Goal: Task Accomplishment & Management: Manage account settings

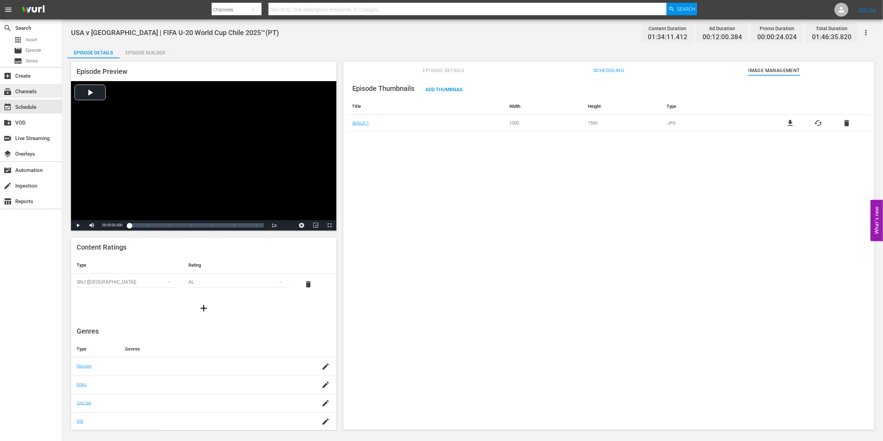
click at [21, 92] on div "subscriptions Channels" at bounding box center [19, 90] width 39 height 6
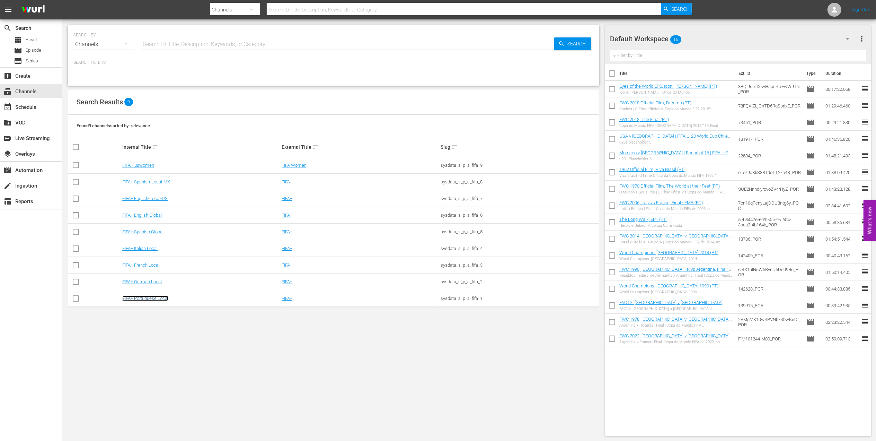
click at [142, 297] on link "FIFA+ Portuguese Local" at bounding box center [145, 298] width 46 height 5
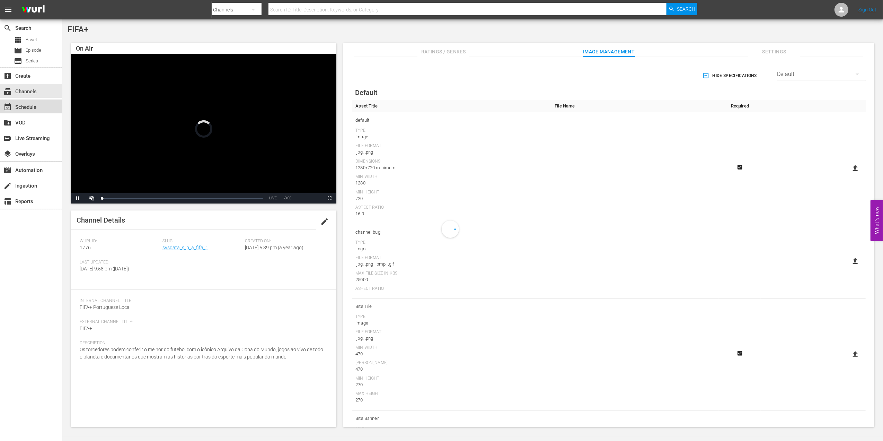
click at [27, 103] on div "event_available Schedule" at bounding box center [19, 106] width 39 height 6
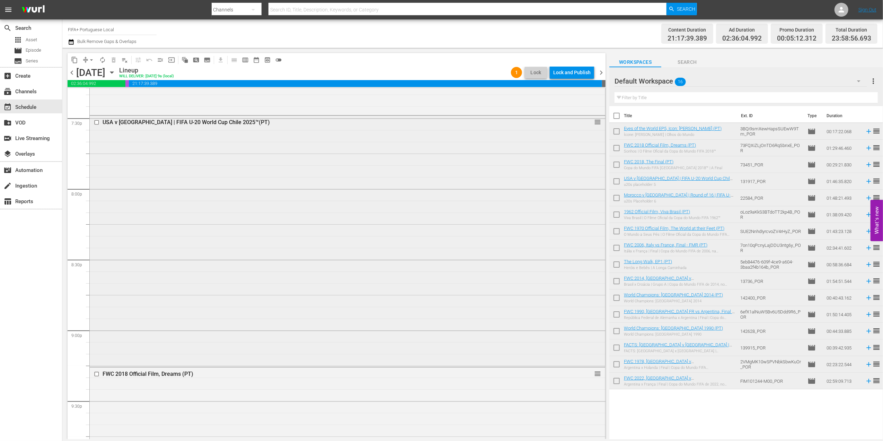
scroll to position [2699, 0]
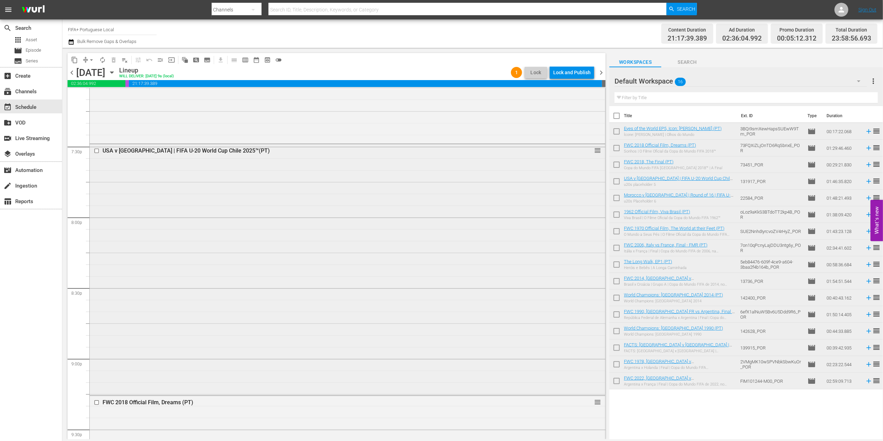
click at [189, 150] on div "USA v [GEOGRAPHIC_DATA] | FIFA U-20 World Cup Chile 2025™(PT)" at bounding box center [334, 150] width 463 height 7
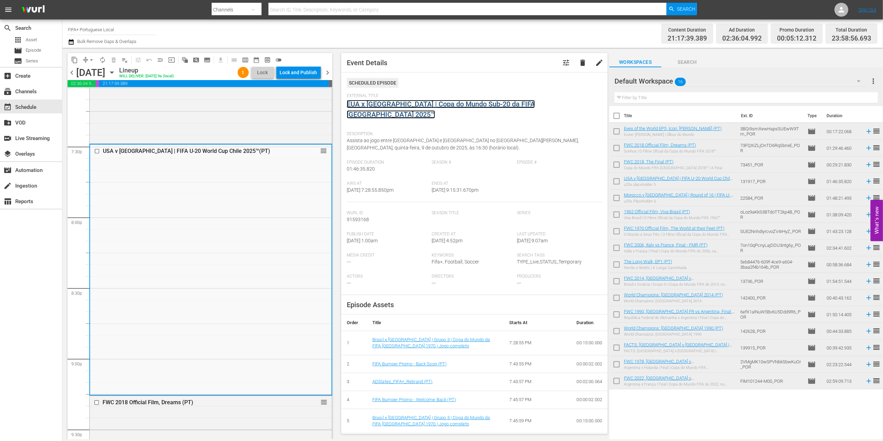
click at [443, 104] on link "EUA x [GEOGRAPHIC_DATA] | Copa do Mundo Sub-20 da FIFA [GEOGRAPHIC_DATA] 2025™" at bounding box center [441, 109] width 188 height 19
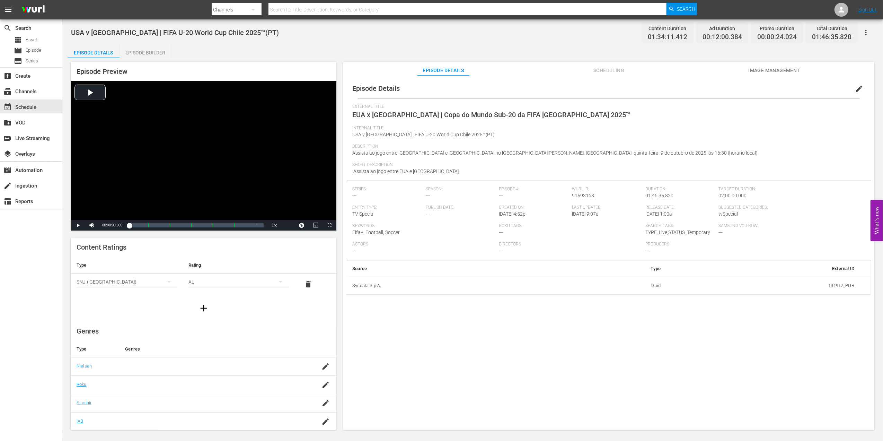
click at [783, 71] on span "Image Management" at bounding box center [774, 70] width 52 height 9
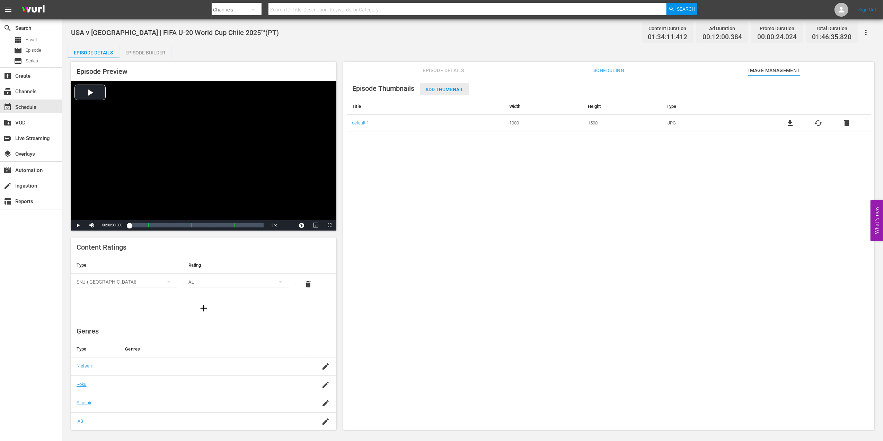
click at [447, 86] on div "Add Thumbnail" at bounding box center [444, 89] width 49 height 13
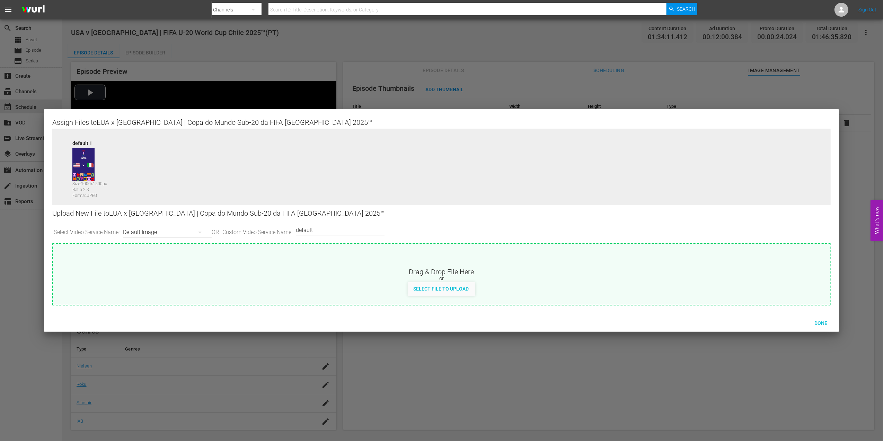
click at [348, 231] on input "default" at bounding box center [338, 229] width 85 height 17
type input "default 1"
click at [456, 288] on span "Select File to Upload" at bounding box center [441, 289] width 67 height 6
type input "C:\fakepath\image (4).jpg"
click at [330, 229] on input "default 1" at bounding box center [338, 229] width 85 height 17
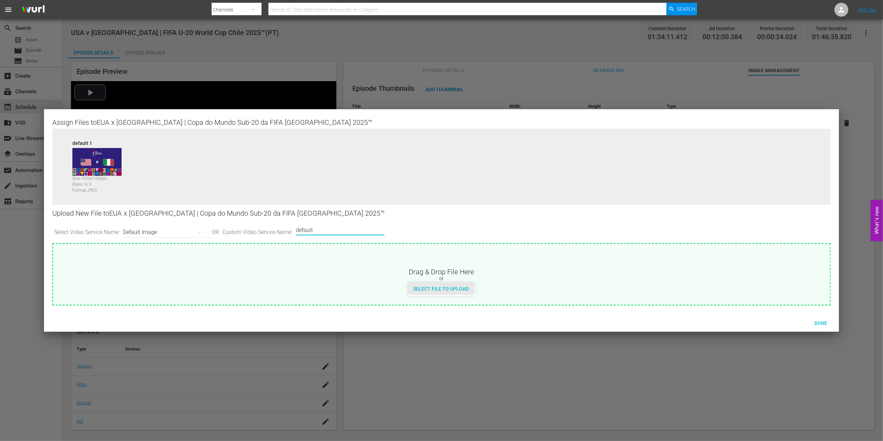
type input "default"
click at [441, 286] on span "Select File to Upload" at bounding box center [441, 289] width 67 height 6
type input "C:\fakepath\j.jpg"
click at [821, 320] on span "Done" at bounding box center [821, 323] width 24 height 6
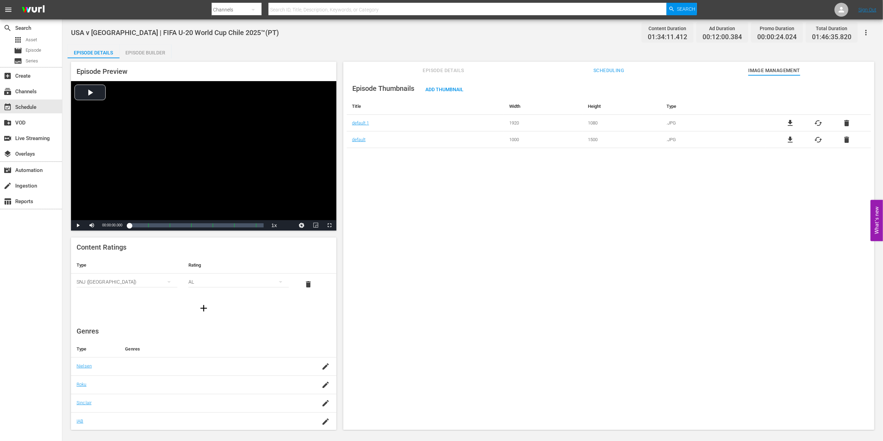
click at [435, 66] on span "Episode Details" at bounding box center [444, 70] width 52 height 9
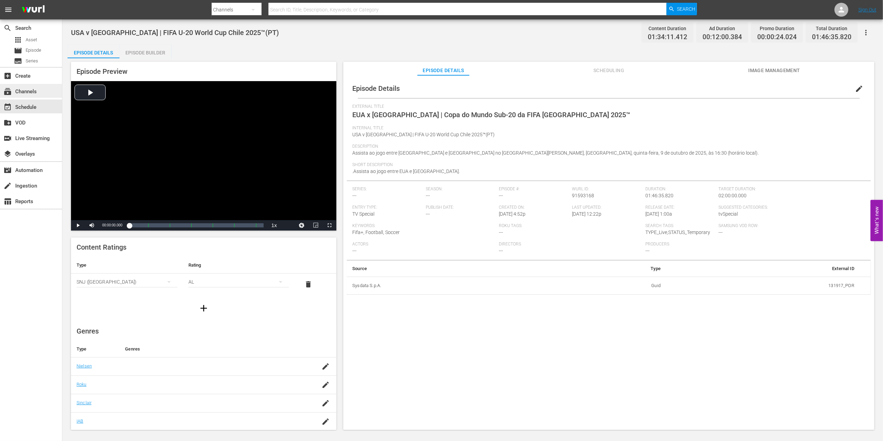
click at [17, 93] on div "subscriptions Channels" at bounding box center [19, 90] width 39 height 6
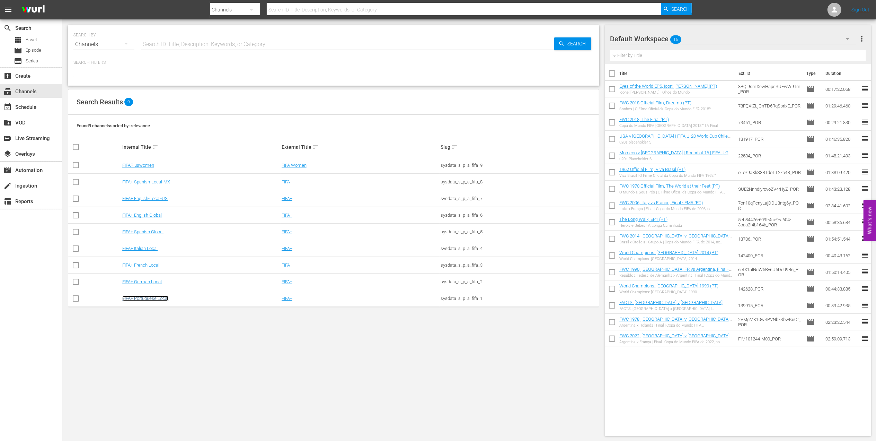
click at [146, 300] on link "FIFA+ Portuguese Local" at bounding box center [145, 298] width 46 height 5
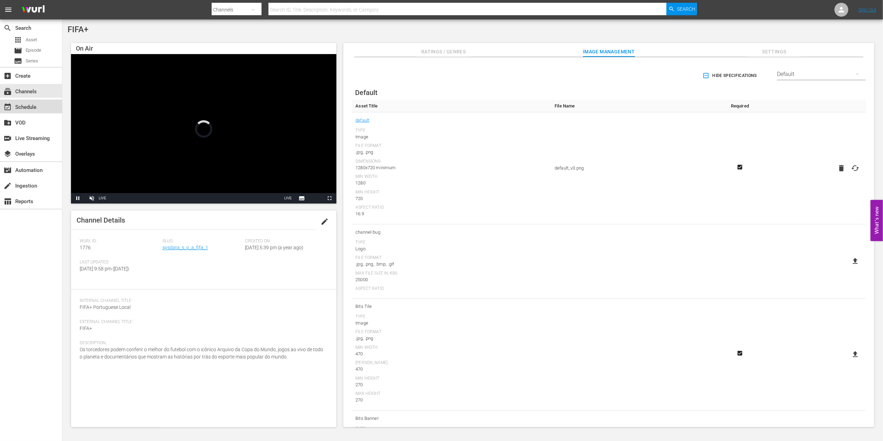
click at [28, 109] on div "event_available Schedule" at bounding box center [19, 106] width 39 height 6
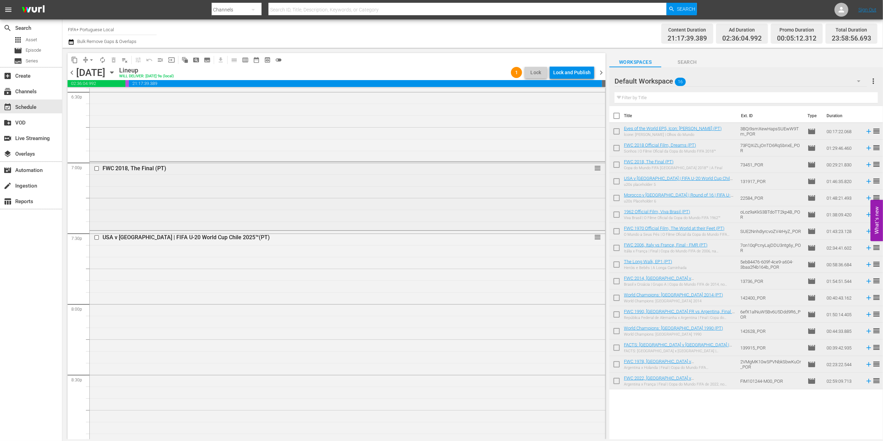
scroll to position [2564, 0]
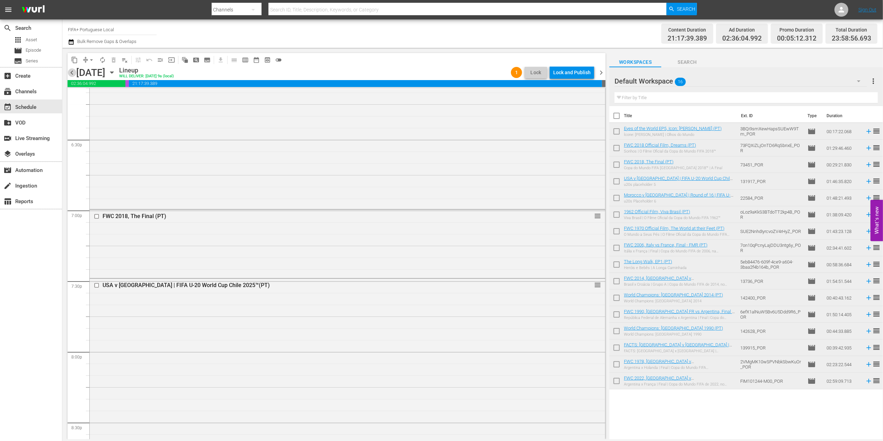
click at [72, 73] on span "chevron_left" at bounding box center [72, 72] width 9 height 9
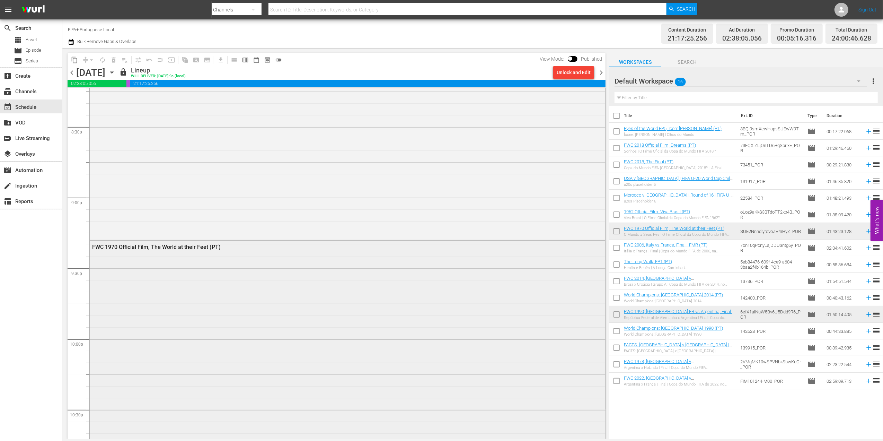
scroll to position [2792, 0]
click at [602, 70] on span "chevron_right" at bounding box center [601, 72] width 9 height 9
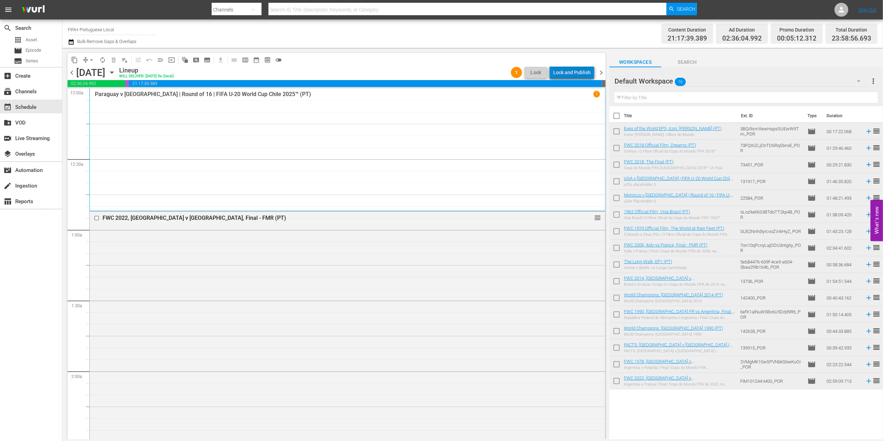
click at [577, 71] on div "Lock and Publish" at bounding box center [571, 72] width 37 height 12
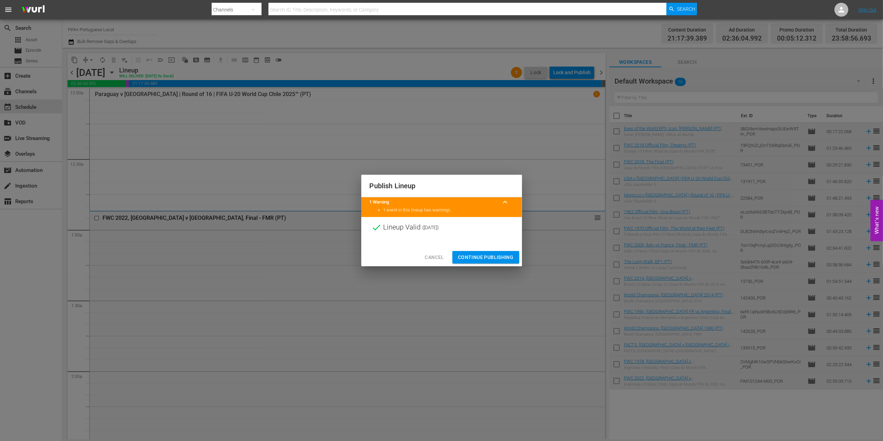
click at [470, 259] on span "Continue Publishing" at bounding box center [486, 257] width 56 height 9
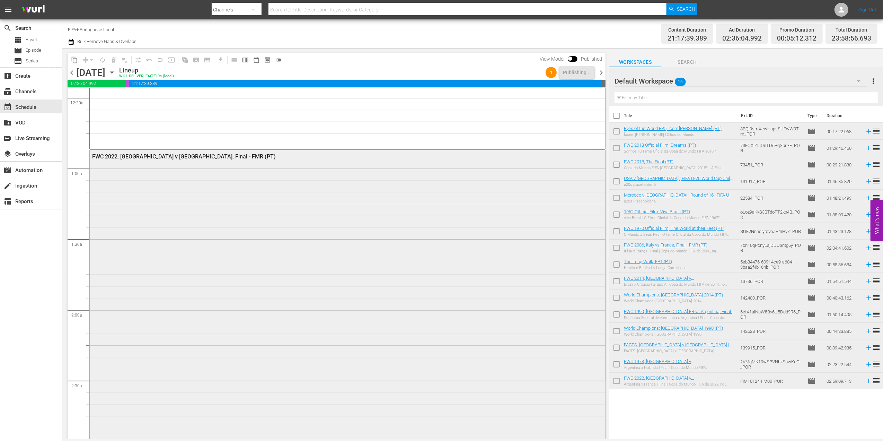
scroll to position [68, 0]
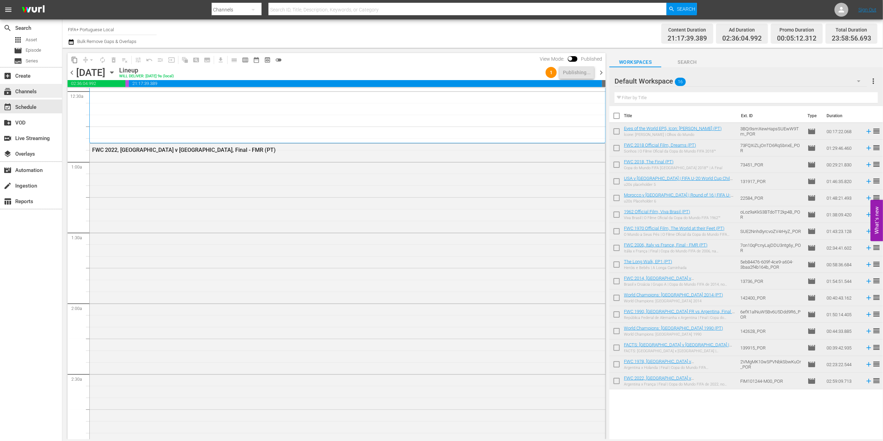
click at [26, 91] on div "subscriptions Channels" at bounding box center [19, 90] width 39 height 6
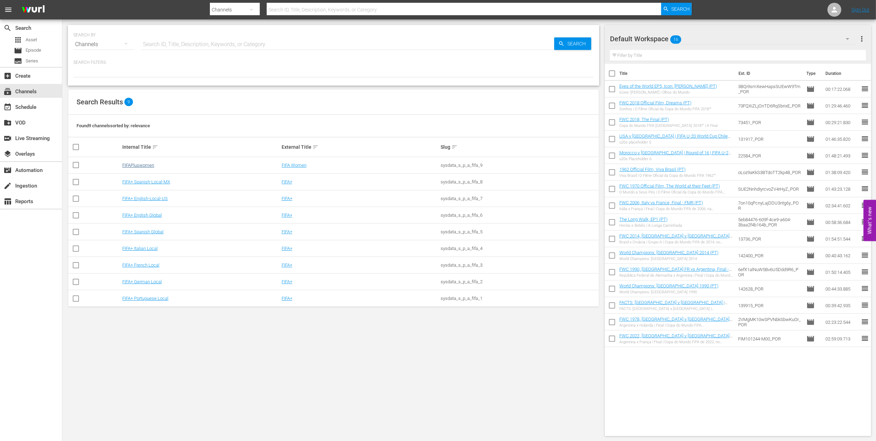
click at [150, 168] on td "FIFAPluswomen" at bounding box center [200, 165] width 159 height 17
click at [146, 164] on link "FIFAPluswomen" at bounding box center [138, 165] width 32 height 5
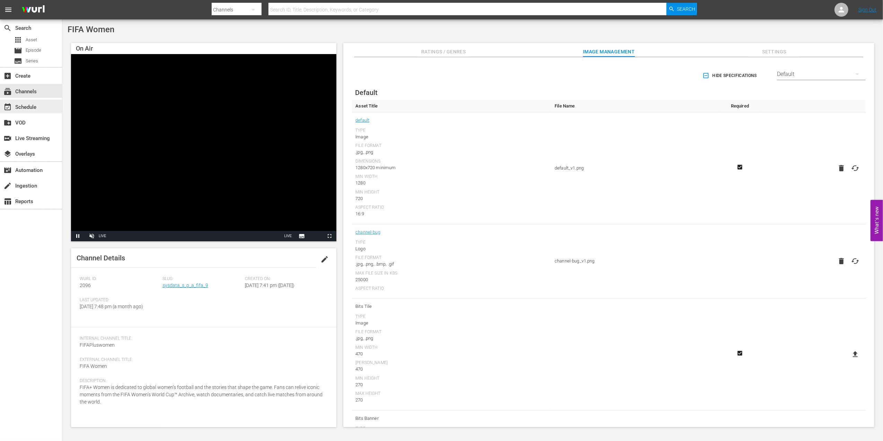
click at [41, 100] on div "event_available Schedule" at bounding box center [31, 106] width 62 height 14
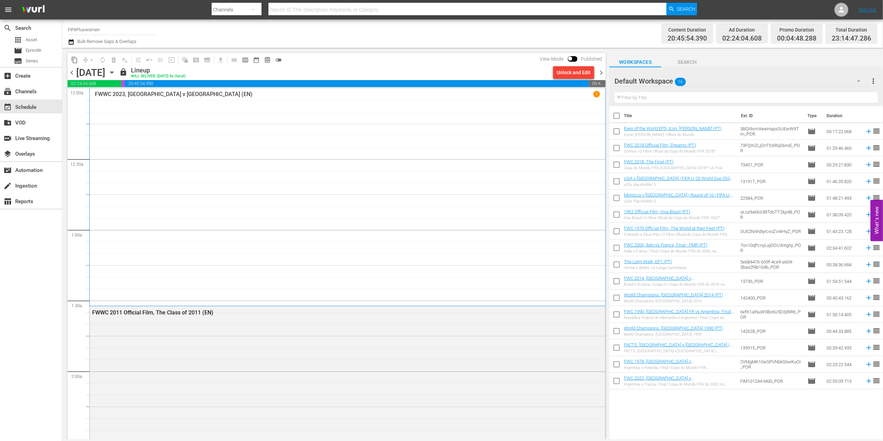
click at [602, 71] on span "chevron_right" at bounding box center [601, 72] width 9 height 9
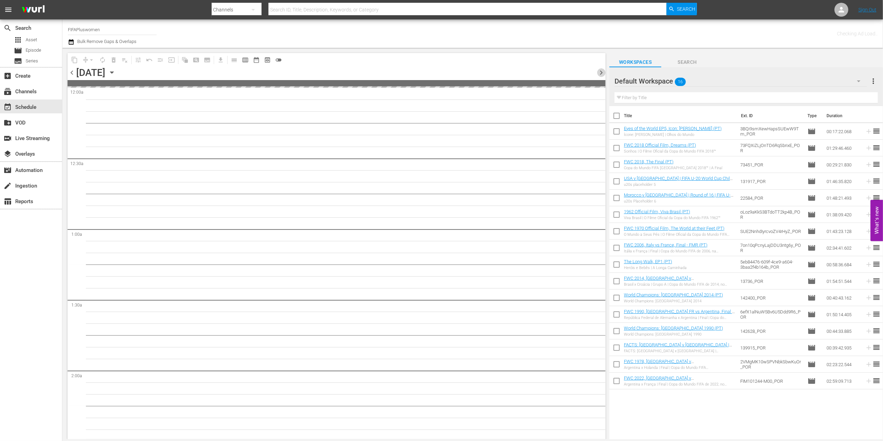
click at [602, 71] on span "chevron_right" at bounding box center [601, 72] width 9 height 9
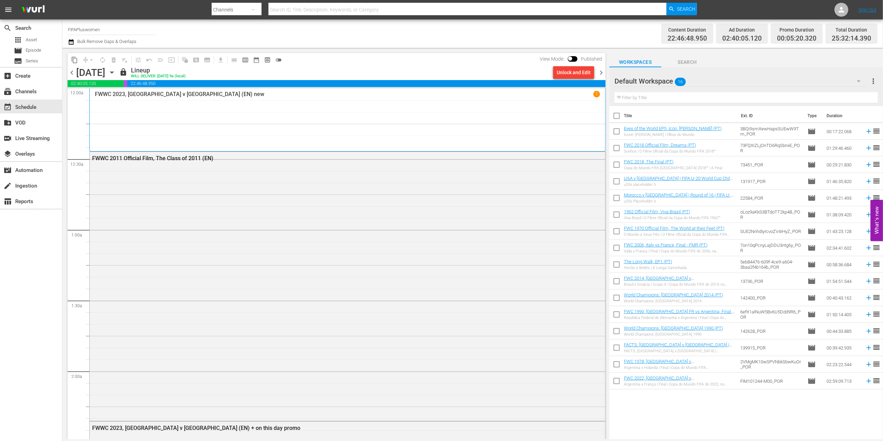
click at [601, 70] on span "chevron_right" at bounding box center [601, 72] width 9 height 9
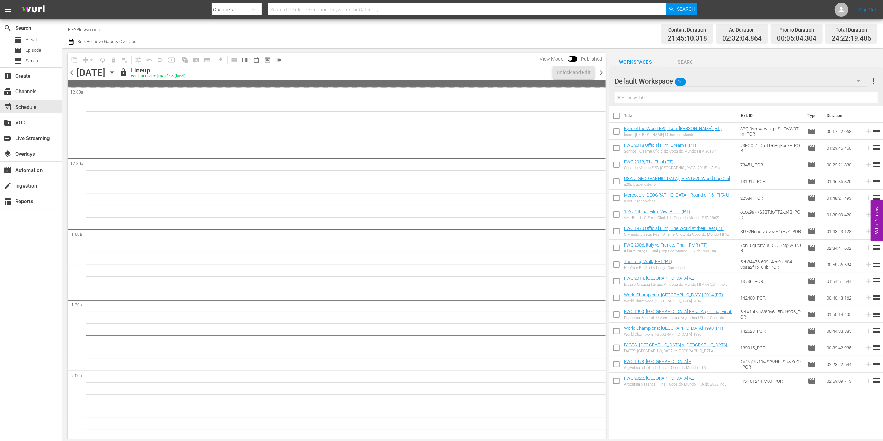
click at [601, 70] on span "chevron_right" at bounding box center [601, 72] width 9 height 9
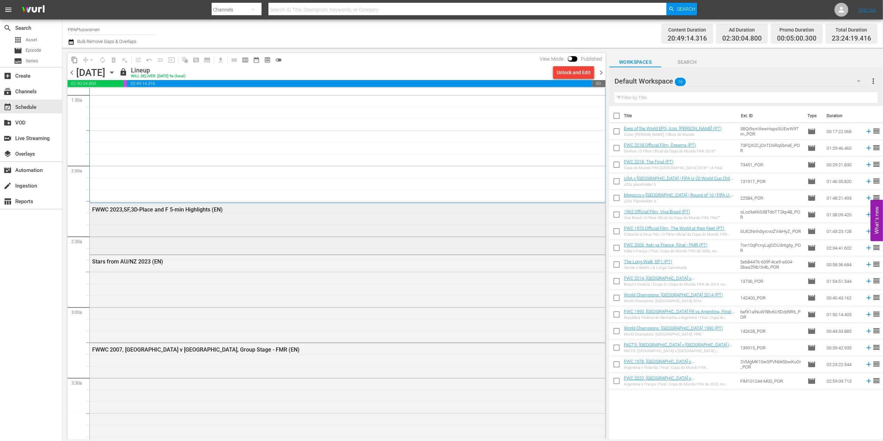
scroll to position [222, 0]
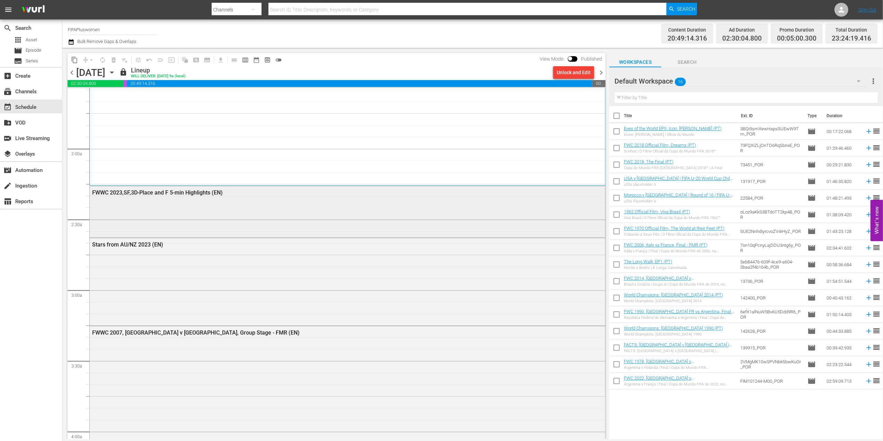
click at [176, 191] on div "FWWC 2023,SF,3D-Place and F 5-min Highlights (EN)" at bounding box center [328, 192] width 472 height 7
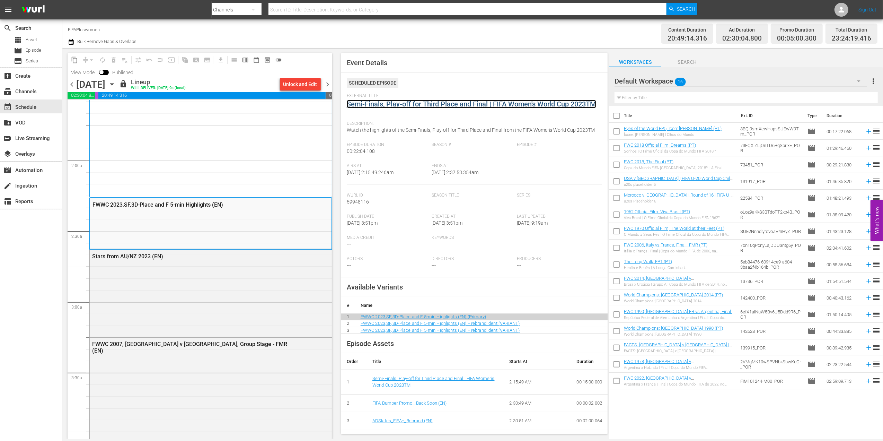
click at [462, 104] on link "Semi-Finals, Play-off for Third Place and Final | FIFA Women's World Cup 2023TM" at bounding box center [471, 104] width 249 height 8
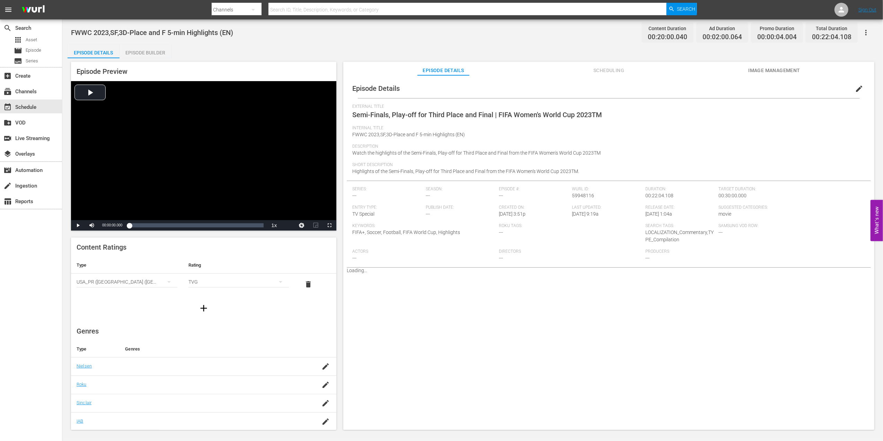
click at [156, 53] on div "Episode Builder" at bounding box center [146, 52] width 52 height 17
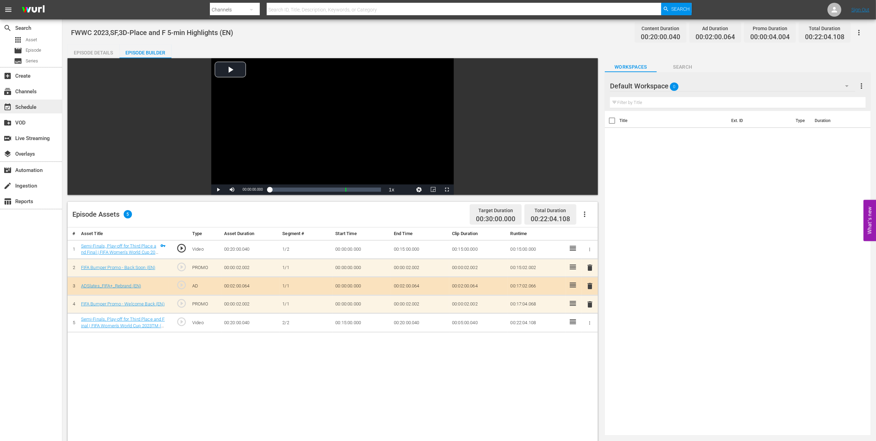
click at [24, 103] on div "event_available Schedule" at bounding box center [19, 106] width 39 height 6
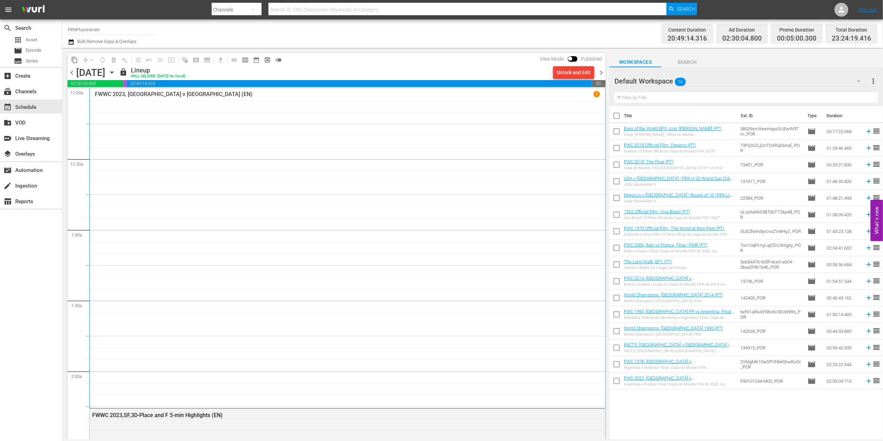
click at [603, 73] on span "chevron_right" at bounding box center [601, 72] width 9 height 9
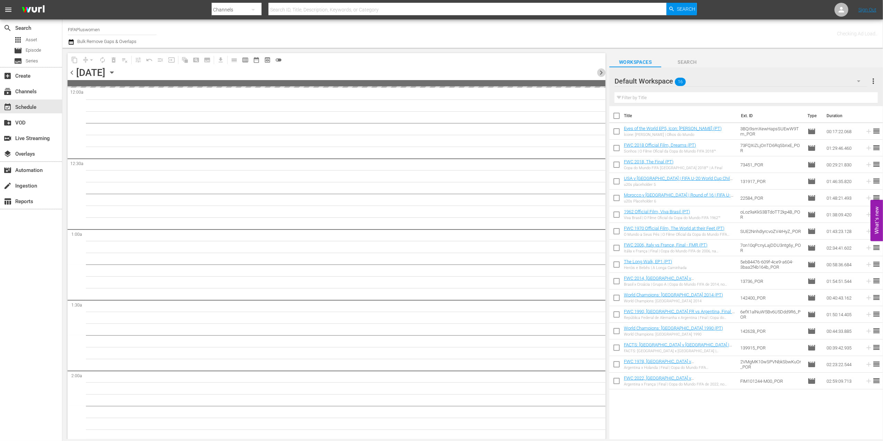
click at [603, 73] on span "chevron_right" at bounding box center [601, 72] width 9 height 9
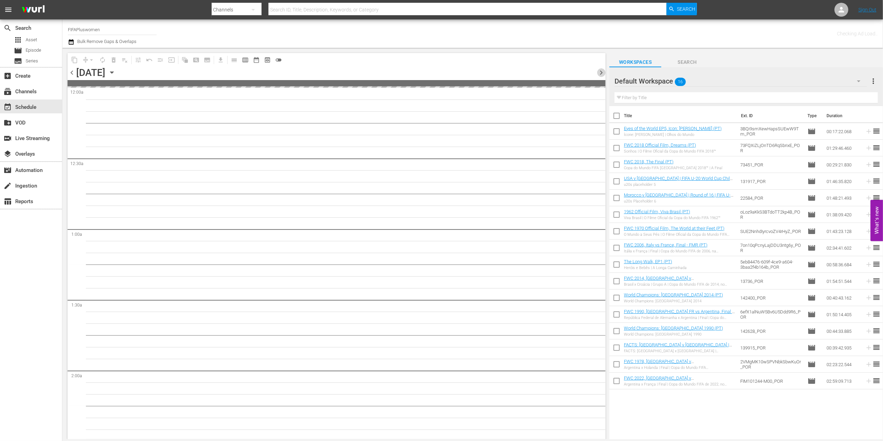
click at [603, 73] on span "chevron_right" at bounding box center [601, 72] width 9 height 9
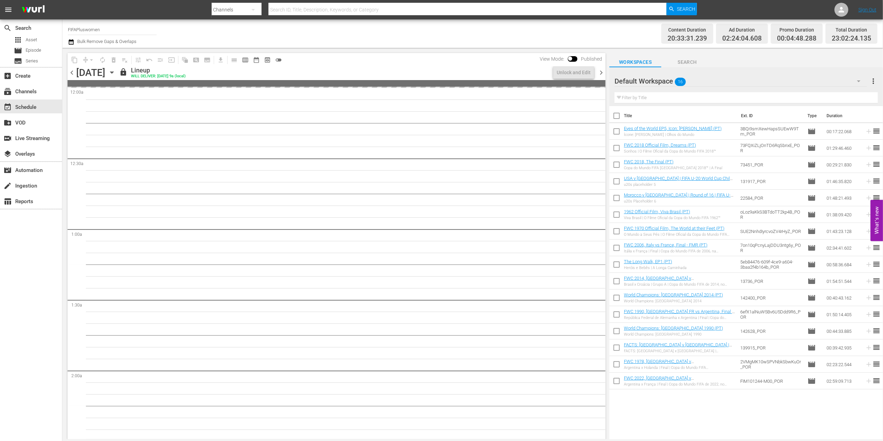
click at [603, 73] on span "chevron_right" at bounding box center [601, 72] width 9 height 9
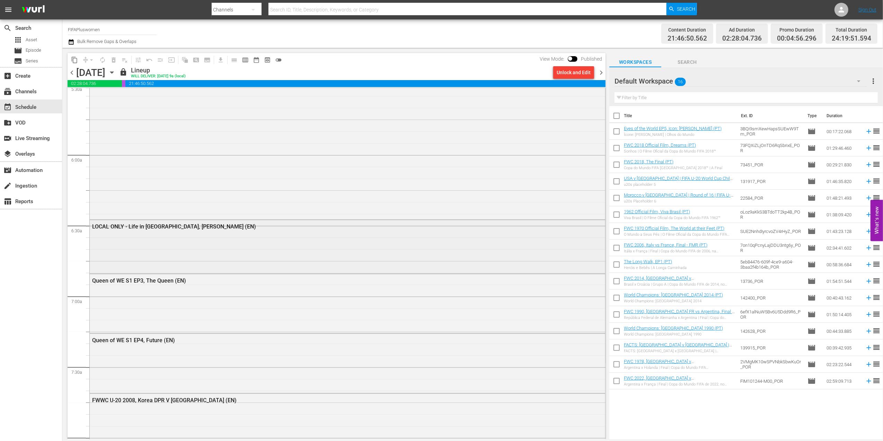
scroll to position [789, 0]
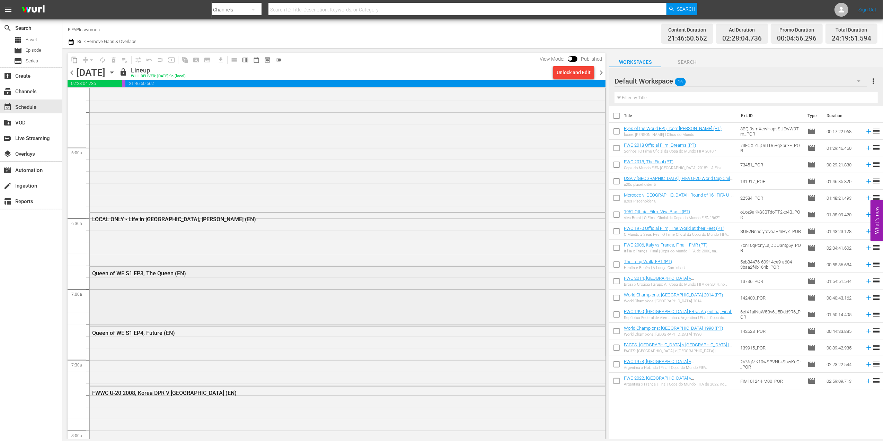
click at [157, 274] on div "Queen of WE S1 EP3, The Queen (EN)" at bounding box center [328, 273] width 472 height 7
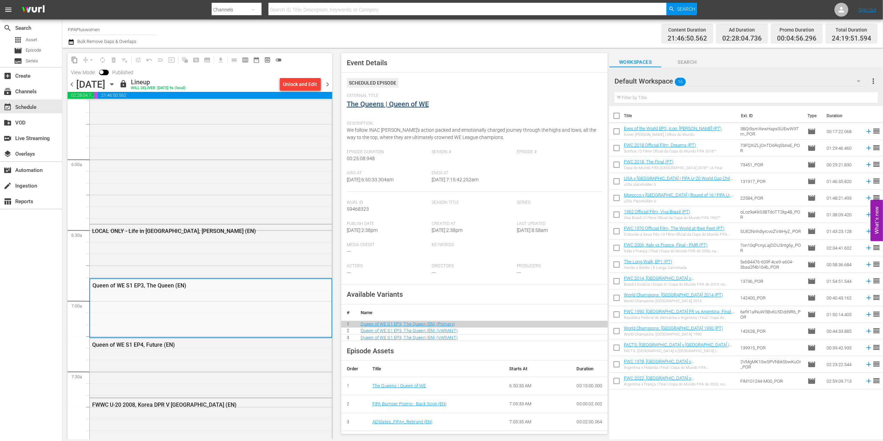
click at [367, 108] on div "External Title The Queens | Queen of WE" at bounding box center [475, 105] width 256 height 24
click at [371, 104] on link "The Queens | Queen of WE" at bounding box center [388, 104] width 82 height 8
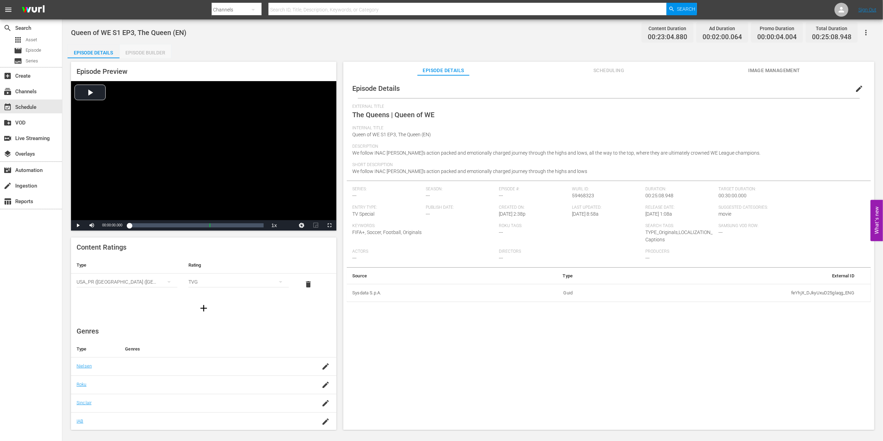
click at [146, 54] on div "Episode Builder" at bounding box center [146, 52] width 52 height 17
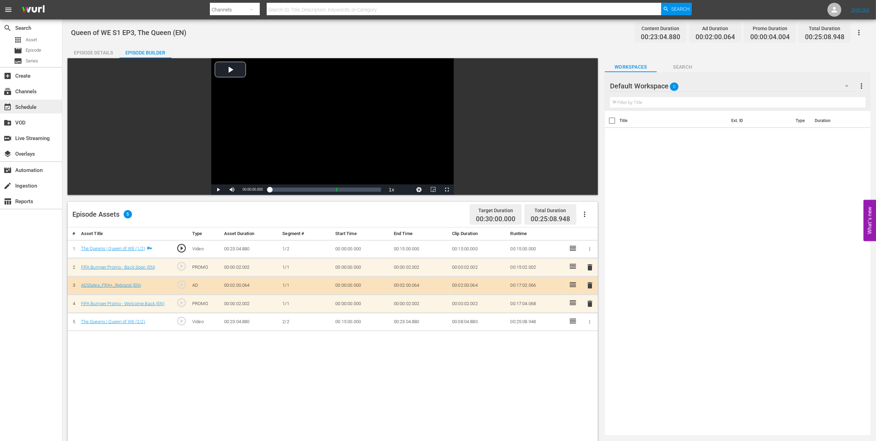
click at [30, 105] on div "event_available Schedule" at bounding box center [19, 106] width 39 height 6
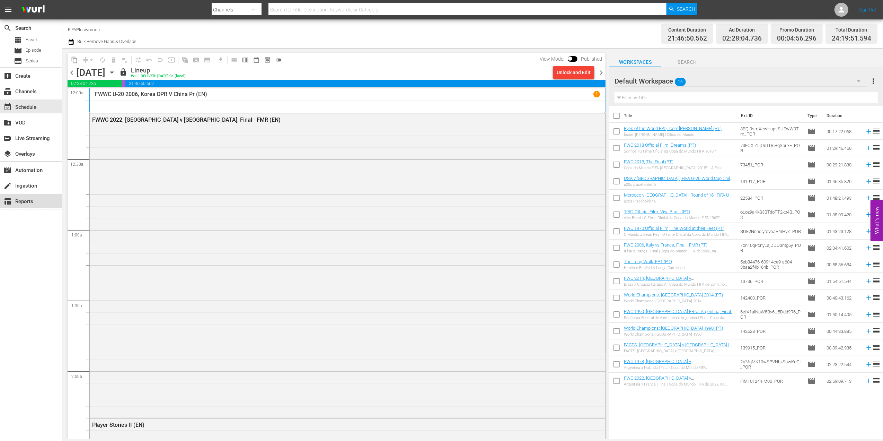
click at [28, 201] on div "table_chart Reports" at bounding box center [19, 200] width 39 height 6
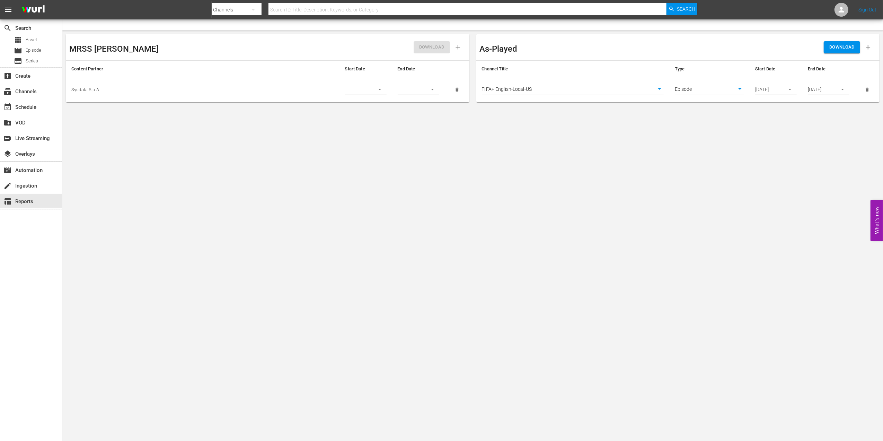
click at [659, 89] on body "menu Search By Channels Search ID, Title, Description, Keywords, or Category Se…" at bounding box center [441, 220] width 883 height 441
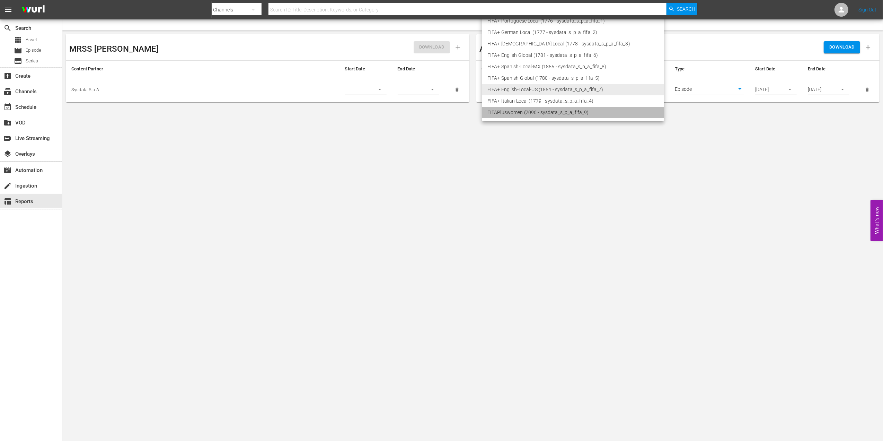
click at [557, 113] on li "FIFAPluswomen (2096 - sysdata_s_p_a_fifa_9)" at bounding box center [573, 112] width 182 height 11
type input "2096"
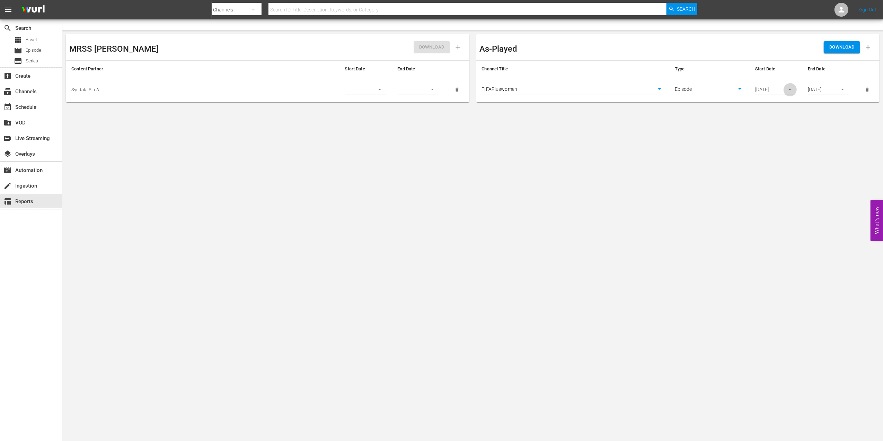
click at [792, 90] on icon "button" at bounding box center [790, 89] width 5 height 5
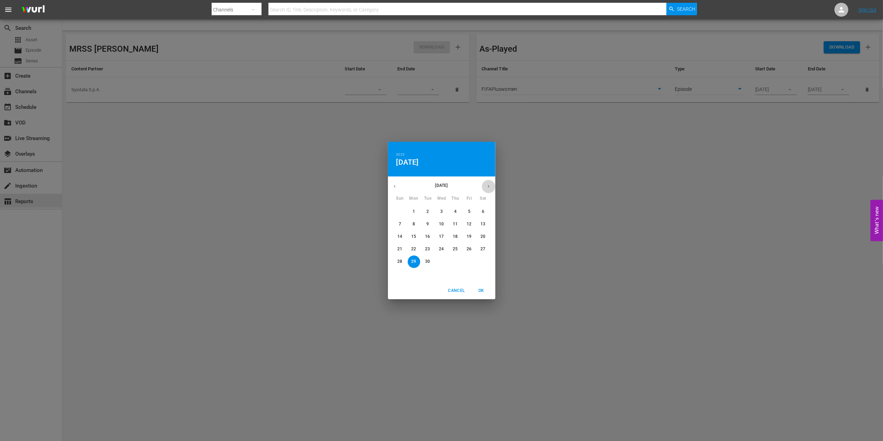
click at [486, 186] on icon "button" at bounding box center [488, 186] width 5 height 5
click at [442, 232] on button "15" at bounding box center [442, 236] width 12 height 12
click at [481, 288] on span "OK" at bounding box center [481, 290] width 17 height 7
type input "[DATE]"
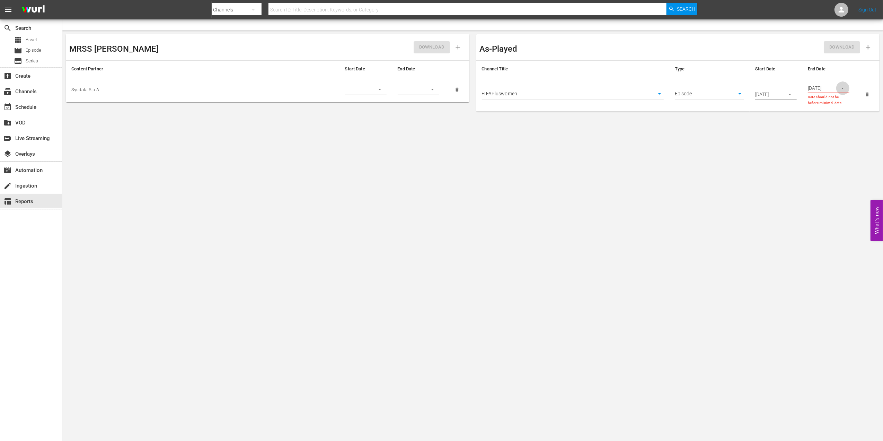
click at [842, 84] on button "button" at bounding box center [843, 88] width 14 height 14
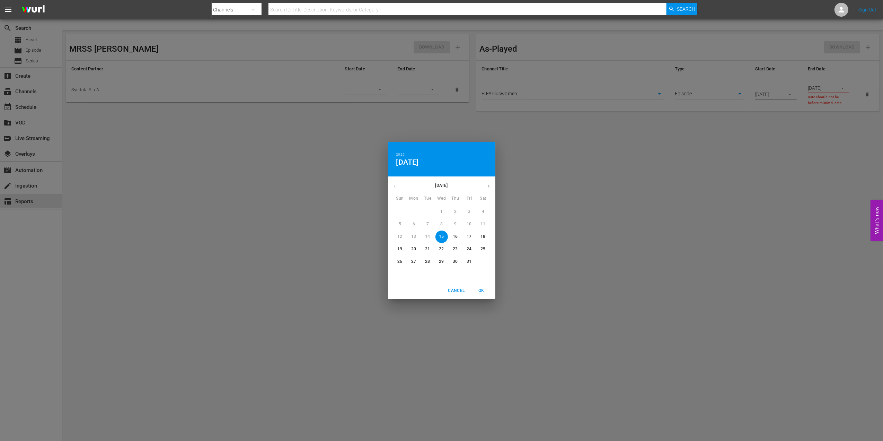
click at [398, 263] on p "26" at bounding box center [399, 262] width 5 height 6
click at [480, 290] on span "OK" at bounding box center [481, 290] width 17 height 7
type input "[DATE]"
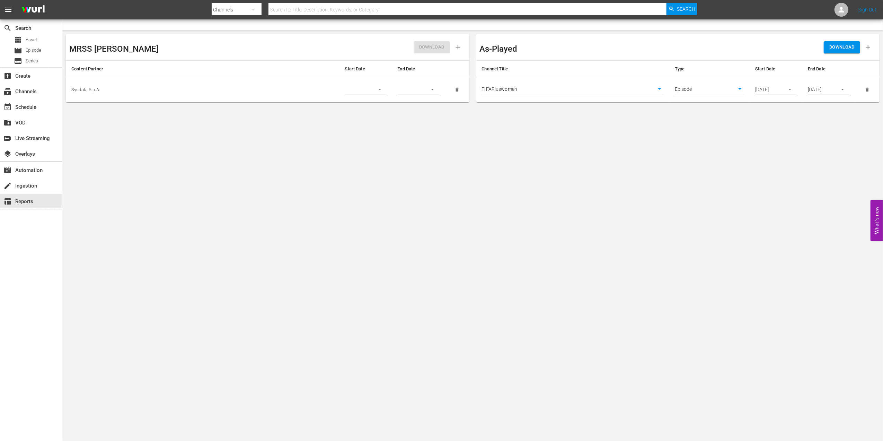
click at [841, 45] on span "DOWNLOAD" at bounding box center [842, 47] width 25 height 8
click at [45, 54] on div "movie Episode" at bounding box center [31, 51] width 62 height 10
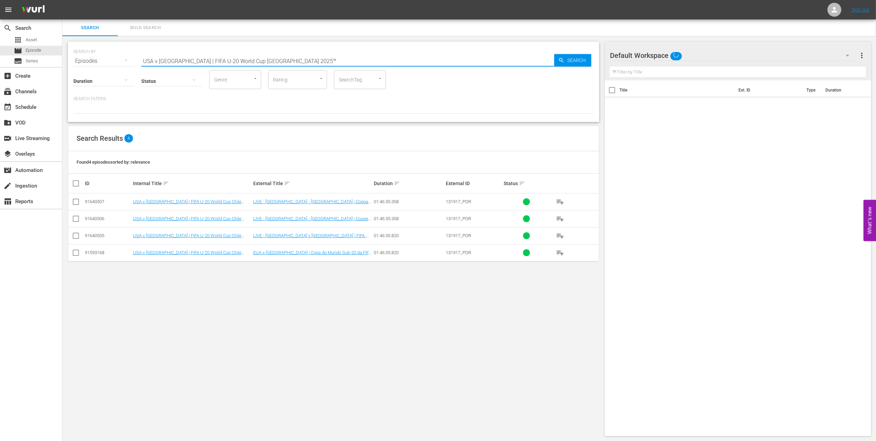
drag, startPoint x: 237, startPoint y: 60, endPoint x: 96, endPoint y: 68, distance: 142.0
click at [93, 66] on div "SEARCH BY Search By Episodes Search ID, Title, Description, Keywords, or Catego…" at bounding box center [334, 82] width 532 height 80
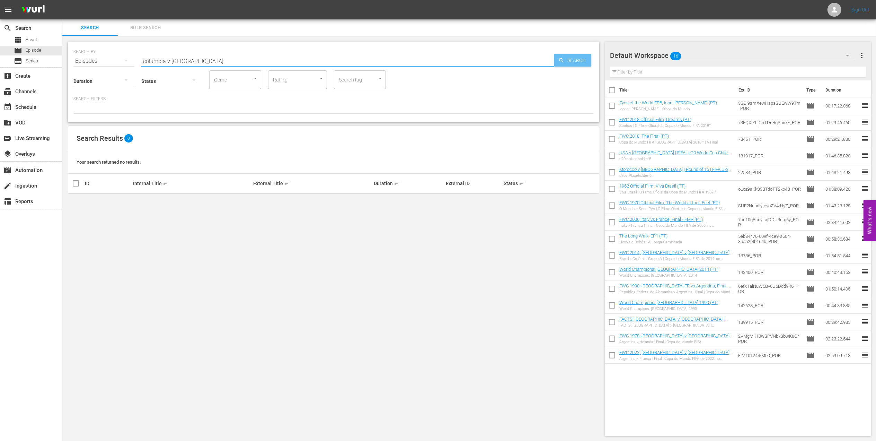
click at [574, 63] on span "Search" at bounding box center [578, 60] width 27 height 12
click at [152, 60] on input "columbia v [GEOGRAPHIC_DATA]" at bounding box center [347, 61] width 413 height 17
click at [194, 60] on input "colombia v [GEOGRAPHIC_DATA]" at bounding box center [347, 61] width 413 height 17
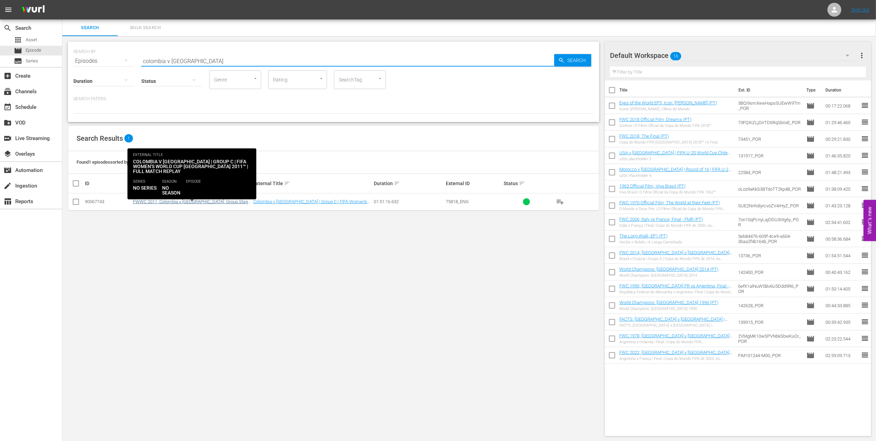
type input "colombia v [GEOGRAPHIC_DATA]"
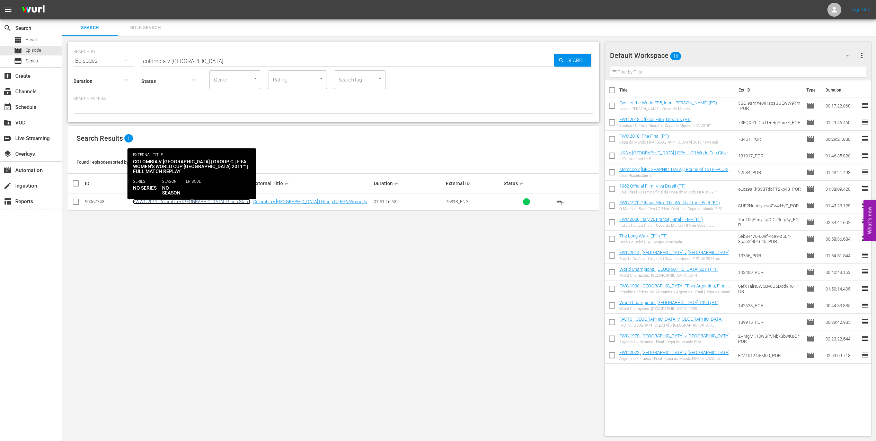
click at [181, 204] on link "FWWC 2011, Colombia v [GEOGRAPHIC_DATA], Group Stage - FMR (EN)" at bounding box center [191, 204] width 117 height 10
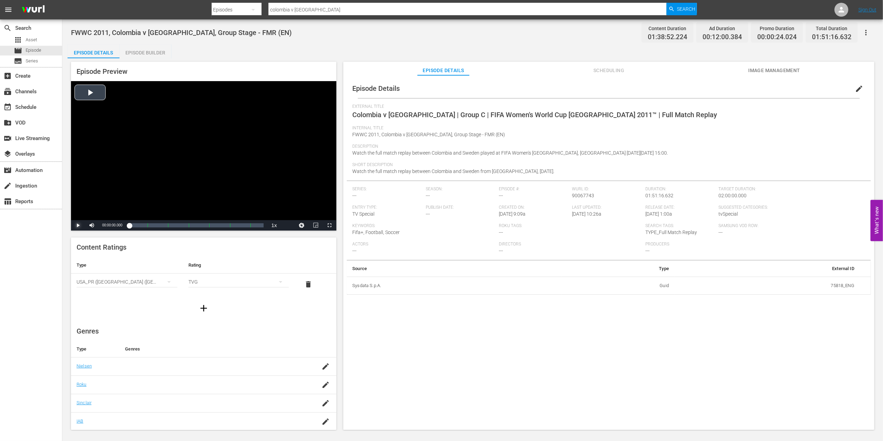
click at [78, 225] on span "Video Player" at bounding box center [78, 225] width 0 height 0
click at [855, 87] on span "edit" at bounding box center [859, 89] width 8 height 8
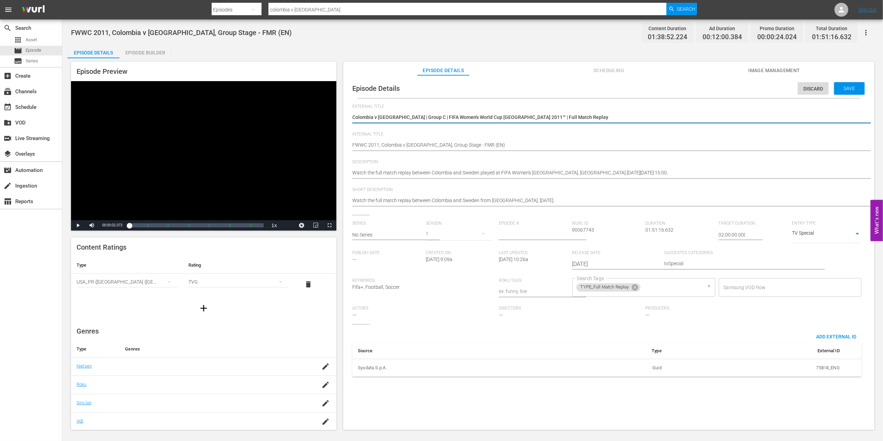
drag, startPoint x: 670, startPoint y: 286, endPoint x: 677, endPoint y: 291, distance: 8.7
click at [670, 286] on input "Search Tags" at bounding box center [672, 287] width 60 height 12
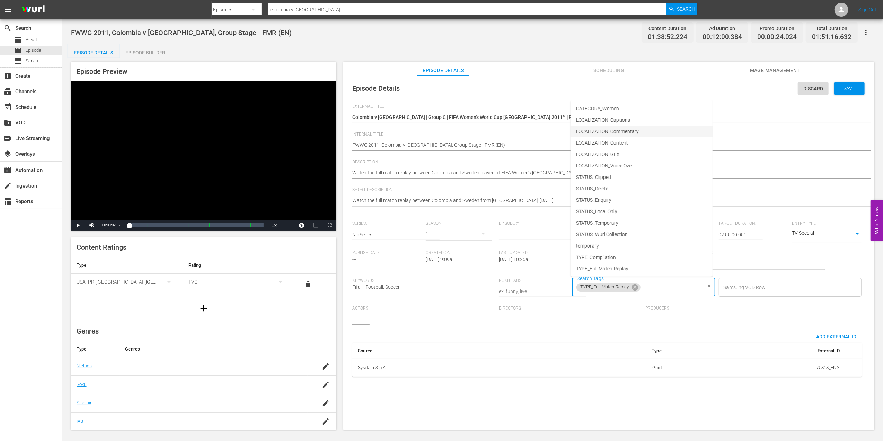
click at [630, 131] on span "LOCALIZATION_Commentary" at bounding box center [607, 131] width 63 height 7
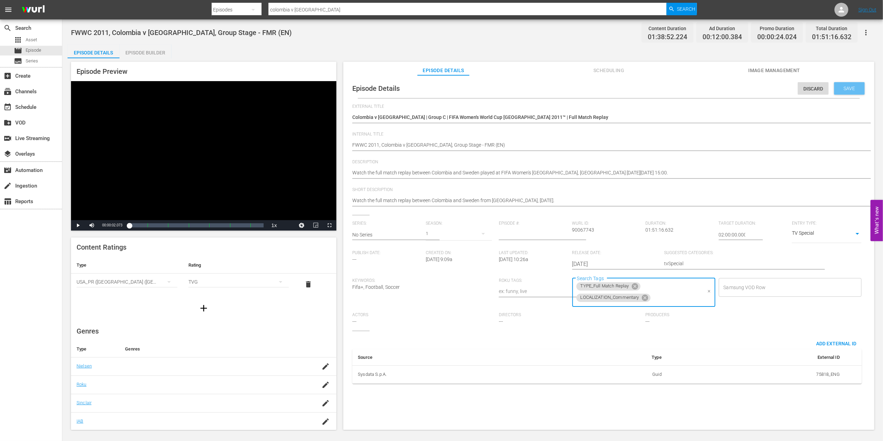
click at [846, 86] on span "Save" at bounding box center [850, 89] width 23 height 6
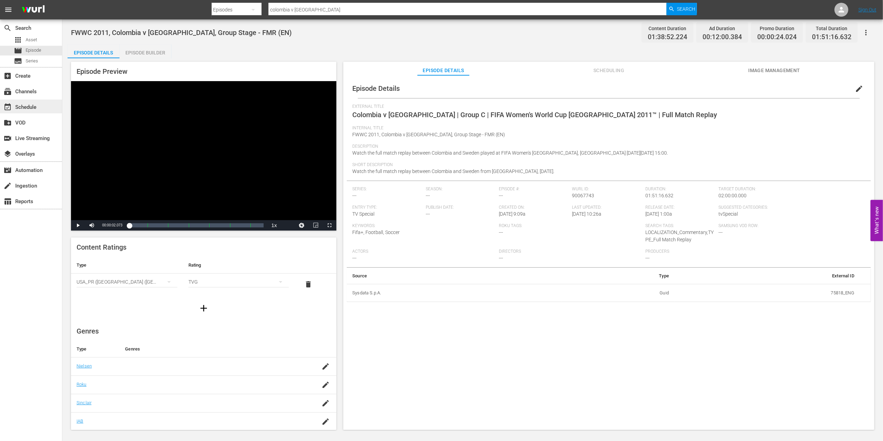
click at [33, 108] on div "event_available Schedule" at bounding box center [19, 106] width 39 height 6
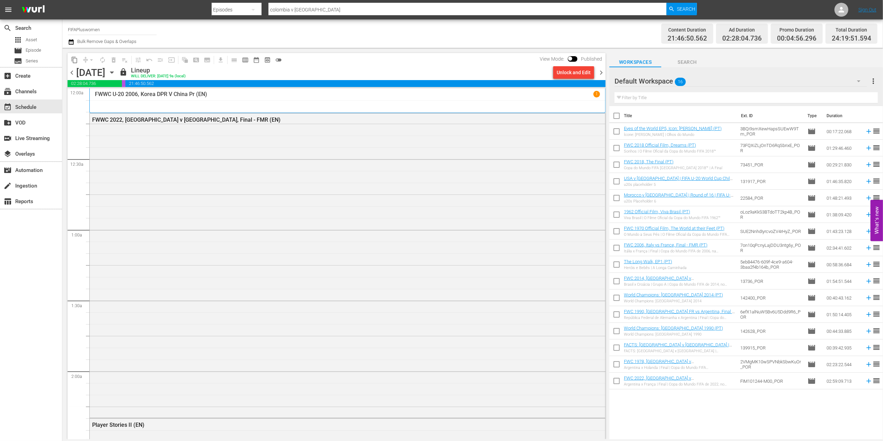
click at [72, 70] on span "chevron_left" at bounding box center [72, 72] width 9 height 9
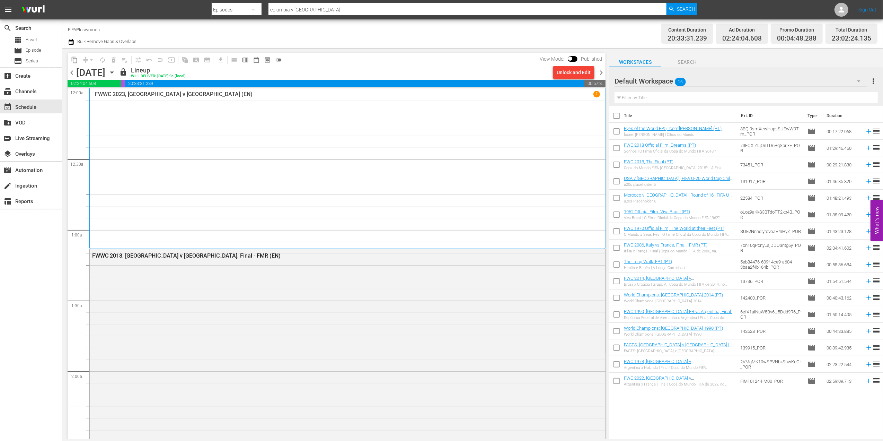
click at [72, 71] on span "chevron_left" at bounding box center [72, 72] width 9 height 9
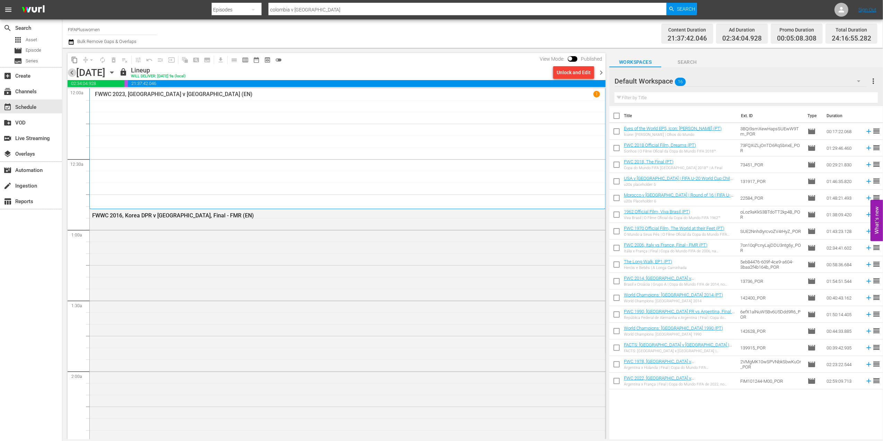
click at [72, 72] on span "chevron_left" at bounding box center [72, 72] width 9 height 9
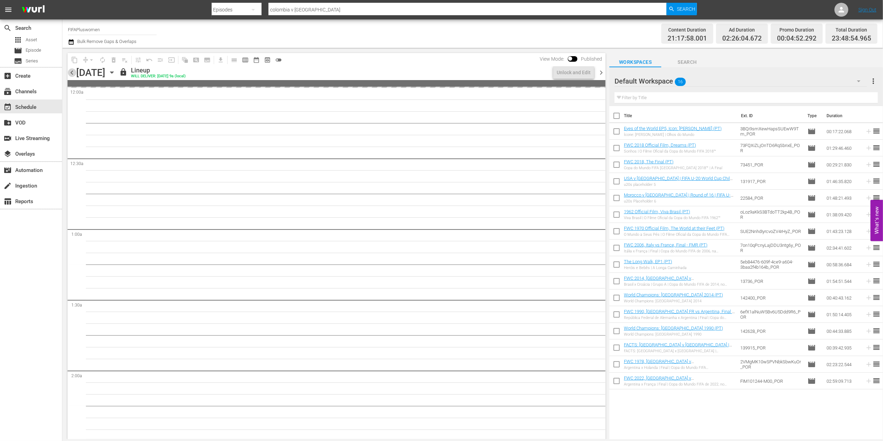
click at [72, 72] on span "chevron_left" at bounding box center [72, 72] width 9 height 9
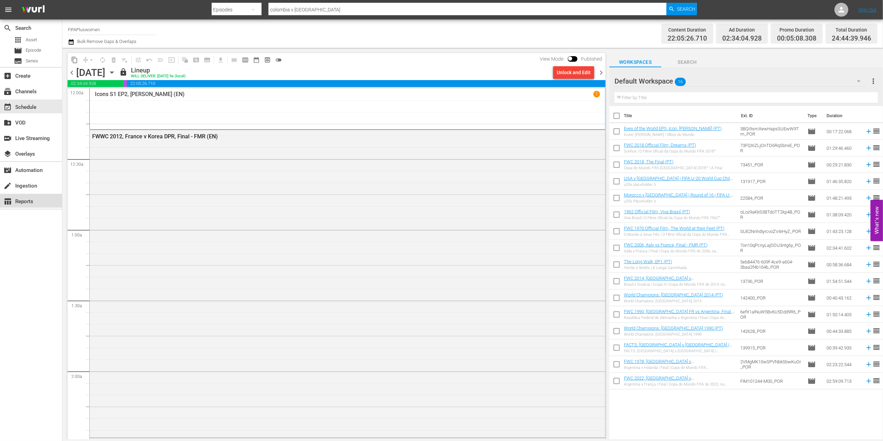
click at [38, 200] on div "table_chart Reports" at bounding box center [19, 200] width 39 height 6
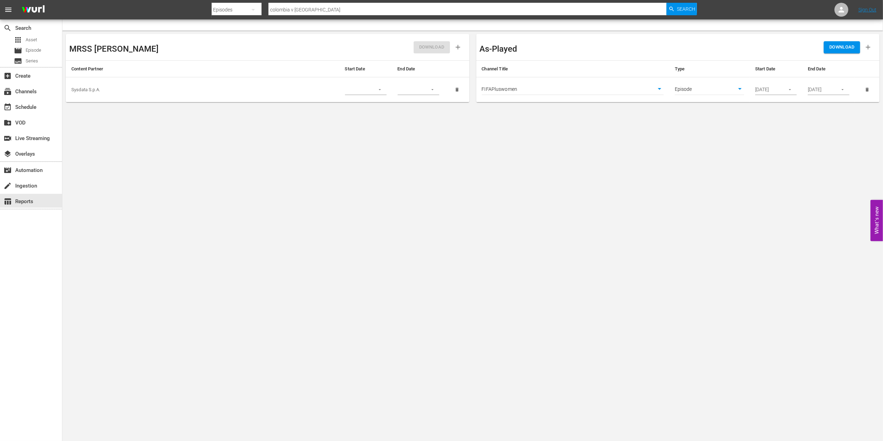
click at [839, 52] on button "DOWNLOAD" at bounding box center [842, 47] width 36 height 12
click at [660, 88] on body "menu Search By Episodes Search ID, Title, Description, Keywords, or Category [G…" at bounding box center [441, 220] width 883 height 441
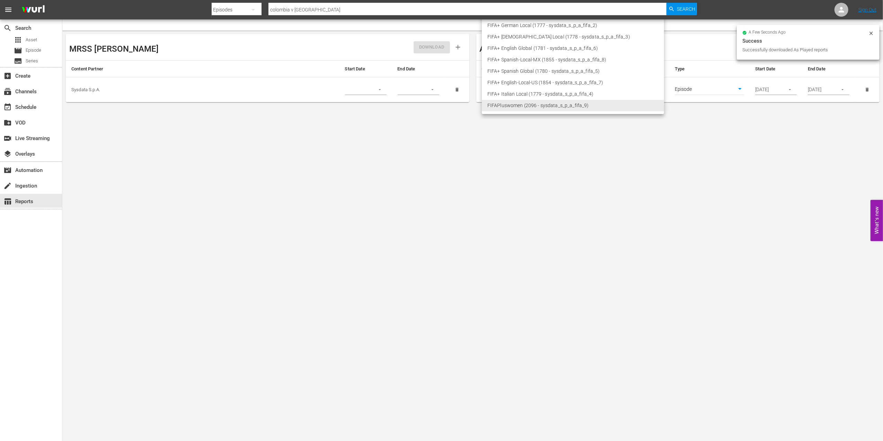
click at [712, 156] on div at bounding box center [441, 220] width 883 height 441
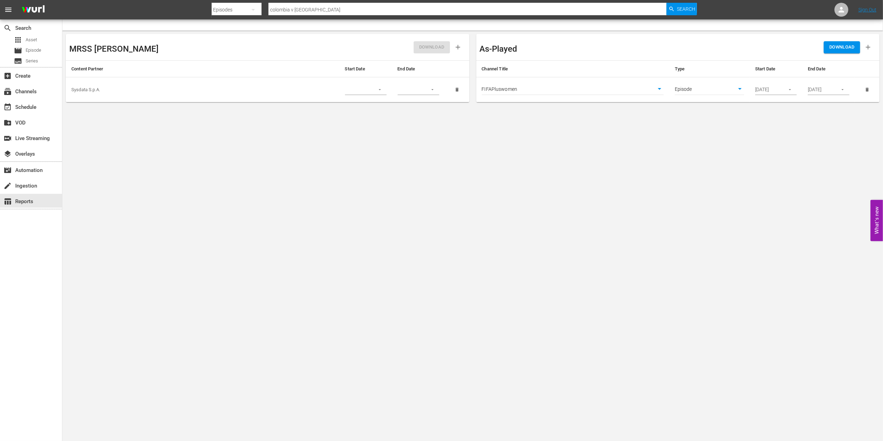
click at [846, 48] on span "DOWNLOAD" at bounding box center [842, 47] width 25 height 8
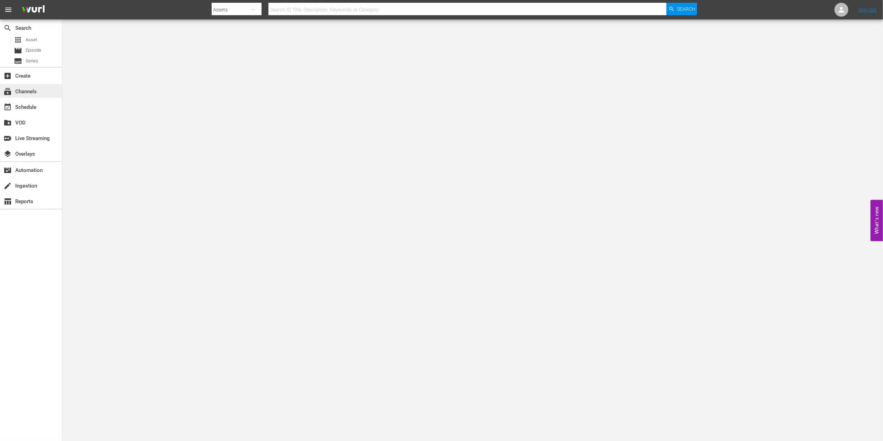
click at [31, 94] on div "subscriptions Channels" at bounding box center [19, 90] width 39 height 6
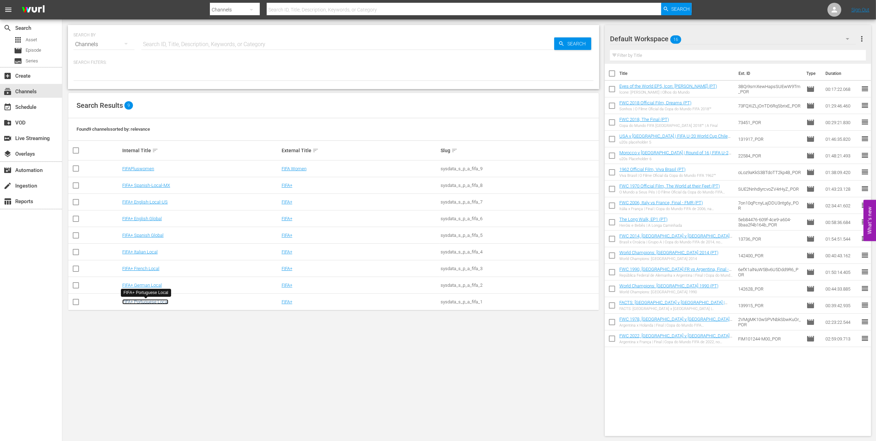
click at [149, 302] on link "FIFA+ Portuguese Local" at bounding box center [145, 301] width 46 height 5
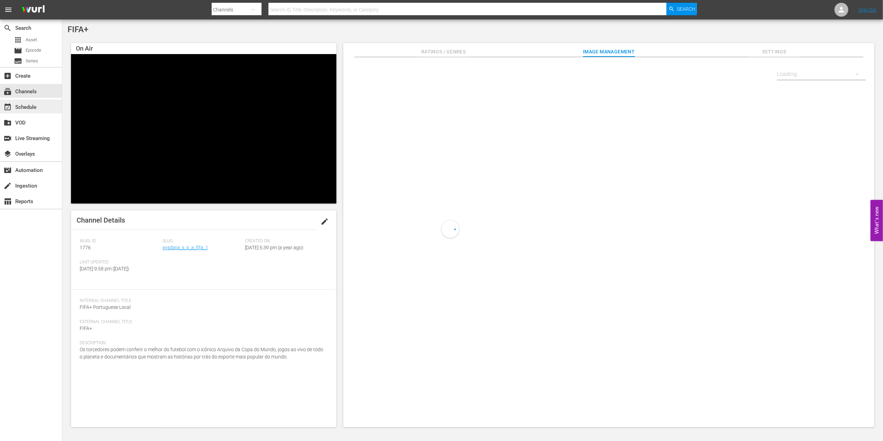
click at [47, 105] on div "event_available Schedule" at bounding box center [31, 106] width 62 height 14
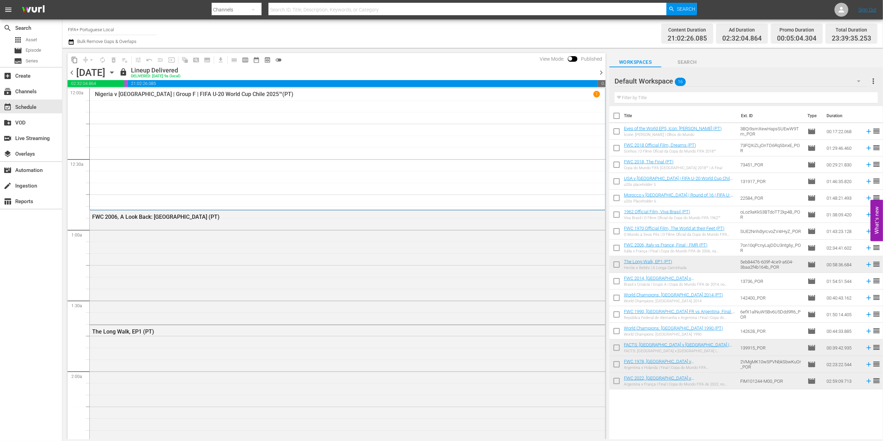
click at [599, 73] on span "chevron_right" at bounding box center [601, 72] width 9 height 9
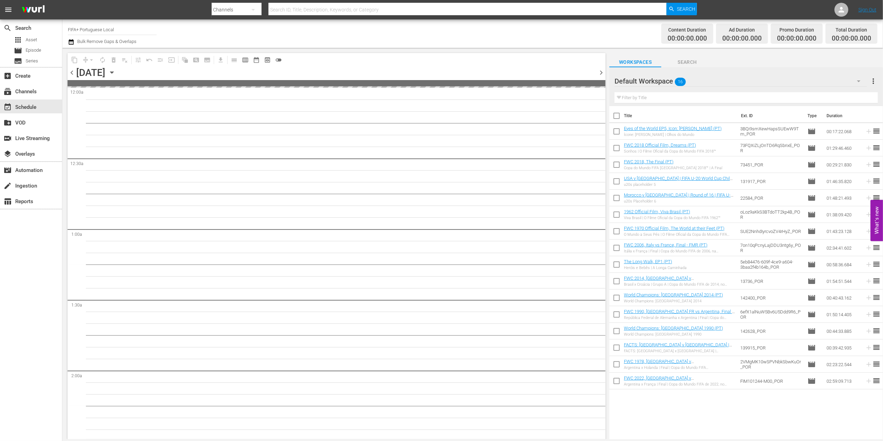
click at [599, 73] on span "chevron_right" at bounding box center [601, 72] width 9 height 9
click at [72, 71] on span "chevron_left" at bounding box center [72, 72] width 9 height 9
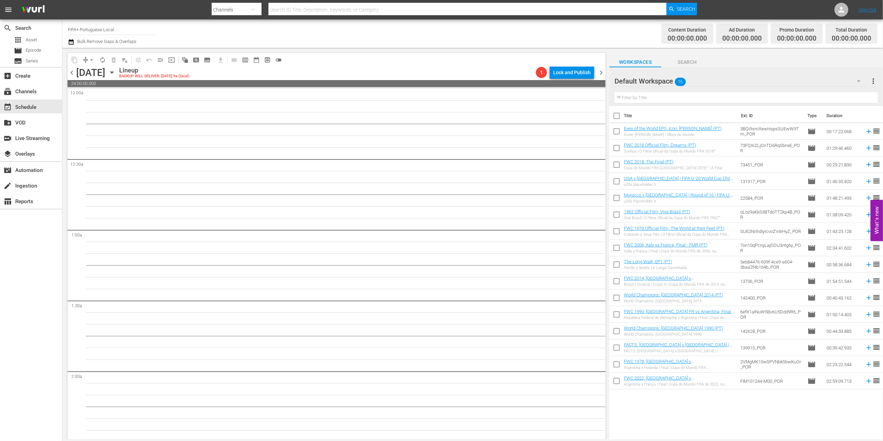
click at [72, 71] on span "chevron_left" at bounding box center [72, 72] width 9 height 9
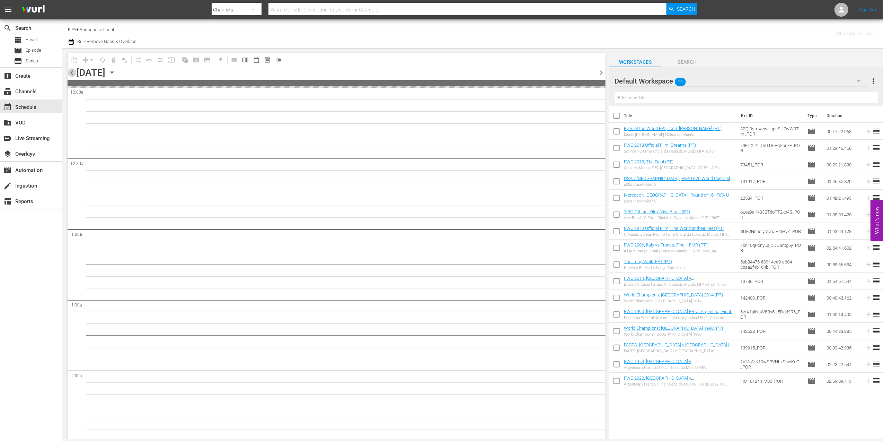
click at [72, 71] on span "chevron_left" at bounding box center [72, 72] width 9 height 9
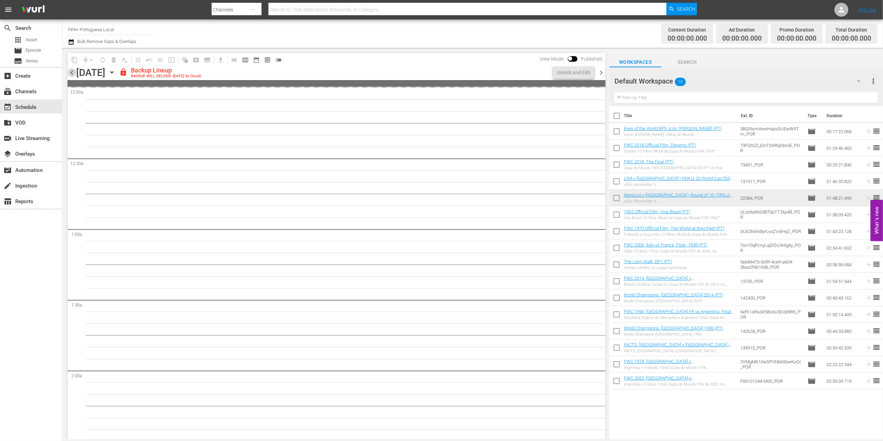
click at [72, 71] on span "chevron_left" at bounding box center [72, 72] width 9 height 9
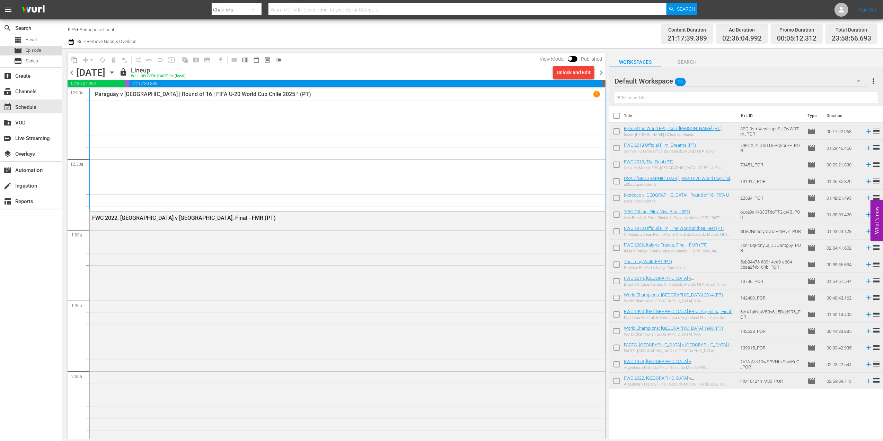
click at [32, 50] on span "Episode" at bounding box center [34, 50] width 16 height 7
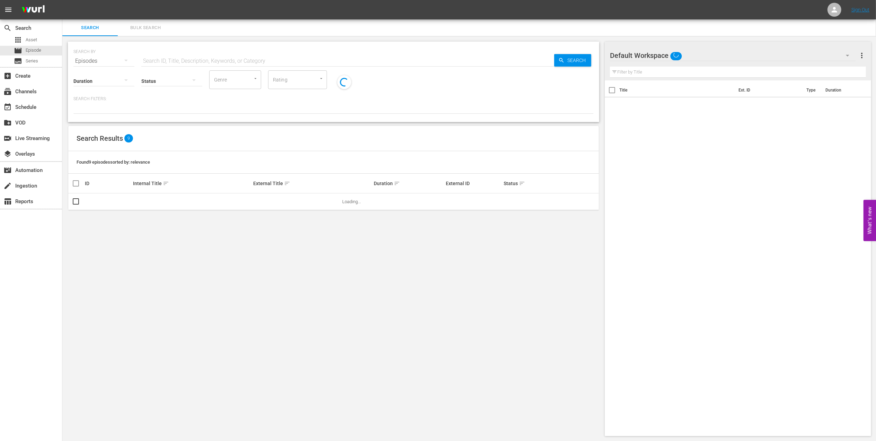
click at [233, 63] on input "text" at bounding box center [347, 61] width 413 height 17
paste input "FIFA U-20 World Cup Chile 2025™ - Highlights Bundle M4+M5+M6 (PT)"
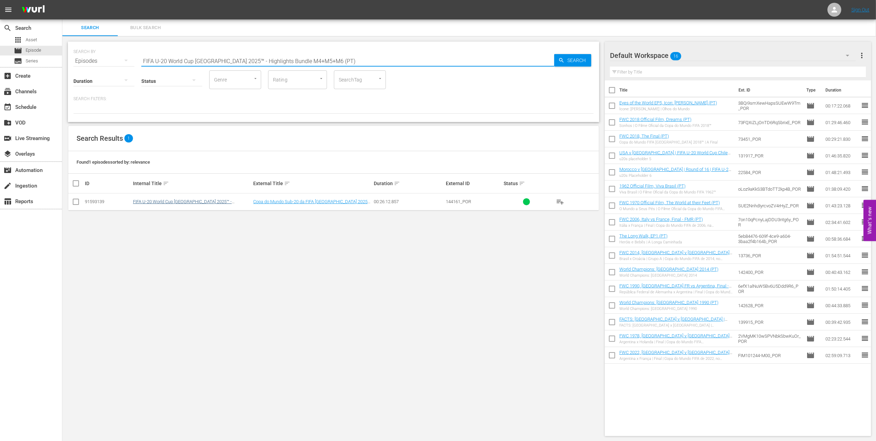
type input "FIFA U-20 World Cup Chile 2025™ - Highlights Bundle M4+M5+M6 (PT)"
click at [201, 199] on link "FIFA U-20 World Cup Chile 2025™ - Highlights Bundle M4+M5+M6 (PT)" at bounding box center [182, 204] width 99 height 10
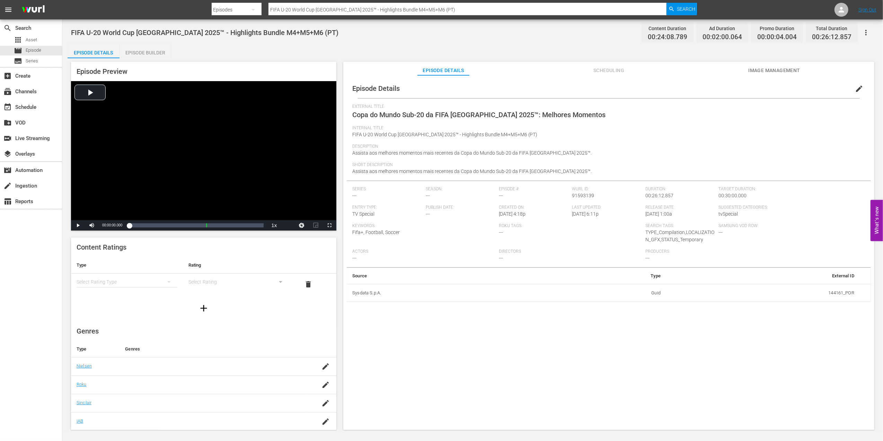
click at [770, 69] on span "Image Management" at bounding box center [774, 70] width 52 height 9
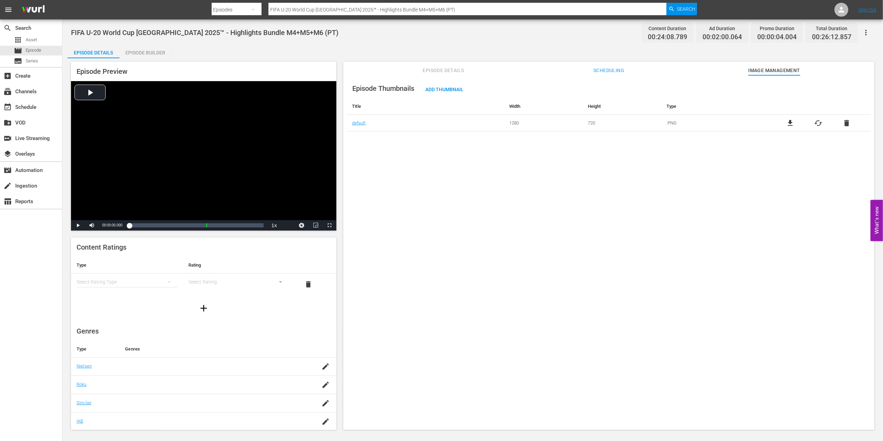
click at [427, 6] on input "FIFA U-20 World Cup Chile 2025™ - Highlights Bundle M4+M5+M6 (PT)" at bounding box center [468, 9] width 399 height 17
type input "FIFA U-20 World Cup Chile 2025™ - Highlights Bundle M4+M5+M6 en"
click at [689, 7] on span "Search" at bounding box center [686, 9] width 18 height 12
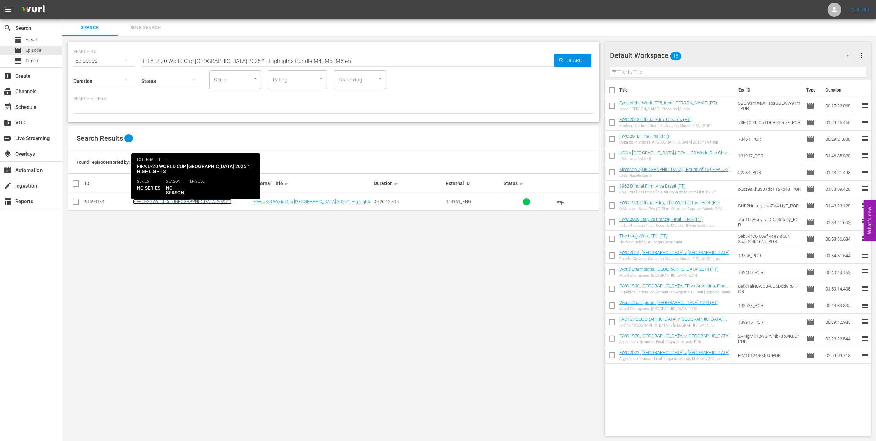
click at [218, 201] on link "FIFA U-20 World Cup Chile 2025™ - Highlights Bundle M4+M5+M6 (EN)" at bounding box center [182, 204] width 99 height 10
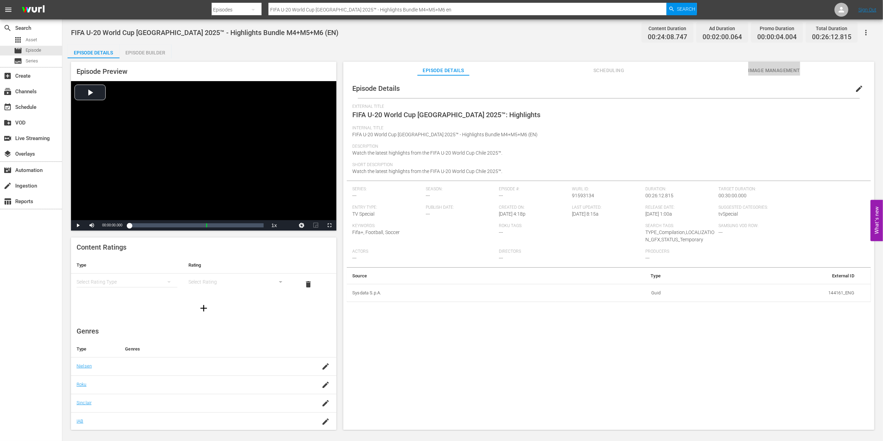
click at [753, 69] on span "Image Management" at bounding box center [774, 70] width 52 height 9
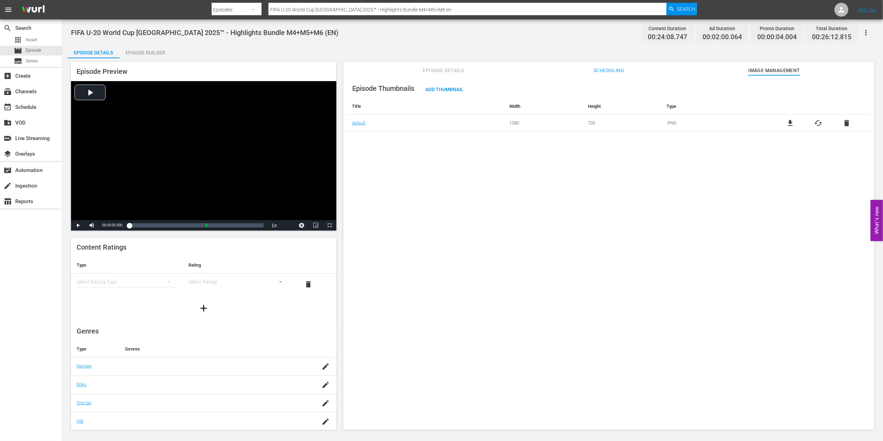
click at [426, 164] on div "Episode Thumbnails Add Thumbnail Title Width Height Type default 1280 720 .PNG …" at bounding box center [608, 255] width 531 height 361
click at [24, 90] on div "subscriptions Channels" at bounding box center [19, 90] width 39 height 6
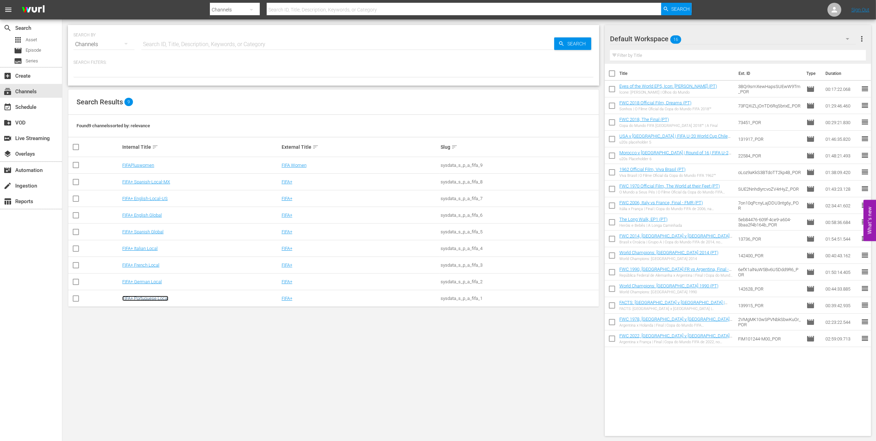
click at [149, 297] on link "FIFA+ Portuguese Local" at bounding box center [145, 298] width 46 height 5
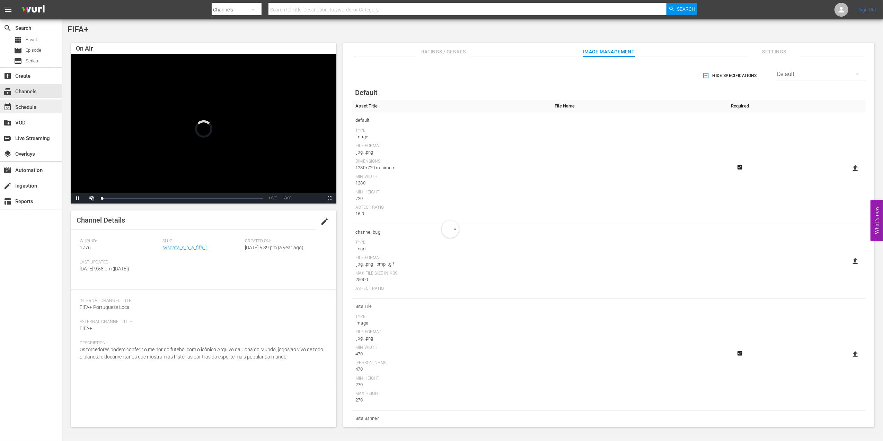
click at [32, 105] on div "event_available Schedule" at bounding box center [19, 106] width 39 height 6
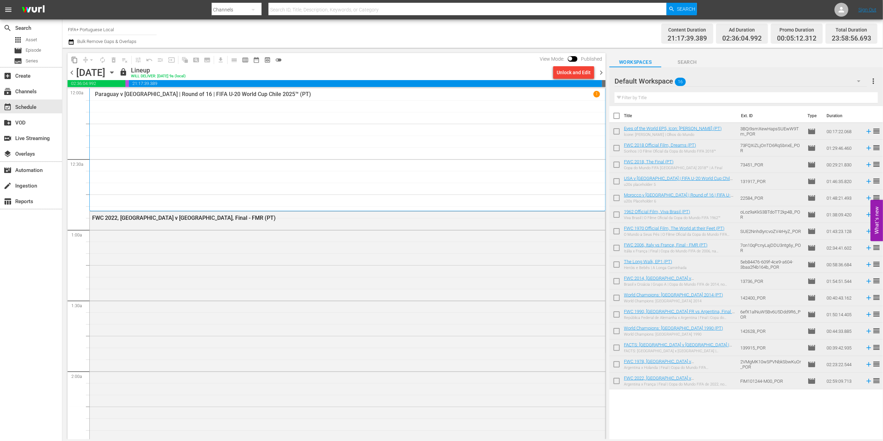
click at [603, 70] on span "chevron_right" at bounding box center [601, 72] width 9 height 9
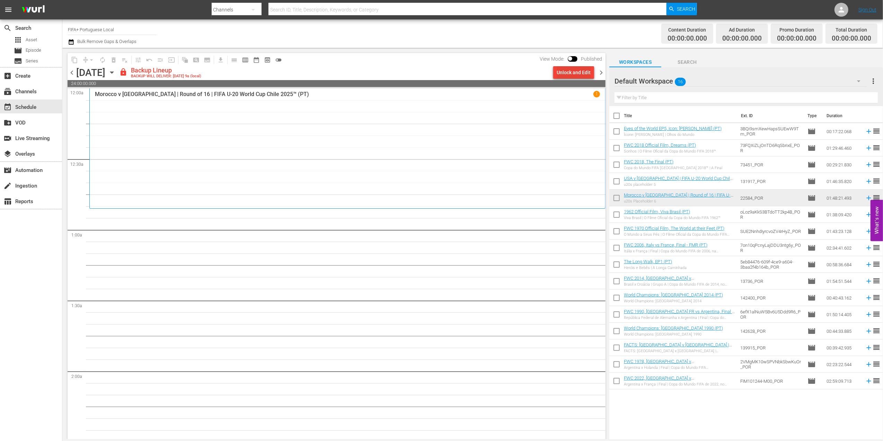
click at [579, 71] on div "Unlock and Edit" at bounding box center [574, 72] width 34 height 12
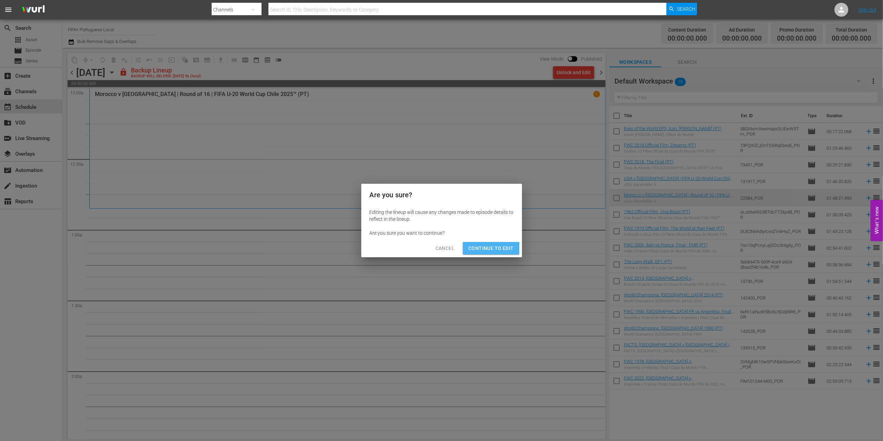
click at [490, 250] on span "Continue to Edit" at bounding box center [490, 248] width 45 height 9
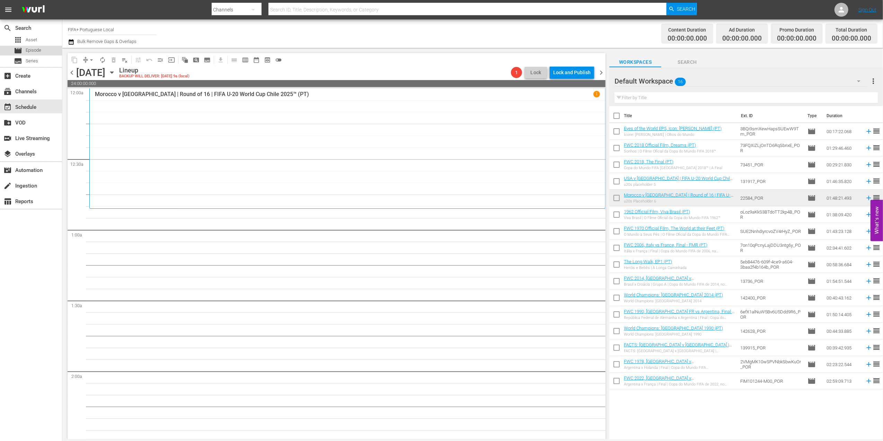
click at [31, 52] on span "Episode" at bounding box center [34, 50] width 16 height 7
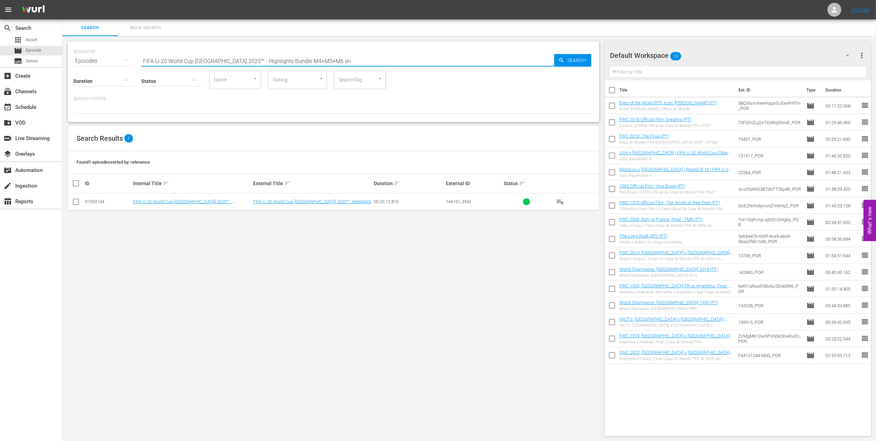
drag, startPoint x: 323, startPoint y: 62, endPoint x: 90, endPoint y: 60, distance: 232.9
click at [90, 60] on div "SEARCH BY Search By Episodes Search ID, Title, Description, Keywords, or Catego…" at bounding box center [333, 56] width 520 height 25
paste input "World Champions: France 1998"
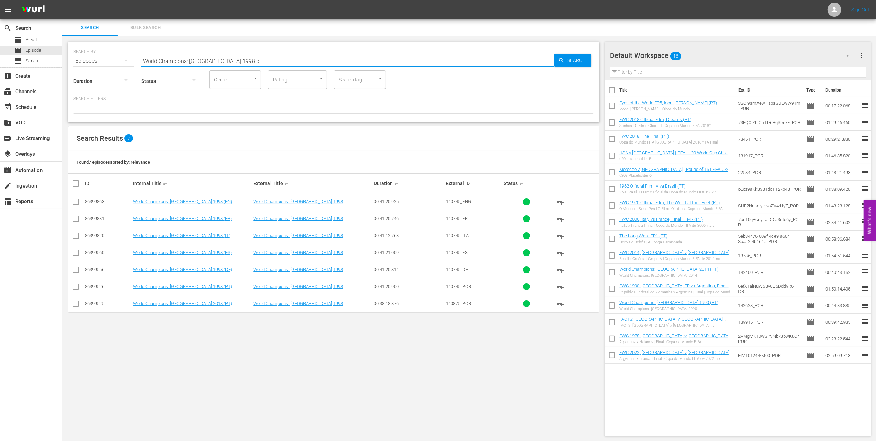
type input "World Champions: France 1998 pt"
click at [611, 88] on input "checkbox" at bounding box center [612, 91] width 15 height 15
checkbox input "true"
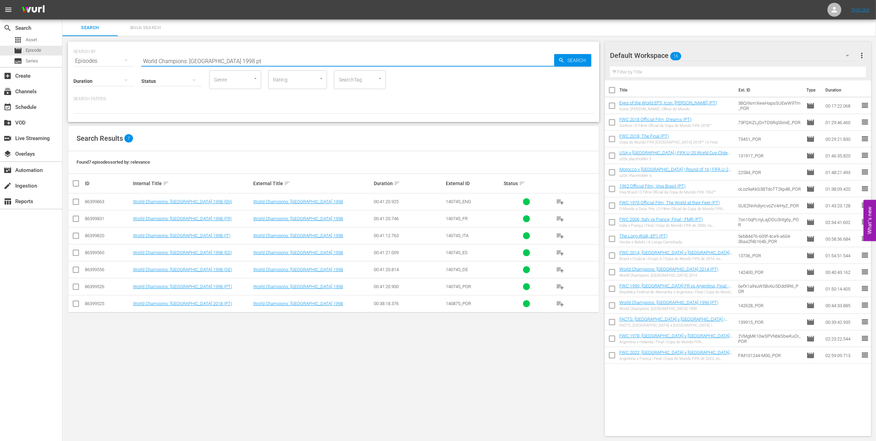
checkbox input "true"
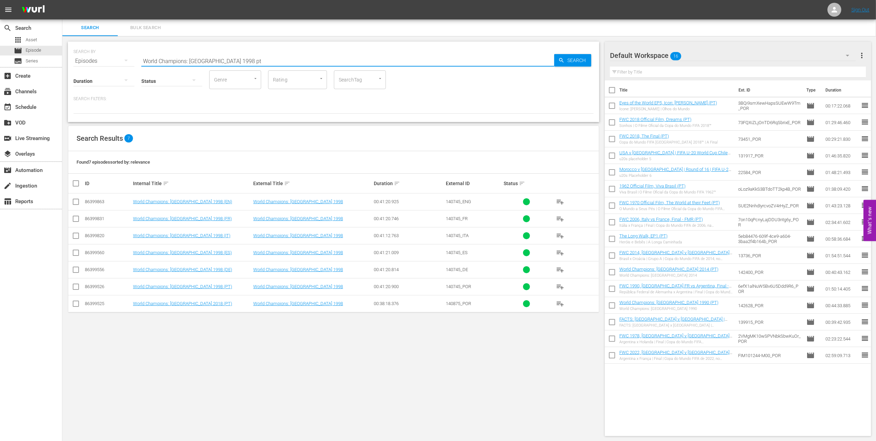
checkbox input "true"
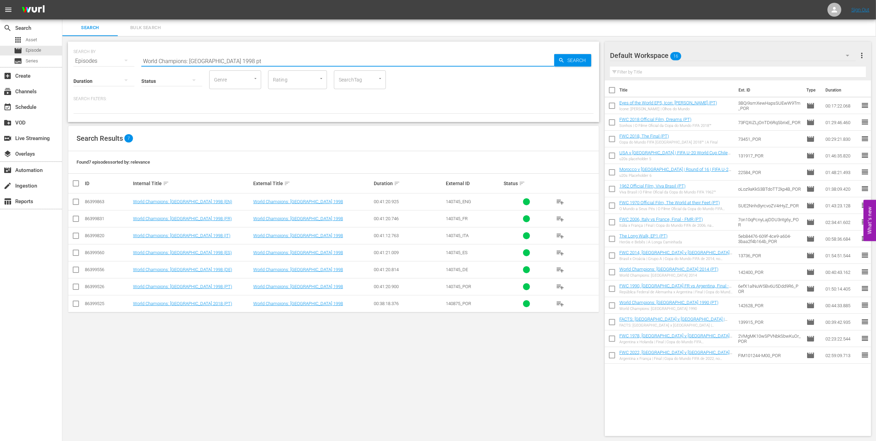
checkbox input "true"
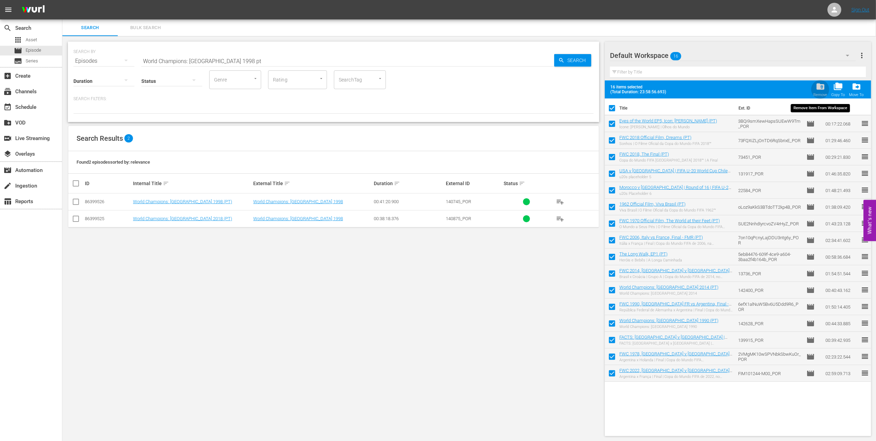
click at [819, 86] on span "folder_delete" at bounding box center [820, 86] width 9 height 9
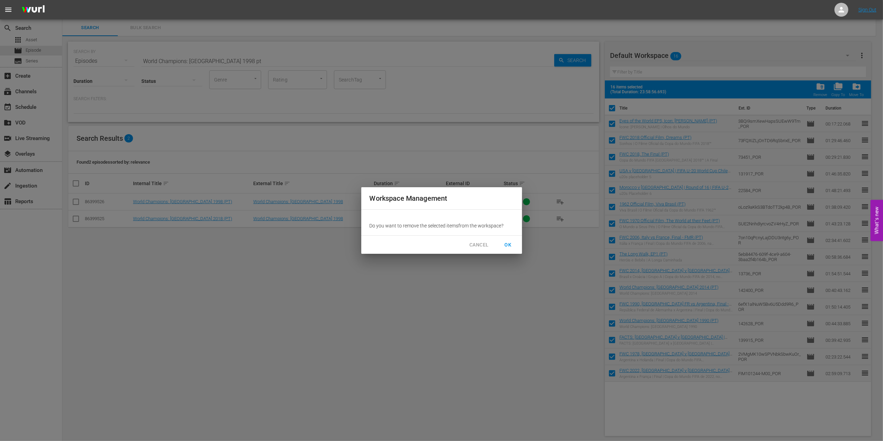
click at [510, 240] on button "OK" at bounding box center [508, 244] width 22 height 13
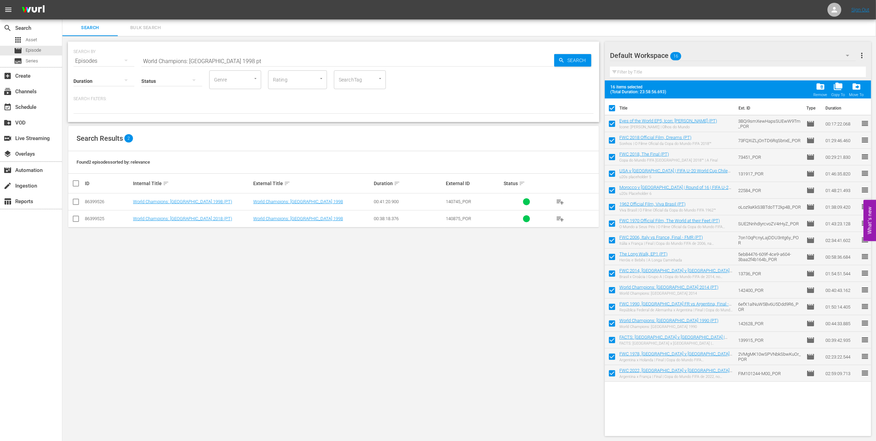
checkbox input "false"
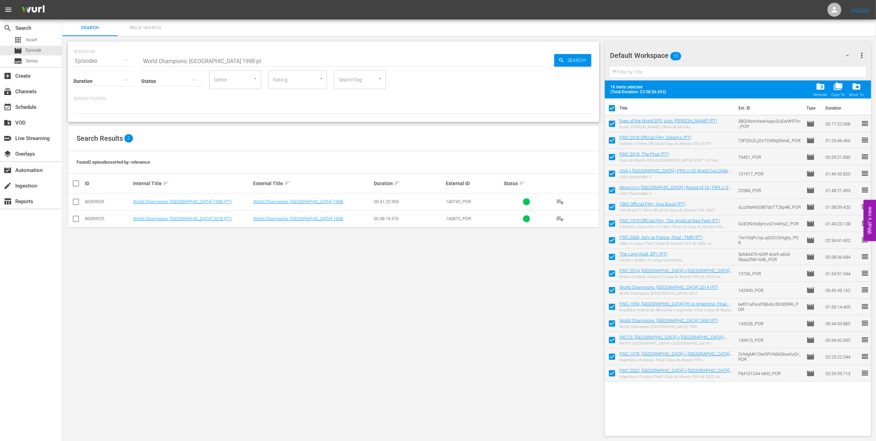
checkbox input "false"
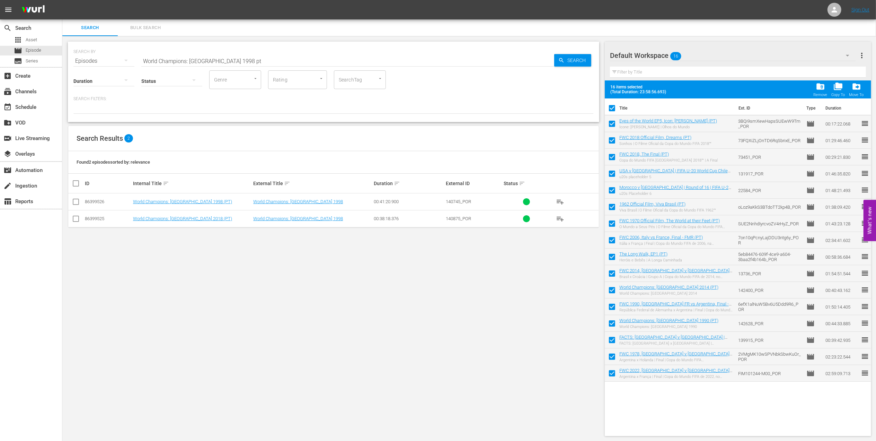
checkbox input "false"
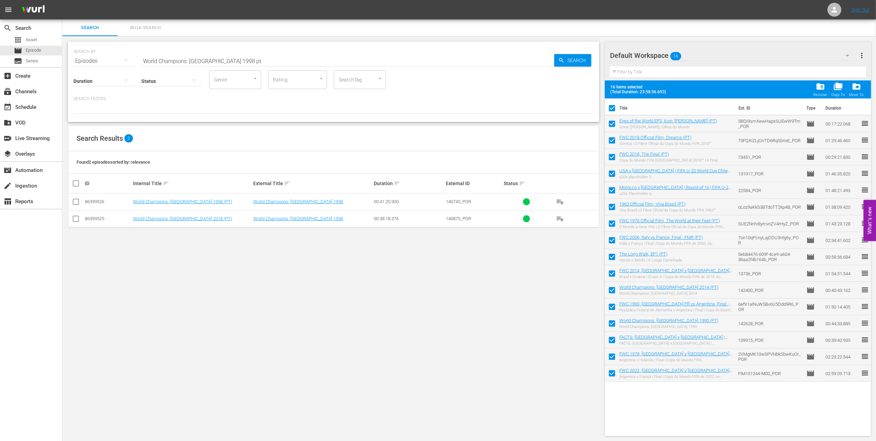
checkbox input "false"
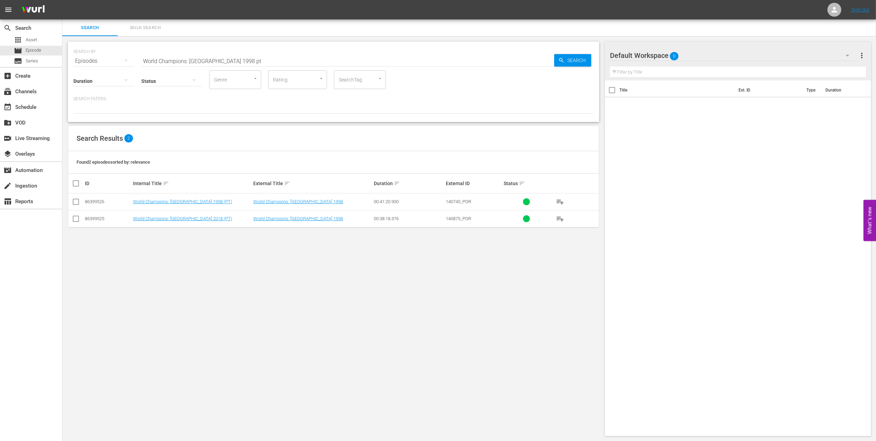
drag, startPoint x: 79, startPoint y: 201, endPoint x: 84, endPoint y: 201, distance: 4.5
click at [79, 201] on input "checkbox" at bounding box center [76, 203] width 8 height 8
checkbox input "true"
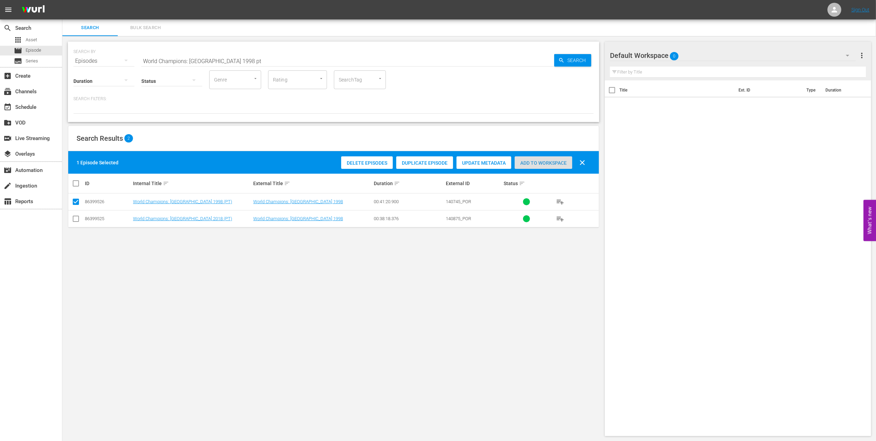
click at [534, 164] on span "Add to Workspace" at bounding box center [544, 163] width 58 height 6
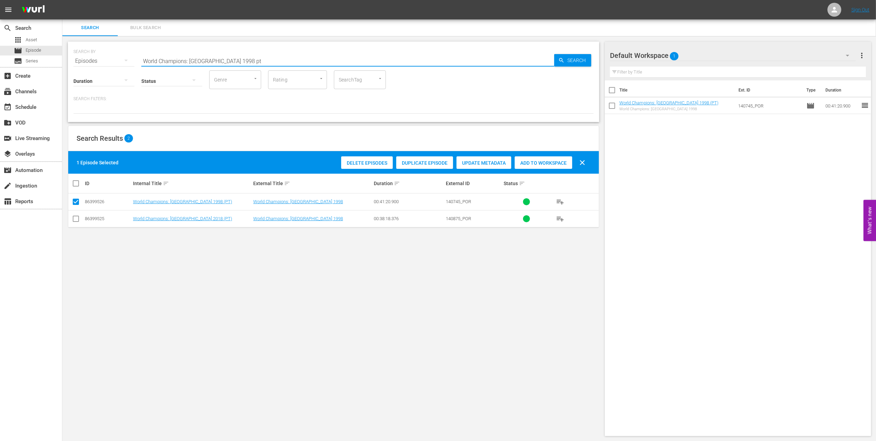
drag, startPoint x: 224, startPoint y: 60, endPoint x: 87, endPoint y: 60, distance: 137.2
click at [87, 60] on div "SEARCH BY Search By Episodes Search ID, Title, Description, Keywords, or Catego…" at bounding box center [333, 56] width 520 height 25
paste input "FWC 2018, France v Croatia, Final"
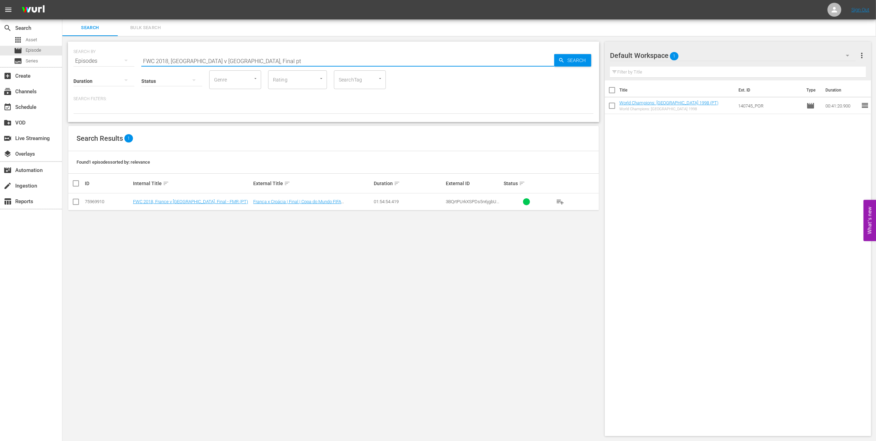
type input "FWC 2018, France v Croatia, Final pt"
click at [76, 202] on input "checkbox" at bounding box center [76, 203] width 8 height 8
checkbox input "true"
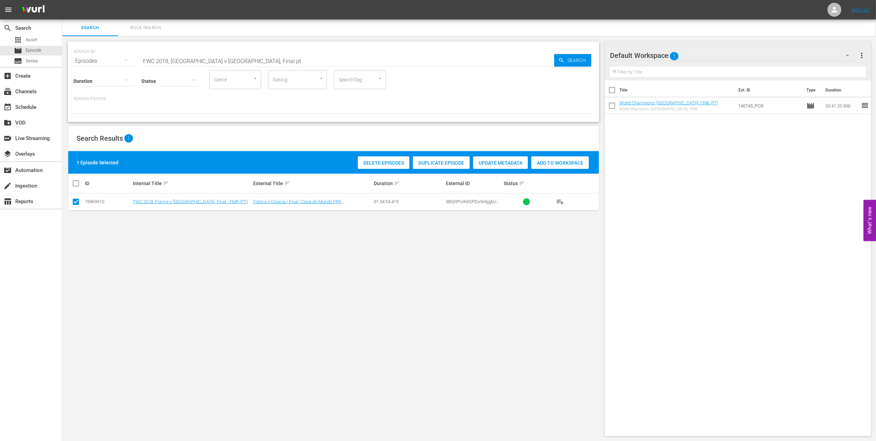
click at [537, 164] on span "Add to Workspace" at bounding box center [561, 163] width 58 height 6
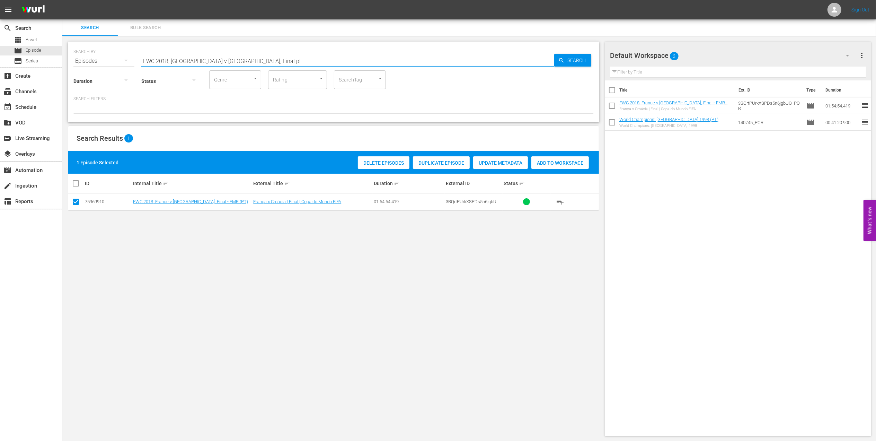
drag, startPoint x: 222, startPoint y: 60, endPoint x: 99, endPoint y: 60, distance: 123.0
click at [99, 59] on div "SEARCH BY Search By Episodes Search ID, Title, Description, Keywords, or Catego…" at bounding box center [333, 56] width 520 height 25
paste input "World Champions: France 2018"
click at [248, 60] on input "World Champions: France 2018" at bounding box center [347, 61] width 413 height 17
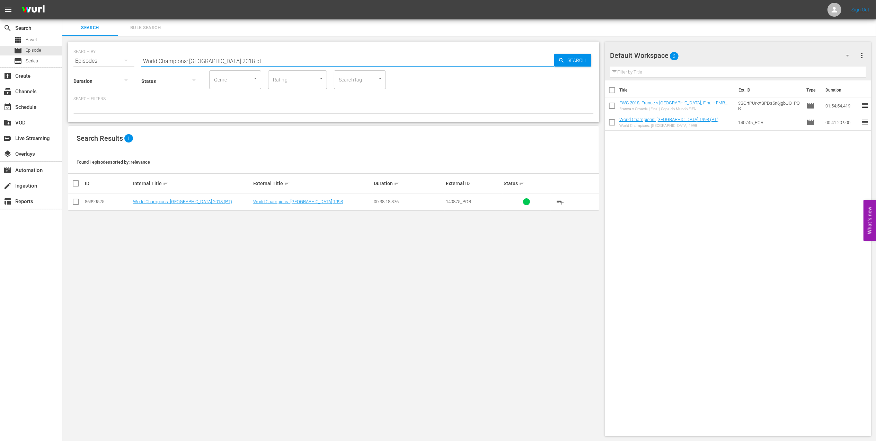
type input "World Champions: France 2018 pt"
click at [76, 203] on input "checkbox" at bounding box center [76, 203] width 8 height 8
checkbox input "true"
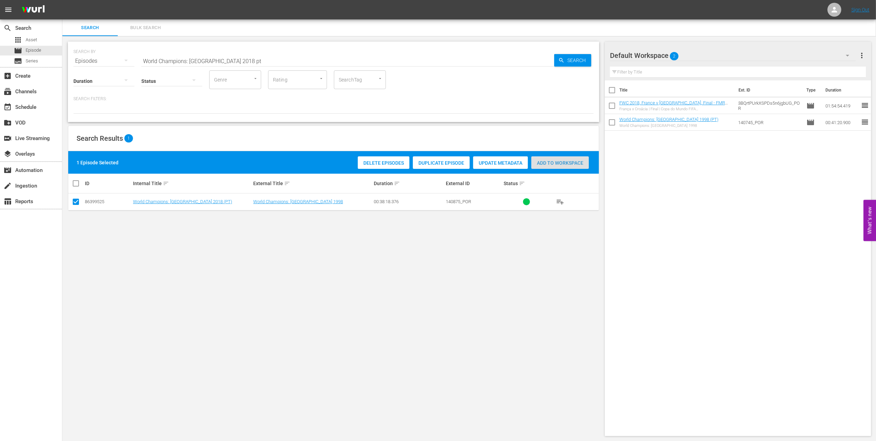
click at [567, 160] on span "Add to Workspace" at bounding box center [561, 163] width 58 height 6
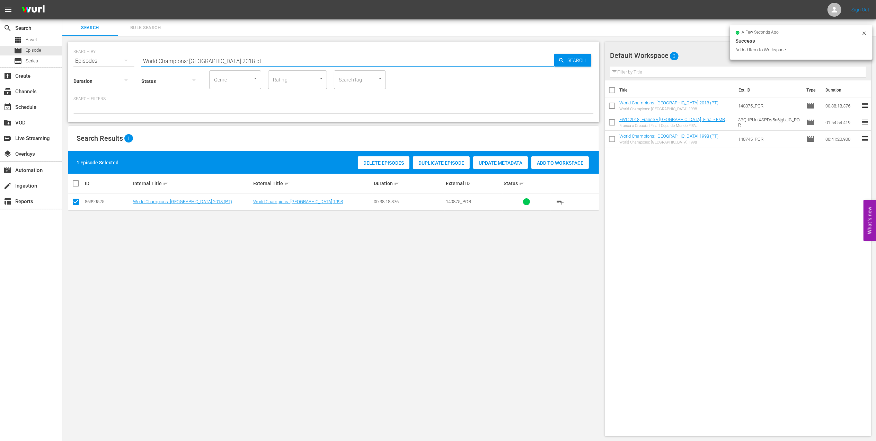
drag, startPoint x: 141, startPoint y: 59, endPoint x: 63, endPoint y: 60, distance: 78.3
click at [63, 60] on div "SEARCH BY Search By Episodes Search ID, Title, Description, Keywords, or Catego…" at bounding box center [333, 238] width 543 height 405
paste input "FWC 2002 Brazil vs Turkey, Semi-final (PT)"
click at [265, 57] on input "FWC 2002 Brazil vs Turkey, Semi-final (PT)" at bounding box center [347, 61] width 413 height 17
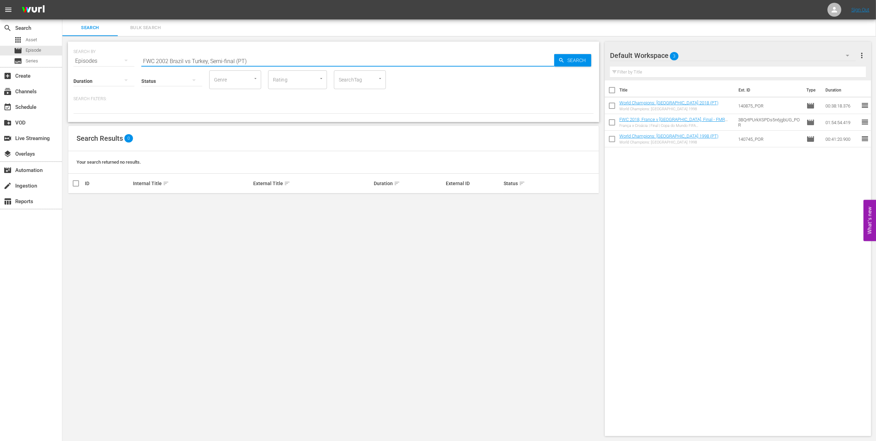
click at [190, 60] on input "FWC 2002 Brazil vs Turkey, Semi-final (PT)" at bounding box center [347, 61] width 413 height 17
type input "FWC 2002 Brazil v Turkey, Semi-final (PT)"
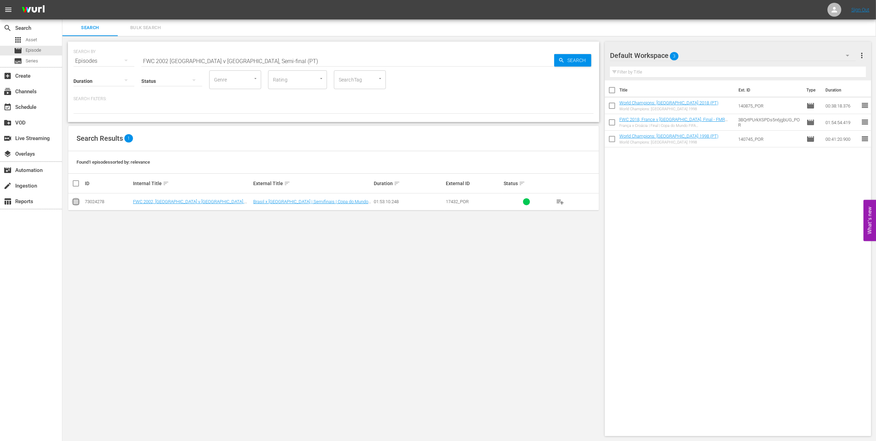
click at [76, 203] on input "checkbox" at bounding box center [76, 203] width 8 height 8
checkbox input "true"
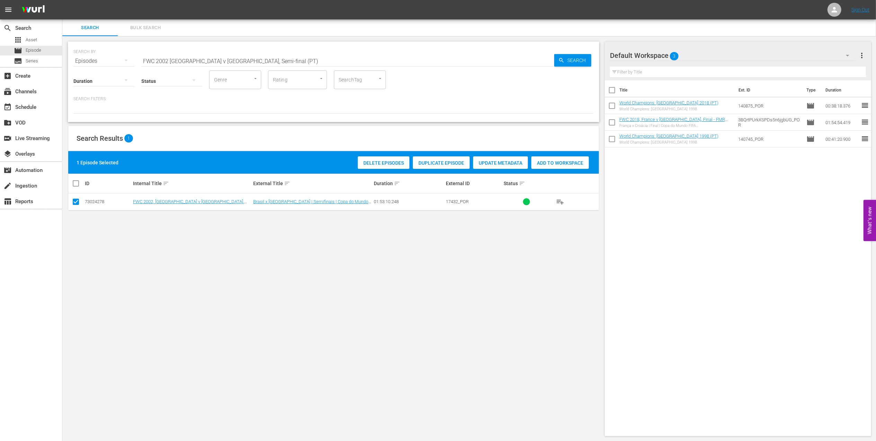
click at [538, 164] on span "Add to Workspace" at bounding box center [561, 163] width 58 height 6
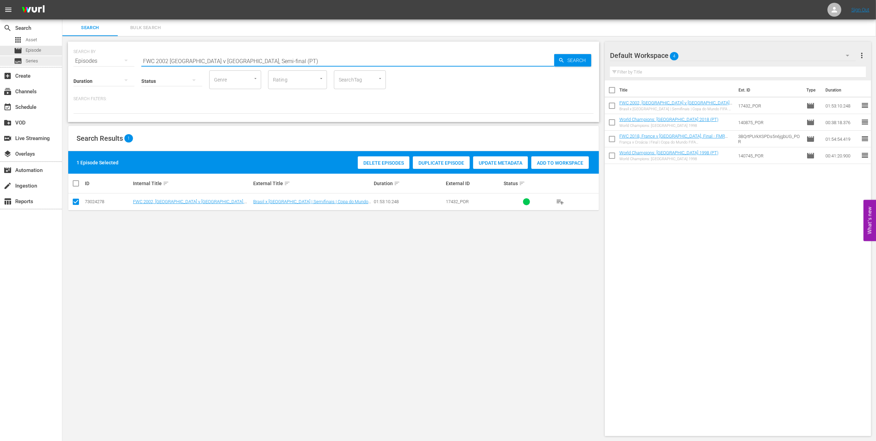
drag, startPoint x: 248, startPoint y: 62, endPoint x: 55, endPoint y: 60, distance: 192.7
click at [62, 0] on div "search Search apps Asset movie Episode subtitles Series add_box Create subscrip…" at bounding box center [469, 0] width 814 height 0
paste input "2002: This is an Asian Odyssey"
click at [225, 59] on input "2002: This is an Asian Odyssey" at bounding box center [347, 61] width 413 height 17
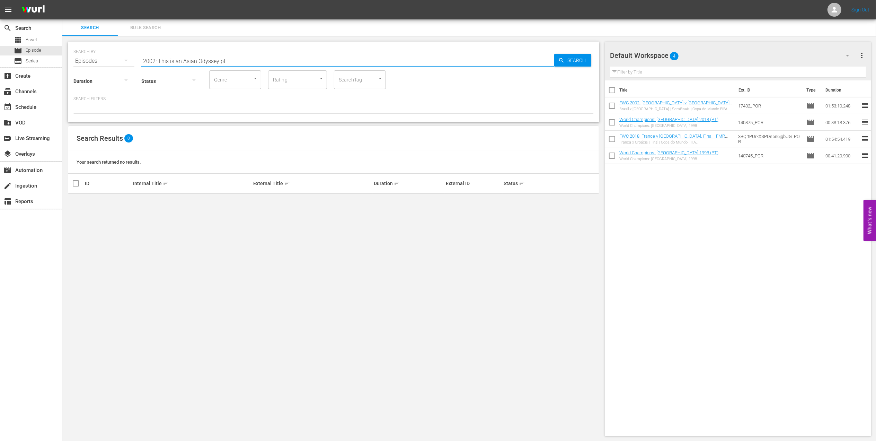
drag, startPoint x: 158, startPoint y: 61, endPoint x: 73, endPoint y: 65, distance: 85.0
click at [73, 65] on div "SEARCH BY Search By Episodes Search ID, Title, Description, Keywords, or Catego…" at bounding box center [334, 82] width 532 height 80
drag, startPoint x: 168, startPoint y: 60, endPoint x: -3, endPoint y: 71, distance: 172.2
click at [0, 71] on html "menu Sign Out search Search apps Asset movie Episode subtitles Series add_box C…" at bounding box center [438, 220] width 876 height 441
click at [179, 60] on input "Asian Odyssey pt" at bounding box center [347, 61] width 413 height 17
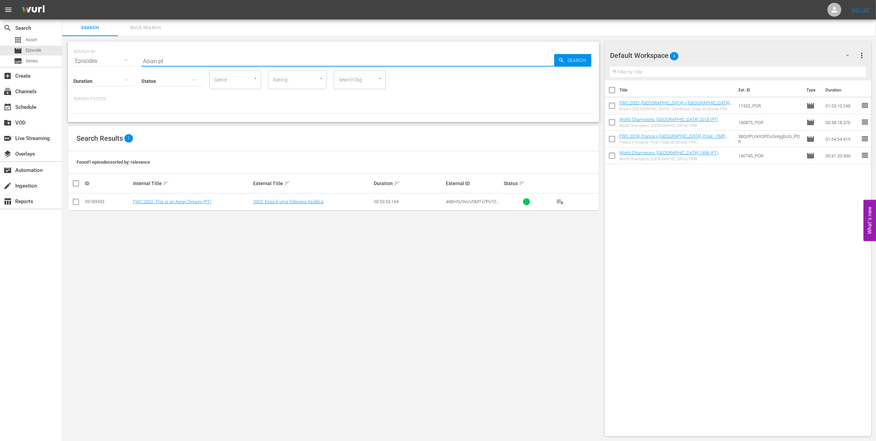
type input "Asian pt"
click at [76, 202] on input "checkbox" at bounding box center [76, 203] width 8 height 8
checkbox input "true"
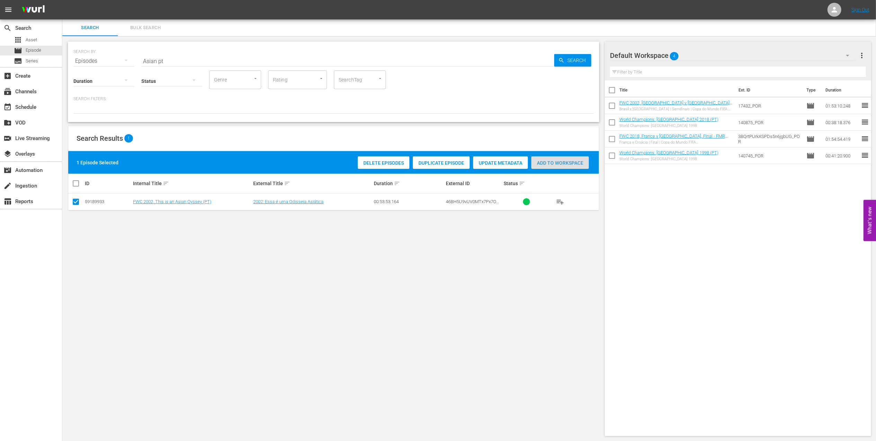
click at [558, 164] on span "Add to Workspace" at bounding box center [561, 163] width 58 height 6
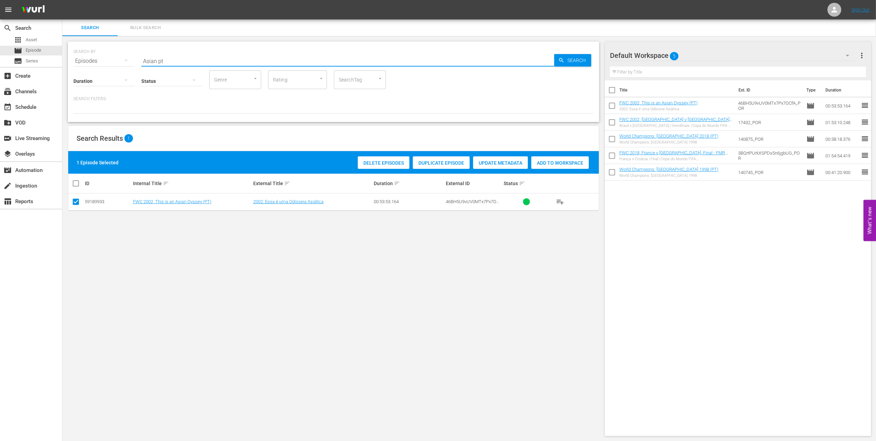
drag, startPoint x: 157, startPoint y: 60, endPoint x: 143, endPoint y: 64, distance: 15.1
click at [119, 60] on div "SEARCH BY Search By Episodes Search ID, Title, Description, Keywords, or Catego…" at bounding box center [333, 56] width 520 height 25
paste input "World Champions: Italy 1982"
click at [235, 55] on input "World Champions: Italy 1982" at bounding box center [347, 61] width 413 height 17
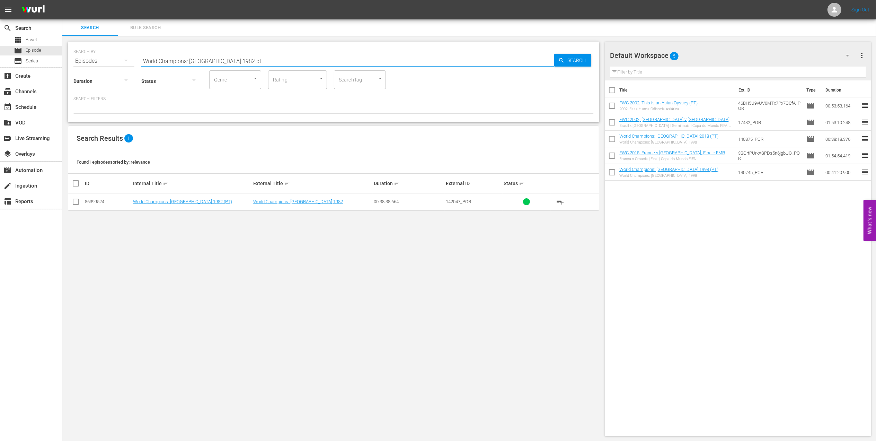
type input "World Champions: Italy 1982 pt"
click at [77, 201] on input "checkbox" at bounding box center [76, 203] width 8 height 8
checkbox input "true"
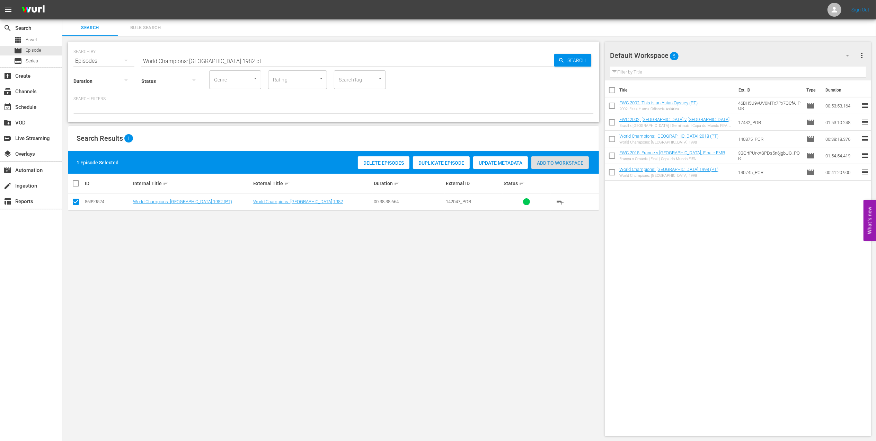
click at [562, 164] on span "Add to Workspace" at bounding box center [561, 163] width 58 height 6
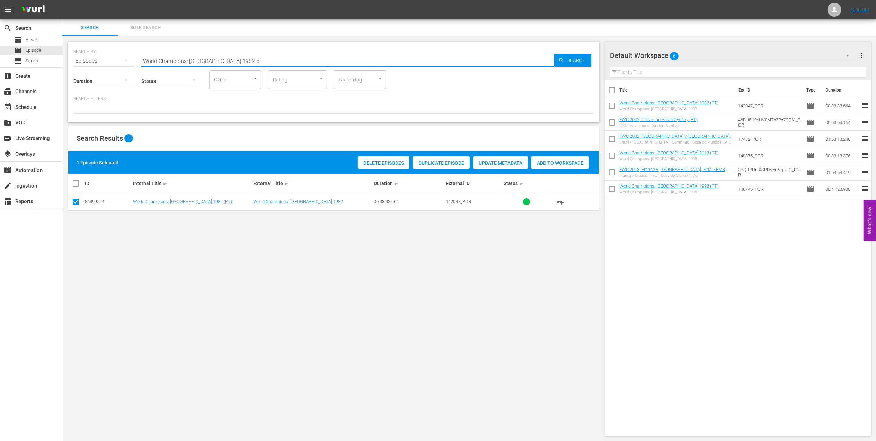
drag, startPoint x: 240, startPoint y: 58, endPoint x: 133, endPoint y: 58, distance: 107.1
click at [133, 58] on div "SEARCH BY Search By Episodes Search ID, Title, Description, Keywords, or Catego…" at bounding box center [333, 56] width 520 height 25
paste input "FWC 1982, Italy vs Germany FR, Final (PT)"
click at [262, 56] on input "FWC 1982, Italy vs Germany FR, Final (PT)" at bounding box center [347, 61] width 413 height 17
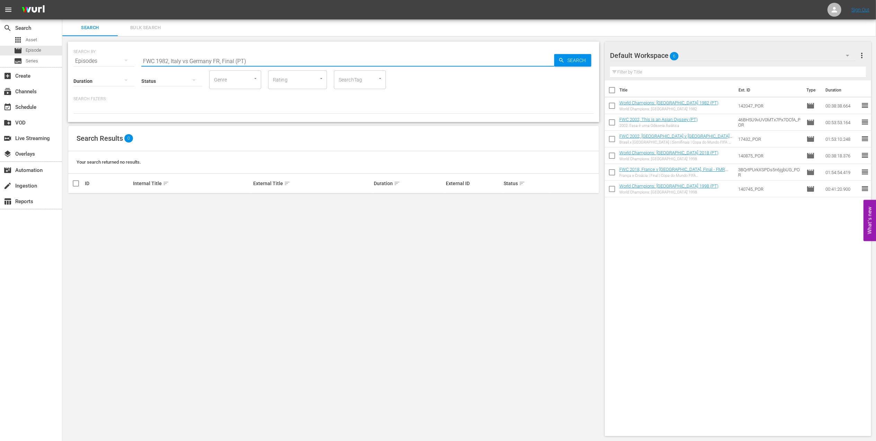
click at [188, 62] on input "FWC 1982, Italy vs Germany FR, Final (PT)" at bounding box center [347, 61] width 413 height 17
type input "FWC 1982, Italy v Germany FR, Final (PT)"
click at [77, 202] on input "checkbox" at bounding box center [76, 203] width 8 height 8
checkbox input "true"
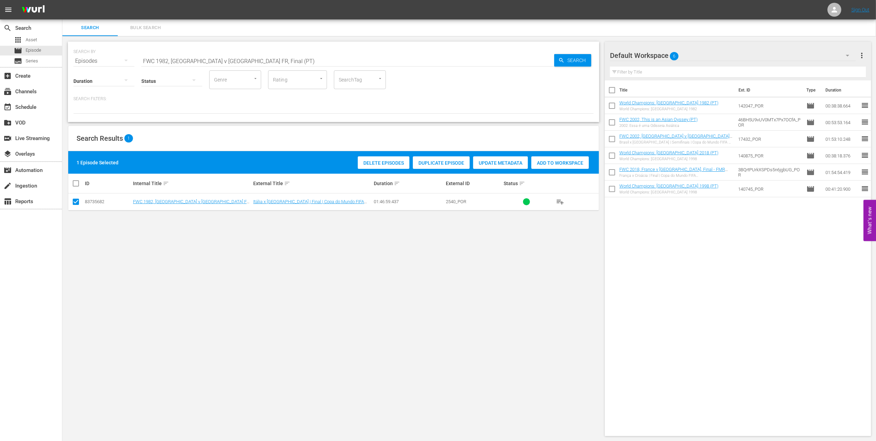
click at [542, 164] on span "Add to Workspace" at bounding box center [561, 163] width 58 height 6
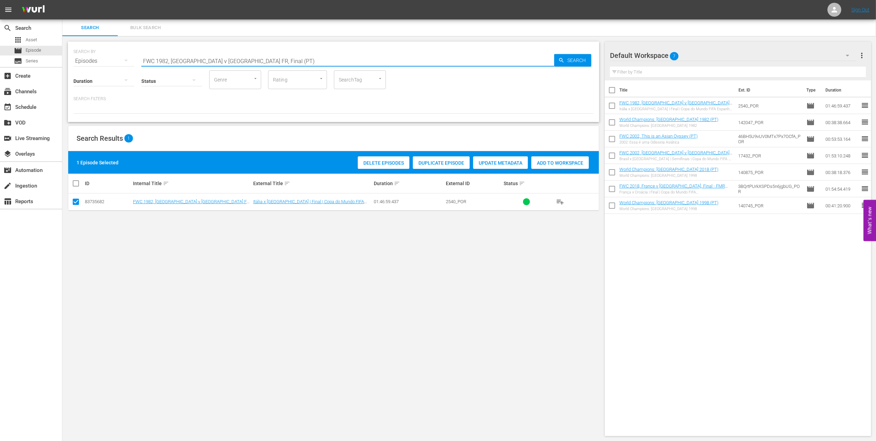
drag, startPoint x: 253, startPoint y: 60, endPoint x: 114, endPoint y: 61, distance: 139.0
click at [114, 61] on div "SEARCH BY Search By Episodes Search ID, Title, Description, Keywords, or Catego…" at bounding box center [333, 56] width 520 height 25
paste input "1998 Official Film - La Coupe de la Gloire"
click at [252, 59] on input "1998 Official Film - La Coupe de la Gloire" at bounding box center [347, 61] width 413 height 17
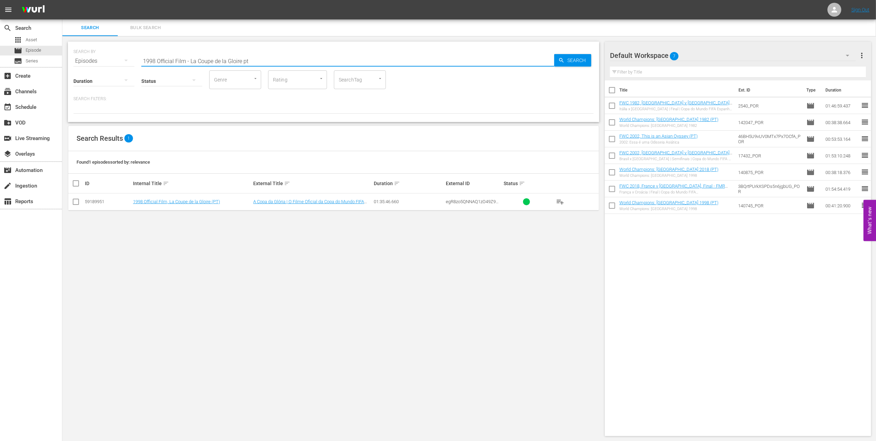
type input "1998 Official Film - La Coupe de la Gloire pt"
click at [79, 202] on input "checkbox" at bounding box center [76, 203] width 8 height 8
checkbox input "true"
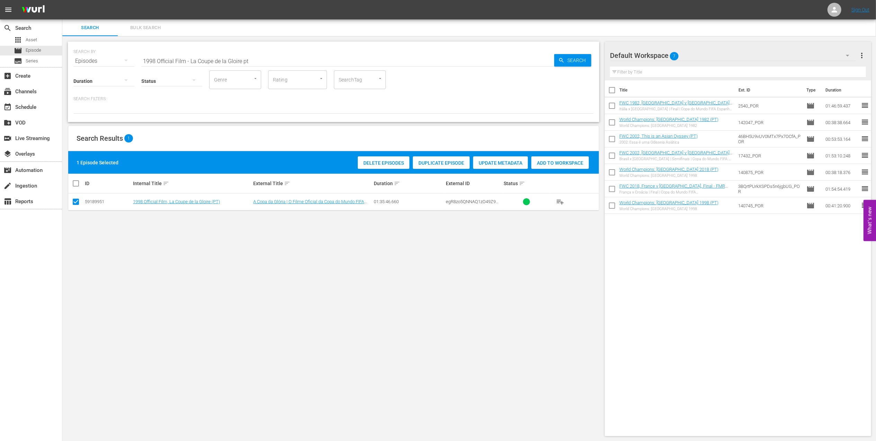
click at [543, 164] on span "Add to Workspace" at bounding box center [561, 163] width 58 height 6
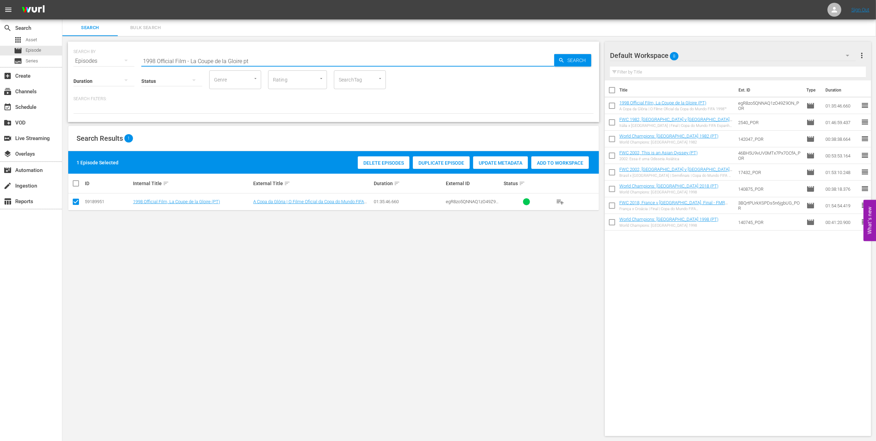
drag, startPoint x: 256, startPoint y: 62, endPoint x: 133, endPoint y: 60, distance: 122.3
click at [133, 60] on div "SEARCH BY Search By Episodes Search ID, Title, Description, Keywords, or Catego…" at bounding box center [333, 56] width 520 height 25
paste input "World Champions: France 1998"
click at [237, 60] on input "World Champions: France 1998" at bounding box center [347, 61] width 413 height 17
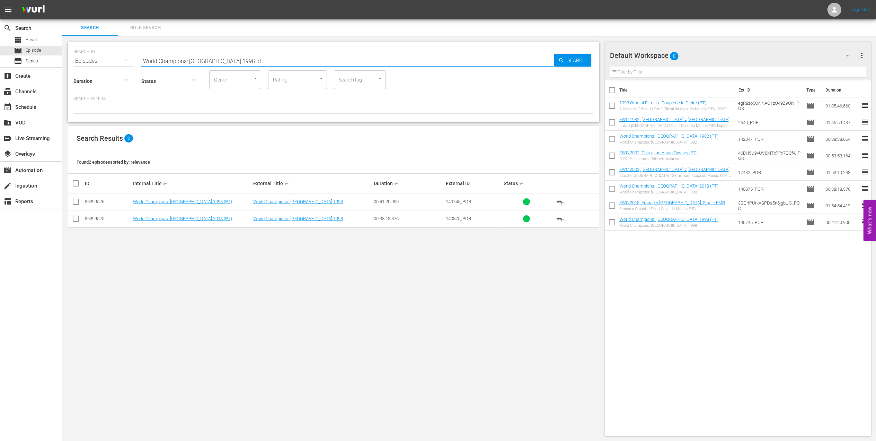
drag, startPoint x: 236, startPoint y: 60, endPoint x: 124, endPoint y: 59, distance: 111.9
click at [122, 59] on div "SEARCH BY Search By Episodes Search ID, Title, Description, Keywords, or Catego…" at bounding box center [333, 56] width 520 height 25
paste input "FWC 1998 Brazil v France, FInal"
click at [232, 59] on input "FWC 1998 Brazil v France, FInal" at bounding box center [347, 61] width 413 height 17
type input "FWC 1998 Brazil v France, FInal pt"
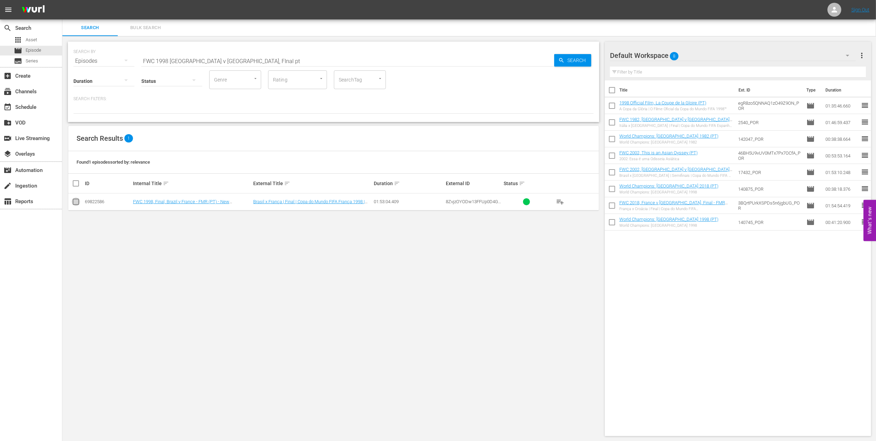
click at [76, 203] on input "checkbox" at bounding box center [76, 203] width 8 height 8
checkbox input "true"
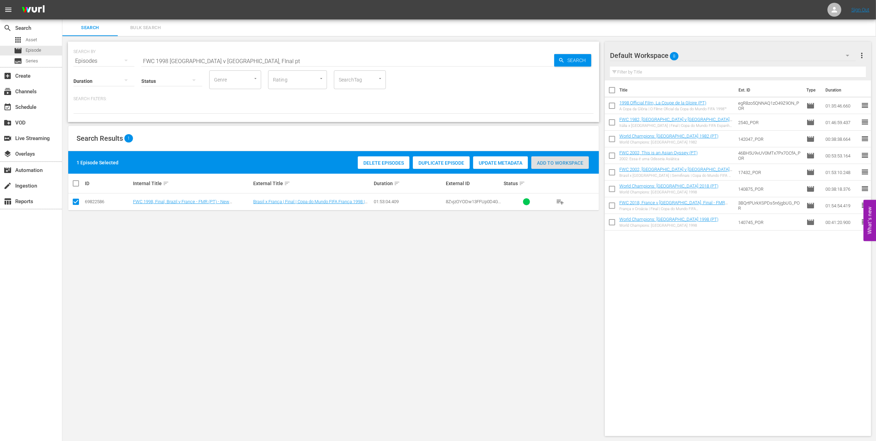
click at [555, 158] on div "Add to Workspace" at bounding box center [561, 162] width 58 height 13
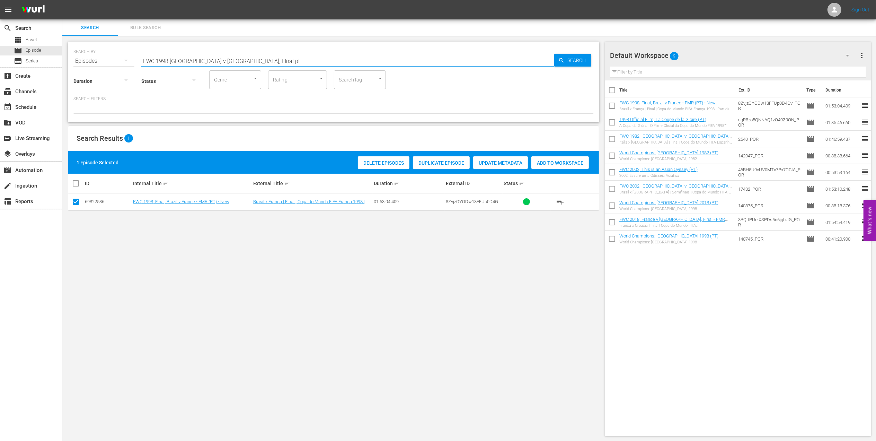
drag, startPoint x: 197, startPoint y: 59, endPoint x: 141, endPoint y: 49, distance: 57.1
click at [103, 59] on div "SEARCH BY Search By Episodes Search ID, Title, Description, Keywords, or Catego…" at bounding box center [333, 56] width 520 height 25
paste input "IFA U-20 World Cup Chile 2025™ - Highlights Bundle M4+M5+M6 (PT)"
click at [317, 67] on input "FIFA U-20 World Cup Chile 2025™ - Highlights Bundle M4+M5+M6 (PT)" at bounding box center [347, 61] width 413 height 17
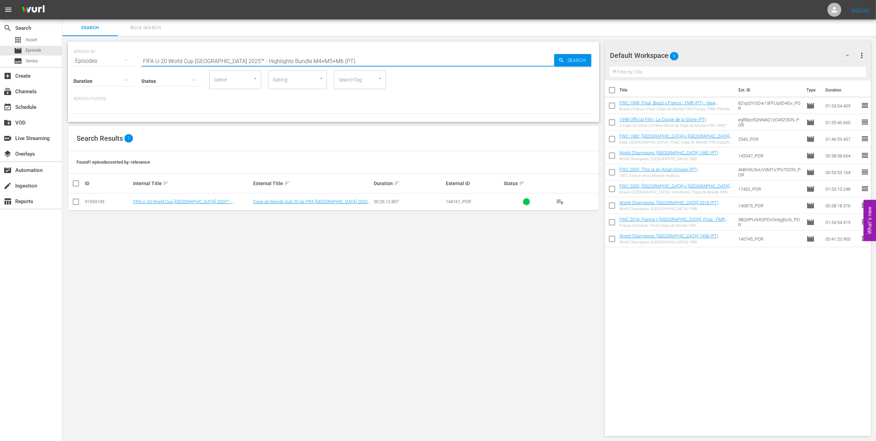
type input "FIFA U-20 World Cup Chile 2025™ - Highlights Bundle M4+M5+M6 (PT)"
click at [78, 203] on input "checkbox" at bounding box center [76, 203] width 8 height 8
checkbox input "true"
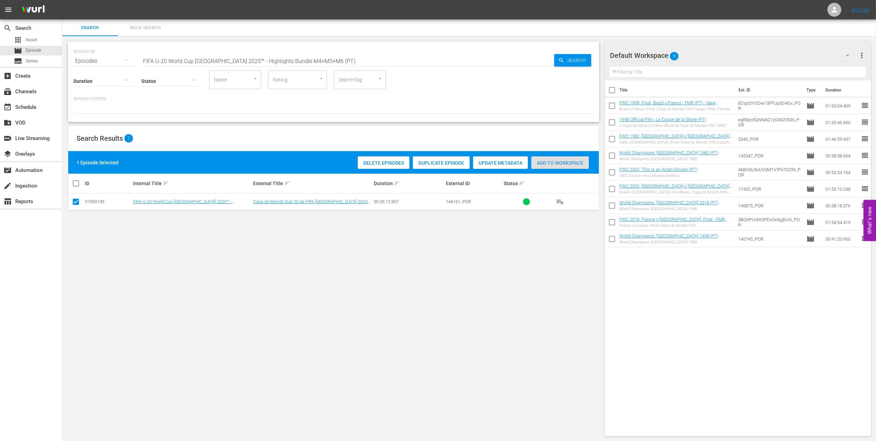
click at [563, 163] on span "Add to Workspace" at bounding box center [561, 163] width 58 height 6
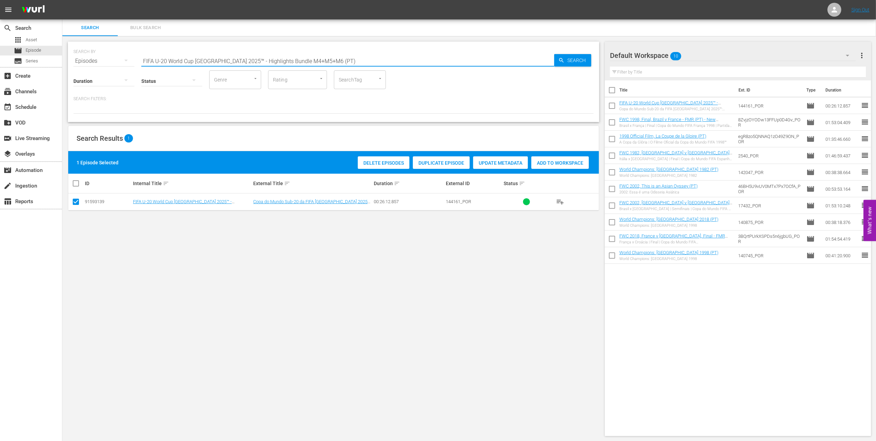
drag, startPoint x: 332, startPoint y: 59, endPoint x: 83, endPoint y: 59, distance: 248.5
click at [84, 59] on div "SEARCH BY Search By Episodes Search ID, Title, Description, Keywords, or Catego…" at bounding box center [333, 56] width 520 height 25
paste input "WC 1998 Brazil v France, FInal"
click at [247, 59] on input "FWC 1998 Brazil v France, FInal" at bounding box center [347, 61] width 413 height 17
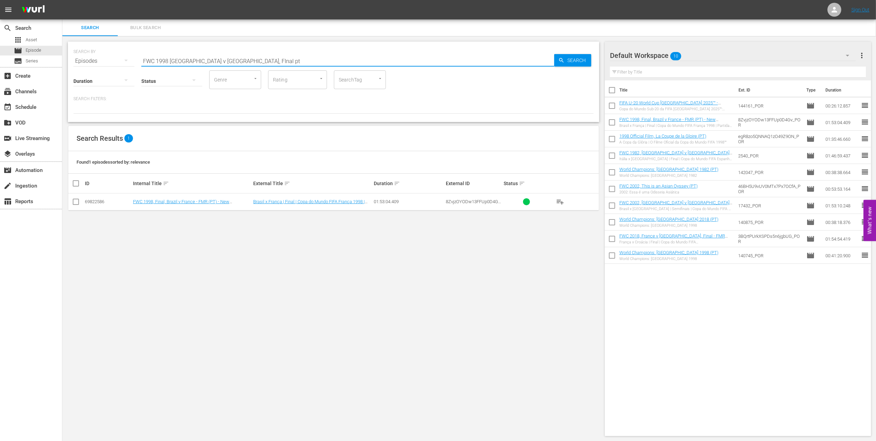
type input "FWC 1998 Brazil v France, FInal pt"
click at [77, 202] on input "checkbox" at bounding box center [76, 203] width 8 height 8
checkbox input "true"
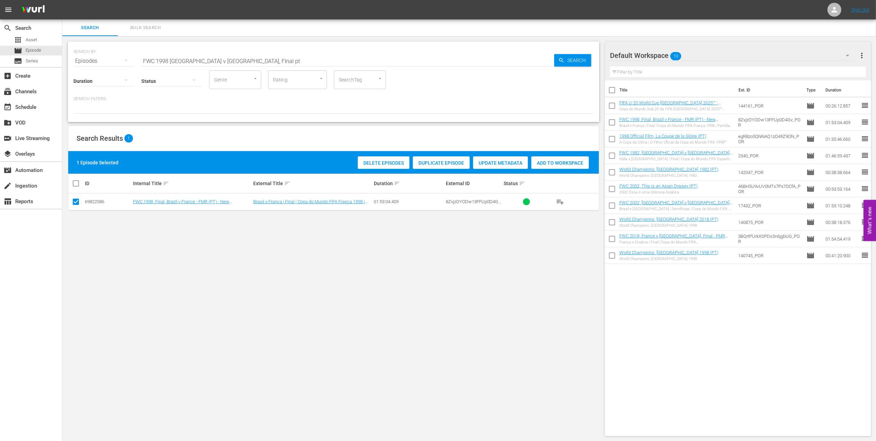
click at [563, 161] on span "Add to Workspace" at bounding box center [561, 163] width 58 height 6
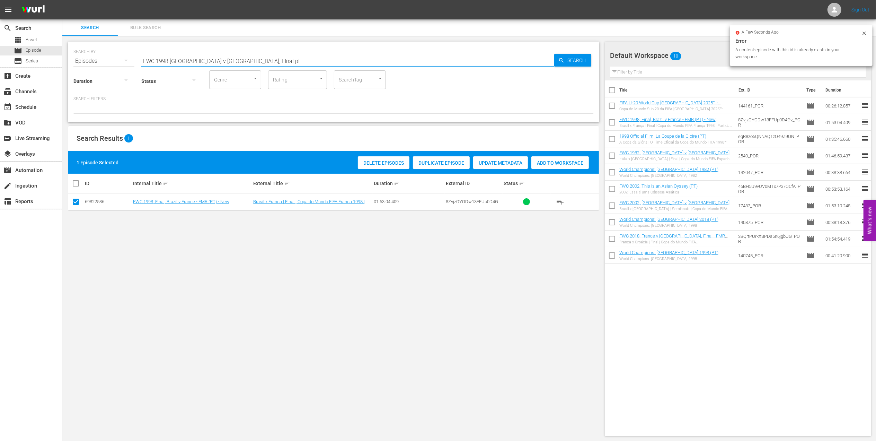
drag, startPoint x: 217, startPoint y: 59, endPoint x: 118, endPoint y: 59, distance: 98.8
click at [118, 59] on div "SEARCH BY Search By Episodes Search ID, Title, Description, Keywords, or Catego…" at bounding box center [333, 56] width 520 height 25
paste input "2002 Brazil v Germany, Final"
click at [232, 59] on input "FWC 2002 Brazil v Germany, Final" at bounding box center [347, 61] width 413 height 17
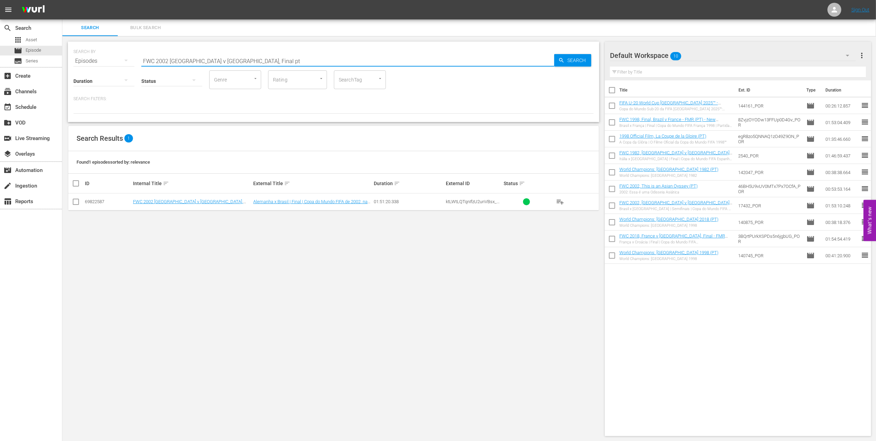
type input "FWC 2002 Brazil v Germany, Final pt"
click at [77, 201] on input "checkbox" at bounding box center [76, 203] width 8 height 8
checkbox input "true"
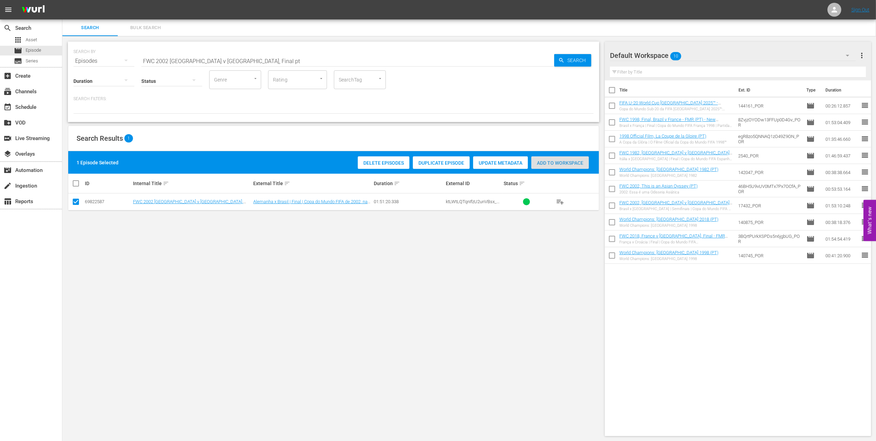
click at [555, 163] on span "Add to Workspace" at bounding box center [561, 163] width 58 height 6
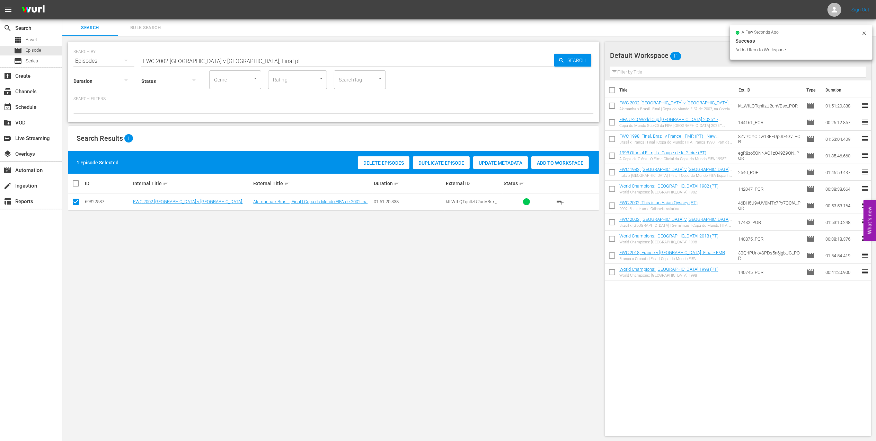
drag, startPoint x: 117, startPoint y: 62, endPoint x: 98, endPoint y: 63, distance: 18.4
click at [98, 63] on div "SEARCH BY Search By Episodes Search ID, Title, Description, Keywords, or Catego…" at bounding box center [333, 56] width 520 height 25
paste input "2002 Official Film - Seven Games from Glory"
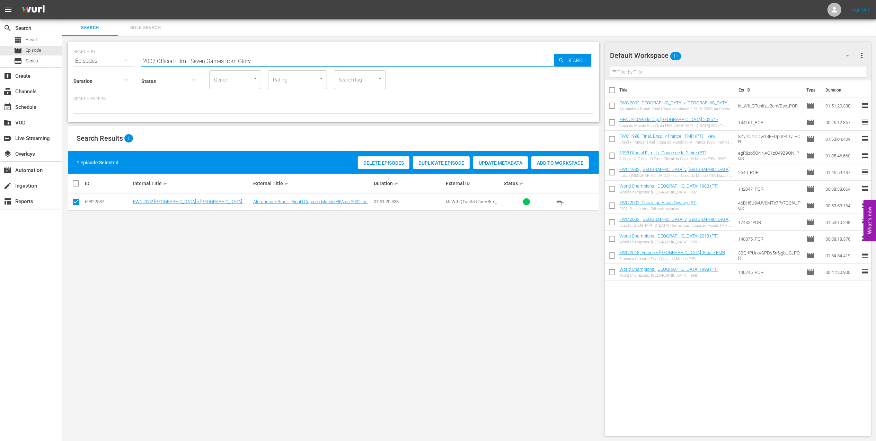
click at [275, 60] on input "2002 Official Film - Seven Games from Glory" at bounding box center [347, 61] width 413 height 17
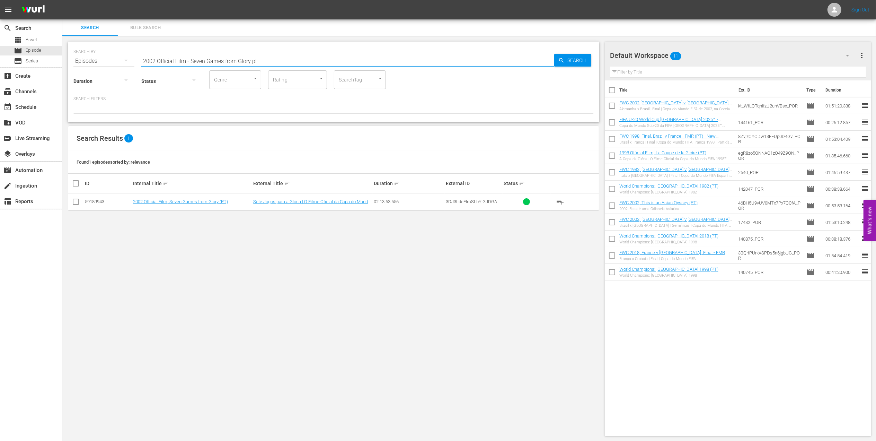
type input "2002 Official Film - Seven Games from Glory pt"
drag, startPoint x: 77, startPoint y: 199, endPoint x: 181, endPoint y: 202, distance: 104.4
click at [77, 200] on input "checkbox" at bounding box center [76, 203] width 8 height 8
checkbox input "true"
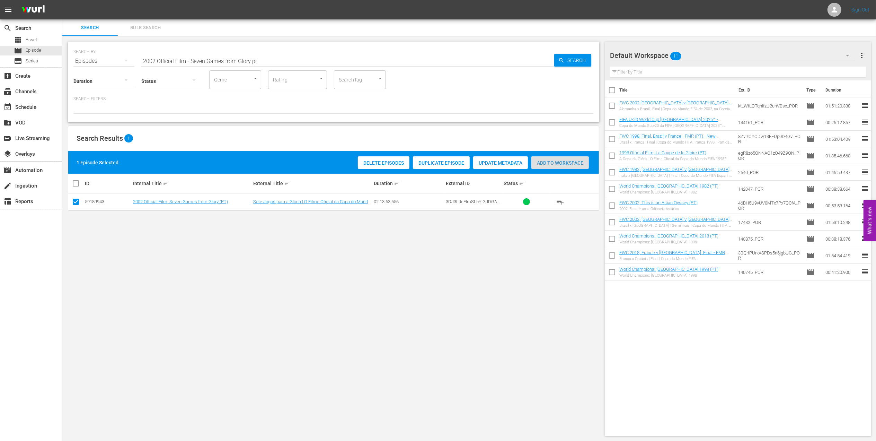
click at [551, 162] on span "Add to Workspace" at bounding box center [561, 163] width 58 height 6
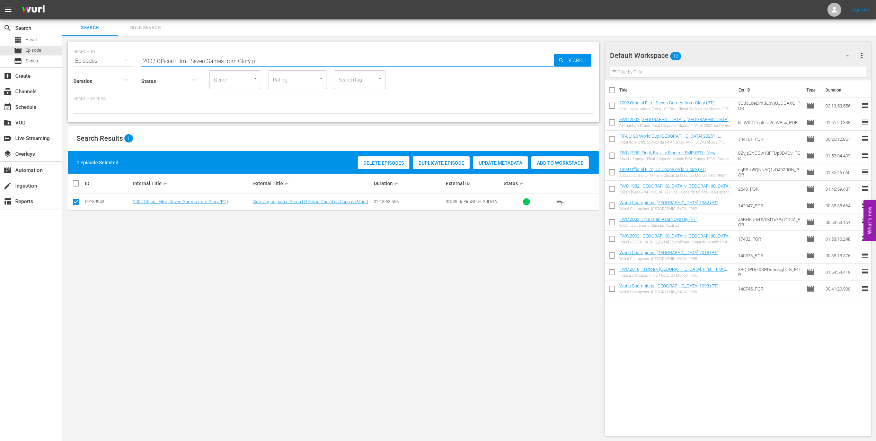
drag, startPoint x: 268, startPoint y: 59, endPoint x: 77, endPoint y: 62, distance: 190.6
click at [77, 62] on div "SEARCH BY Search By Episodes Search ID, Title, Description, Keywords, or Catego…" at bounding box center [333, 56] width 520 height 25
paste input "FACTS: Germany v Brazil | Korea/Japan 2002"
click at [275, 58] on input "FACTS: Germany v Brazil | Korea/Japan 2002" at bounding box center [347, 61] width 413 height 17
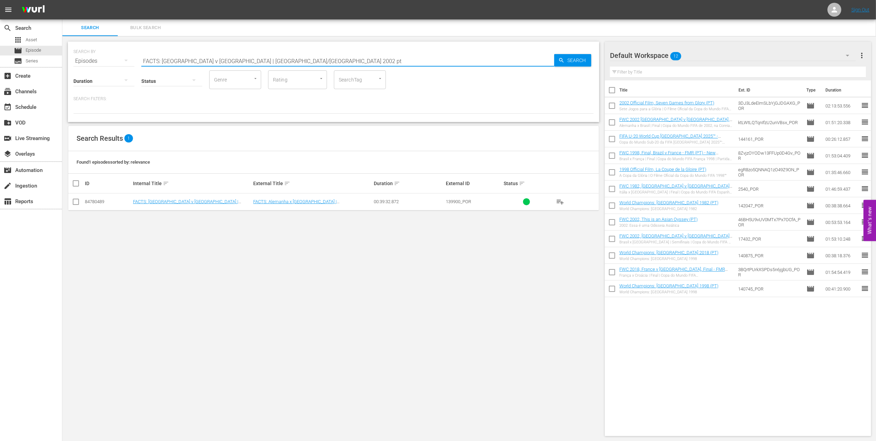
type input "FACTS: Germany v Brazil | Korea/Japan 2002 pt"
click at [78, 200] on input "checkbox" at bounding box center [76, 203] width 8 height 8
checkbox input "true"
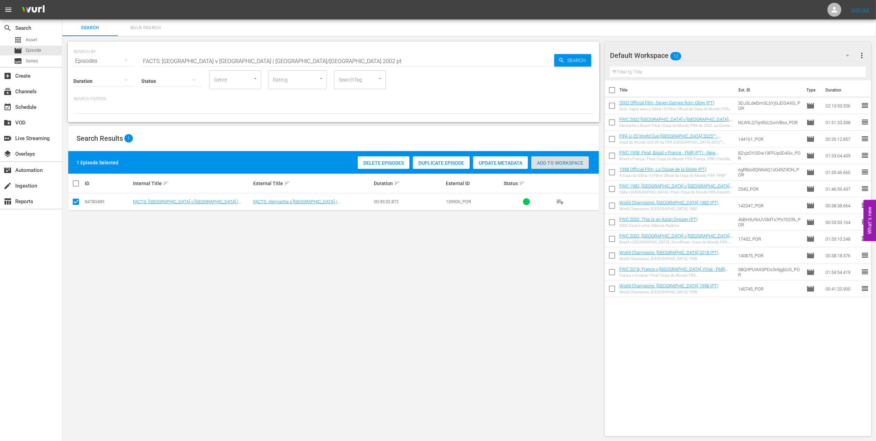
click at [572, 161] on span "Add to Workspace" at bounding box center [561, 163] width 58 height 6
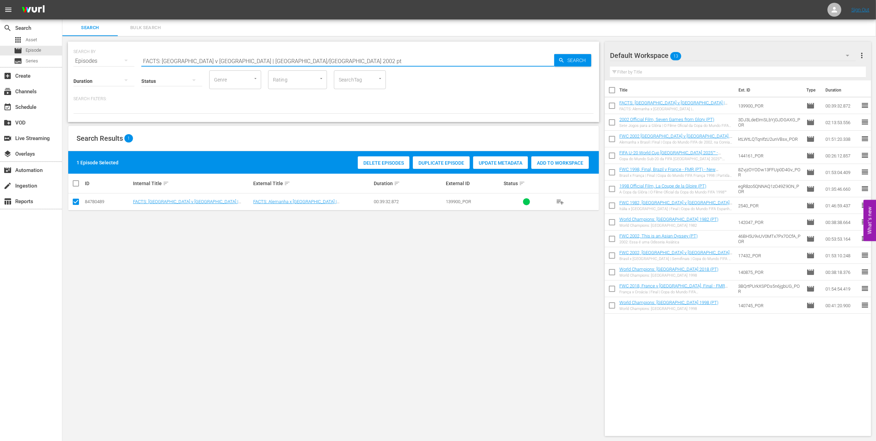
drag, startPoint x: 272, startPoint y: 63, endPoint x: 133, endPoint y: 60, distance: 139.0
click at [126, 60] on div "SEARCH BY Search By Episodes Search ID, Title, Description, Keywords, or Catego…" at bounding box center [333, 56] width 520 height 25
paste input "WC 2022, Argentina v France, Final"
click at [247, 59] on input "FWC 2022, Argentina v France, Final" at bounding box center [347, 61] width 413 height 17
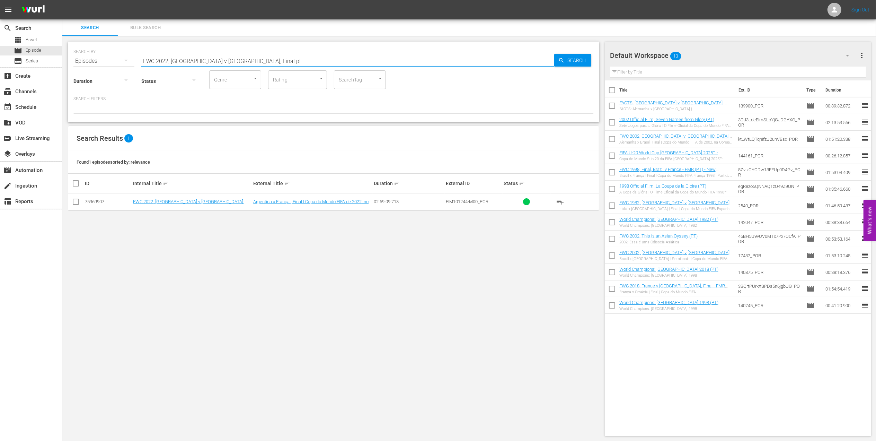
type input "FWC 2022, Argentina v France, Final pt"
click at [75, 202] on input "checkbox" at bounding box center [76, 203] width 8 height 8
checkbox input "true"
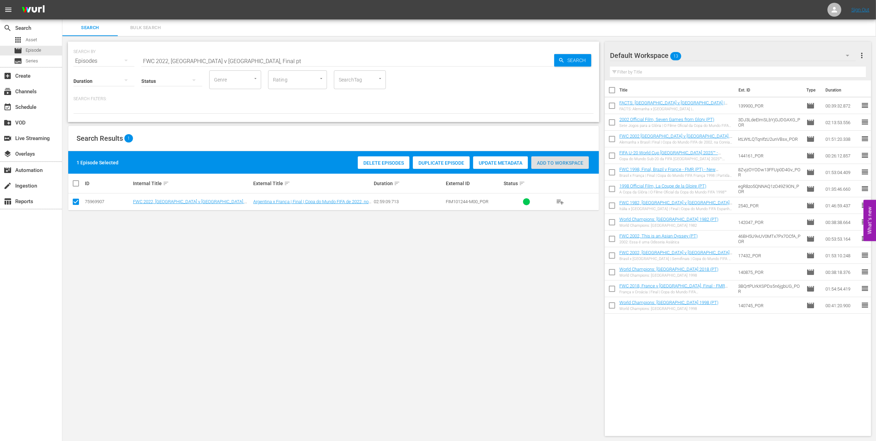
click at [562, 157] on div "Add to Workspace" at bounding box center [561, 162] width 58 height 13
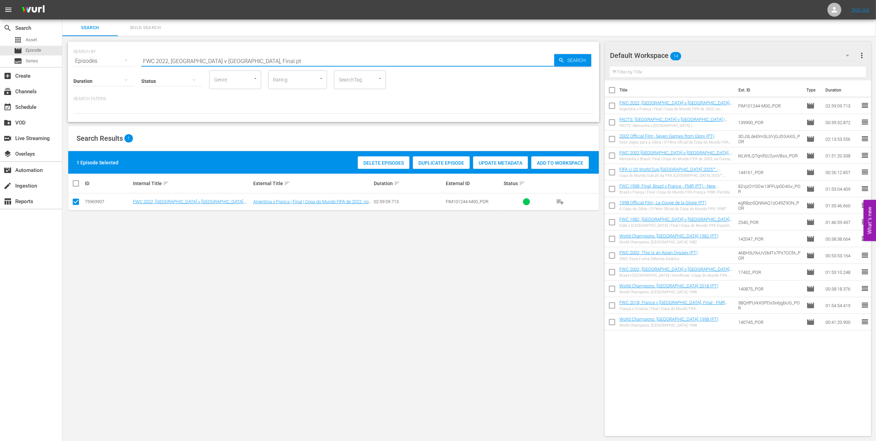
drag, startPoint x: 246, startPoint y: 59, endPoint x: 105, endPoint y: 59, distance: 141.4
click at [100, 59] on div "SEARCH BY Search By Episodes Search ID, Title, Description, Keywords, or Catego…" at bounding box center [333, 56] width 520 height 25
paste input "ACTS: 1994 FIFA World Cup"
click at [257, 57] on input "FACTS: 1994 FIFA World Cup" at bounding box center [347, 61] width 413 height 17
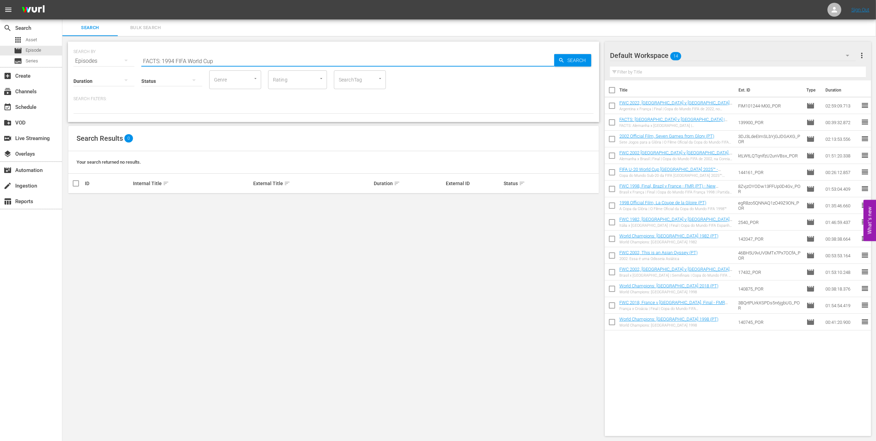
drag, startPoint x: 234, startPoint y: 57, endPoint x: 159, endPoint y: 57, distance: 74.2
click at [159, 57] on input "FACTS: 1994 FIFA World Cup" at bounding box center [347, 61] width 413 height 17
type input "FACTS 1994 pt"
click at [77, 203] on input "checkbox" at bounding box center [76, 203] width 8 height 8
checkbox input "true"
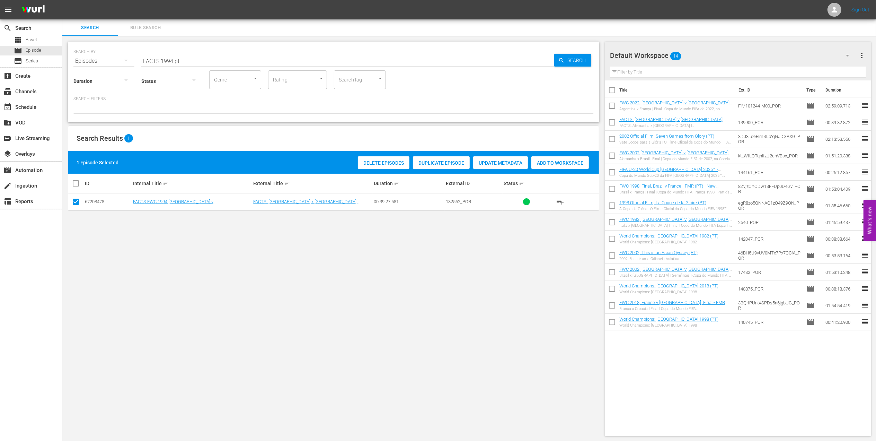
click at [544, 162] on span "Add to Workspace" at bounding box center [561, 163] width 58 height 6
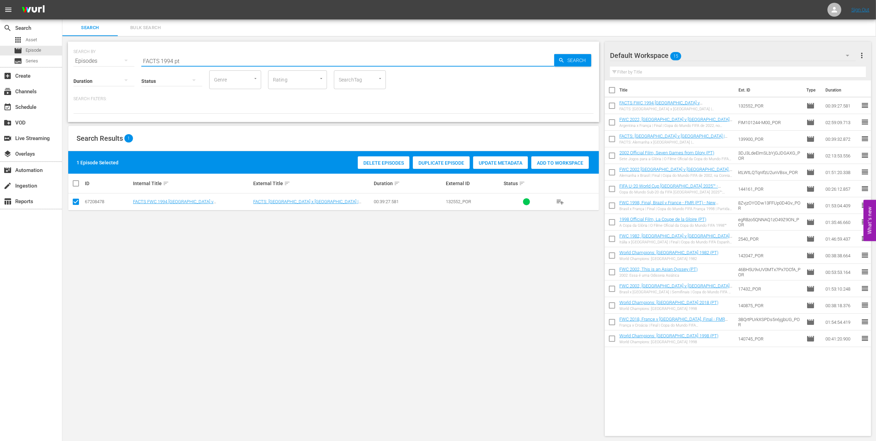
drag, startPoint x: 180, startPoint y: 60, endPoint x: 142, endPoint y: 62, distance: 38.5
click at [128, 60] on div "SEARCH BY Search By Episodes Search ID, Title, Description, Keywords, or Catego…" at bounding box center [333, 56] width 520 height 25
paste input "WC 1994 - Final - Brazil v Italy"
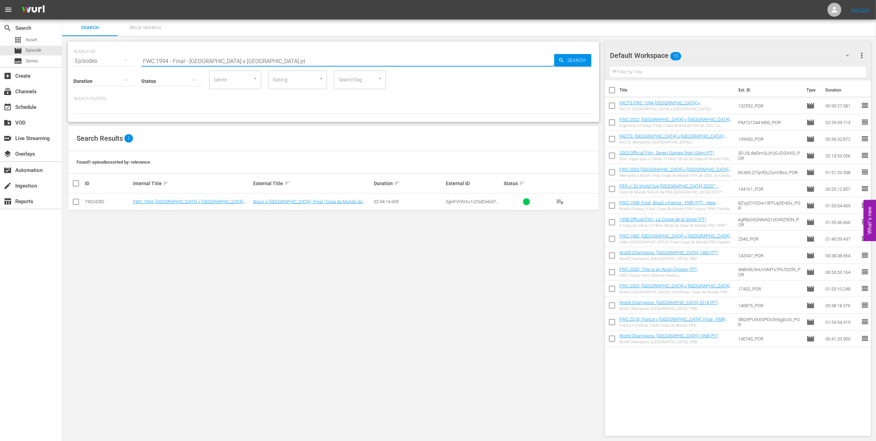
type input "FWC 1994 - Final - Brazil v Italy pt"
click at [77, 200] on input "checkbox" at bounding box center [76, 203] width 8 height 8
checkbox input "true"
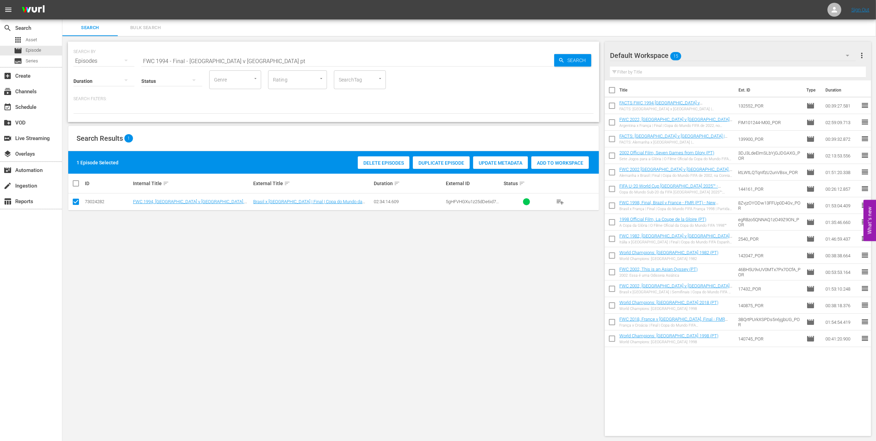
click at [546, 161] on span "Add to Workspace" at bounding box center [561, 163] width 58 height 6
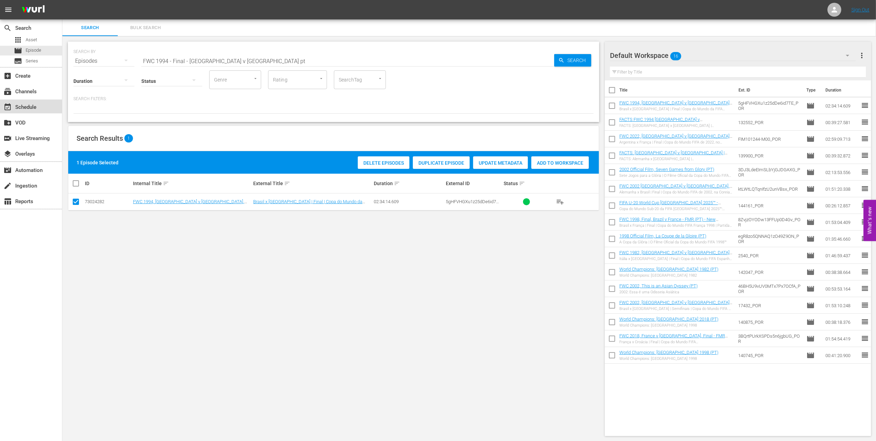
click at [33, 105] on div "event_available Schedule" at bounding box center [19, 106] width 39 height 6
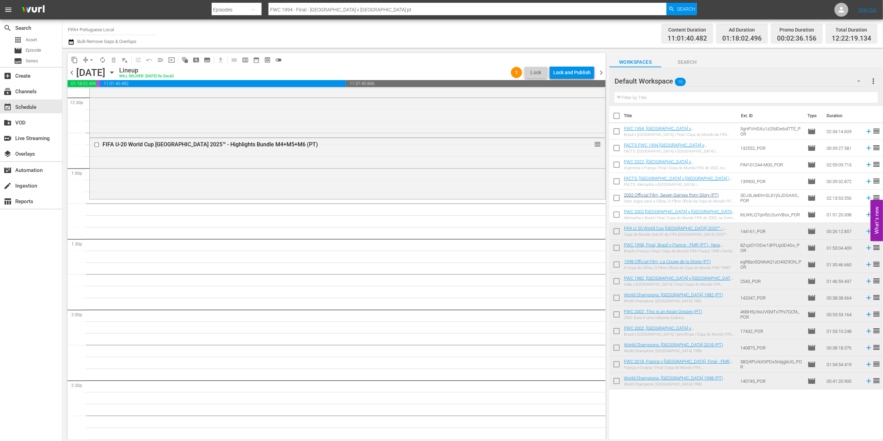
scroll to position [1770, 0]
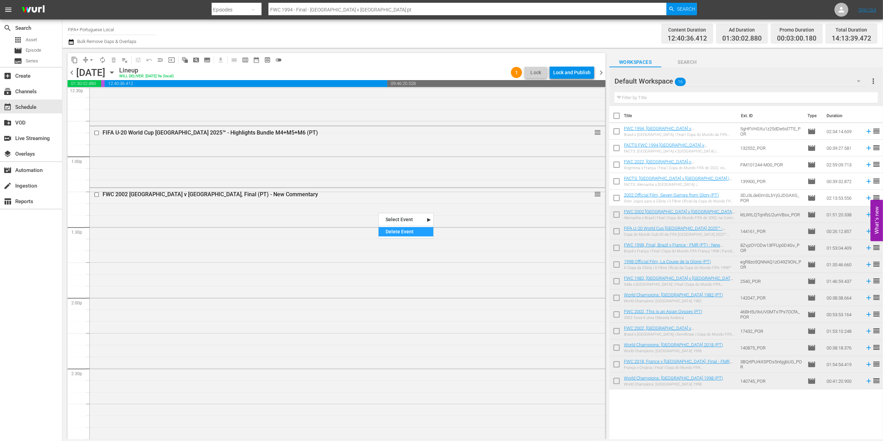
click at [401, 229] on div "Delete Event" at bounding box center [406, 231] width 55 height 9
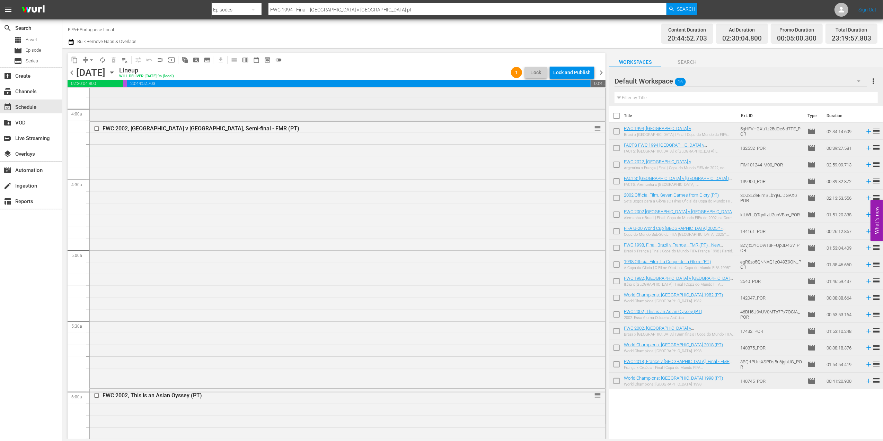
scroll to position [0, 0]
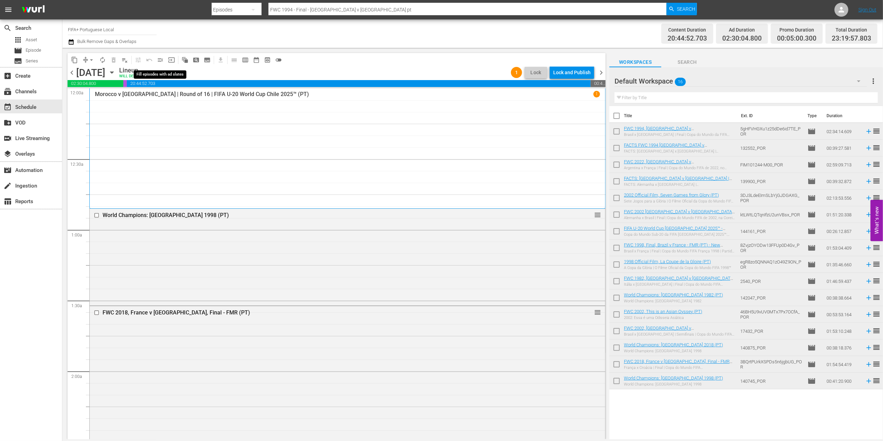
click at [159, 59] on span "menu_open" at bounding box center [160, 59] width 7 height 7
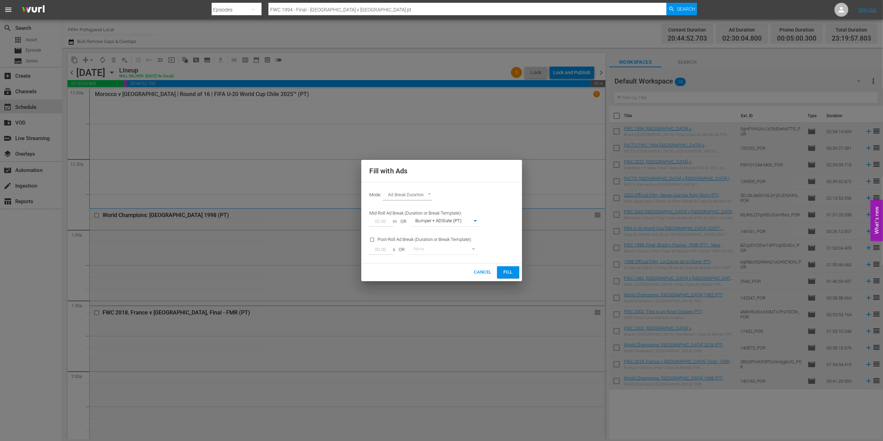
click at [505, 268] on button "Fill" at bounding box center [508, 272] width 22 height 12
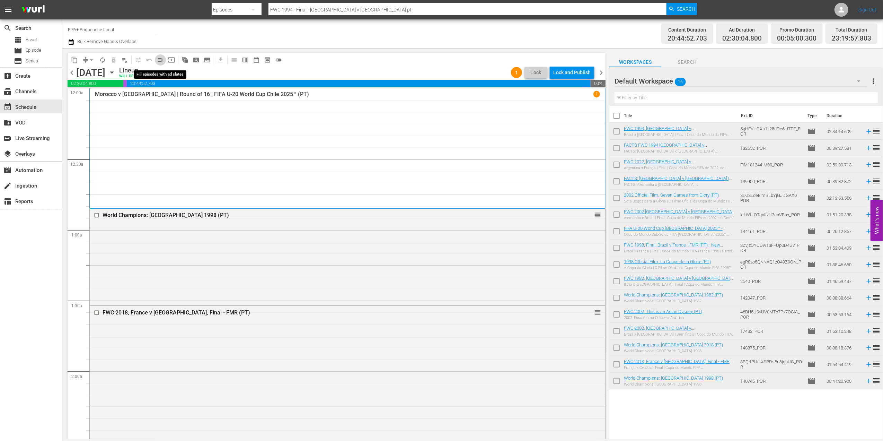
click at [160, 59] on span "menu_open" at bounding box center [160, 59] width 7 height 7
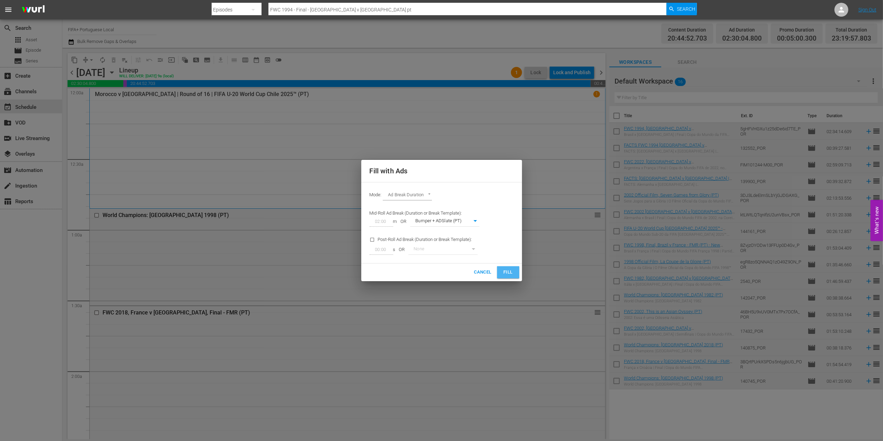
click at [508, 273] on span "Fill" at bounding box center [508, 272] width 11 height 8
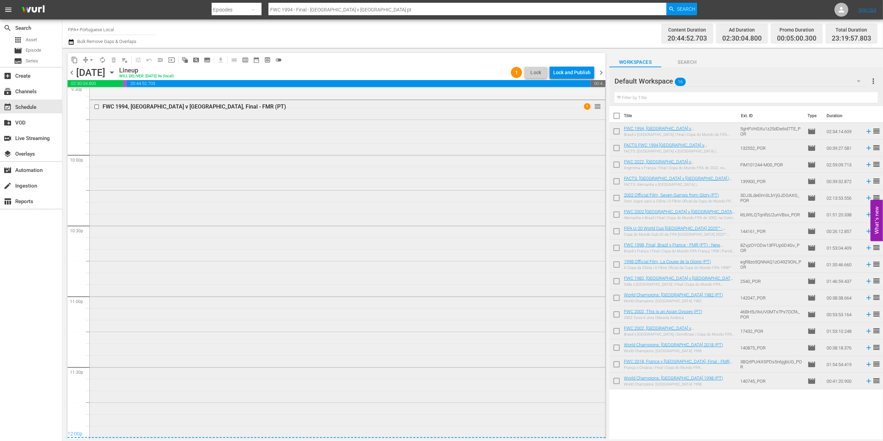
scroll to position [3068, 0]
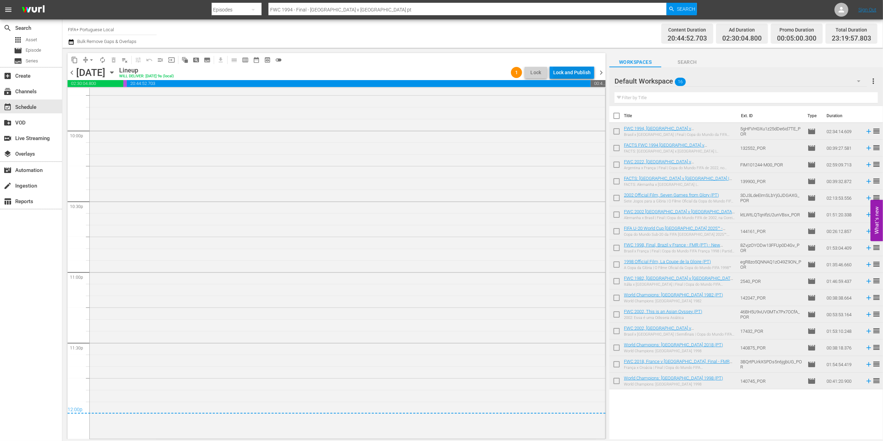
click at [581, 70] on div "Lock and Publish" at bounding box center [571, 72] width 37 height 12
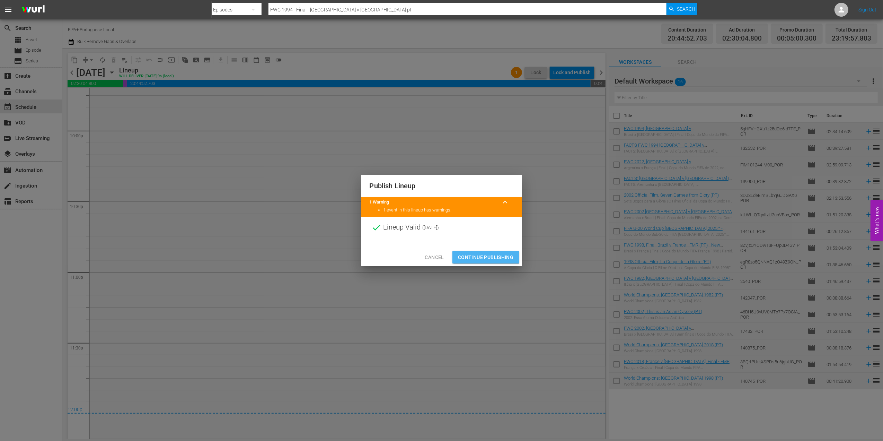
click at [485, 257] on span "Continue Publishing" at bounding box center [486, 257] width 56 height 9
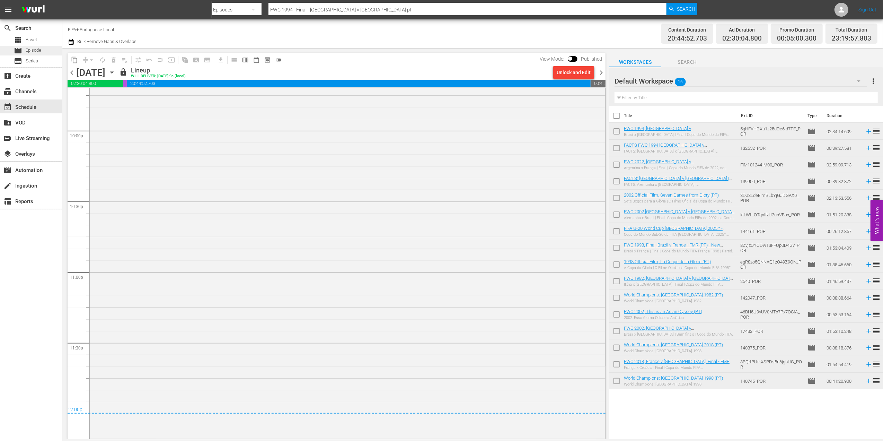
click at [39, 51] on span "Episode" at bounding box center [34, 50] width 16 height 7
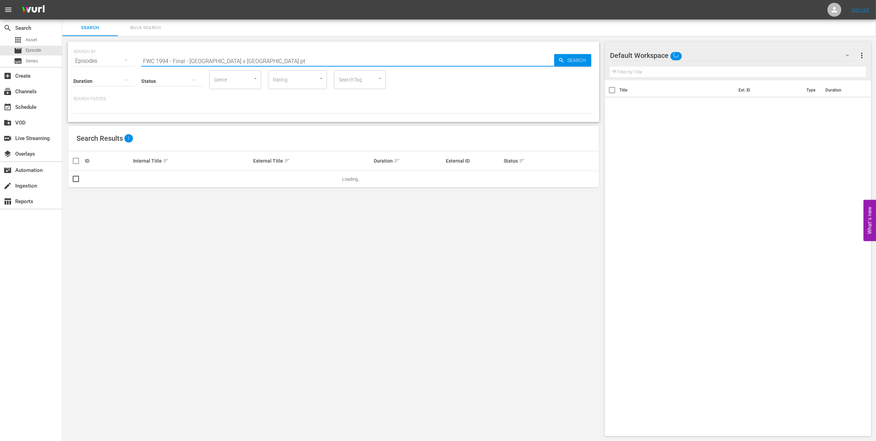
drag, startPoint x: 237, startPoint y: 59, endPoint x: 120, endPoint y: 59, distance: 117.5
click at [120, 59] on div "SEARCH BY Search By Episodes Search ID, Title, Description, Keywords, or Catego…" at bounding box center [333, 56] width 520 height 25
paste input "Colombia v [GEOGRAPHIC_DATA] | Group C | FIFA Women's World Cup [GEOGRAPHIC_DAT…"
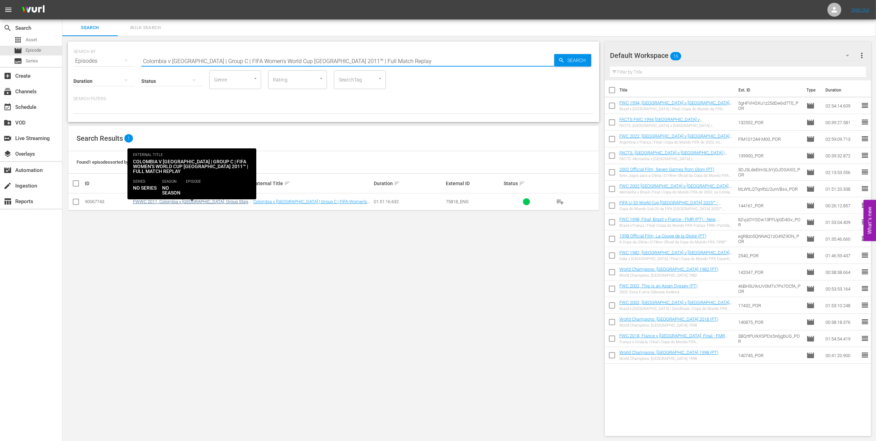
type input "Colombia v [GEOGRAPHIC_DATA] | Group C | FIFA Women's World Cup [GEOGRAPHIC_DAT…"
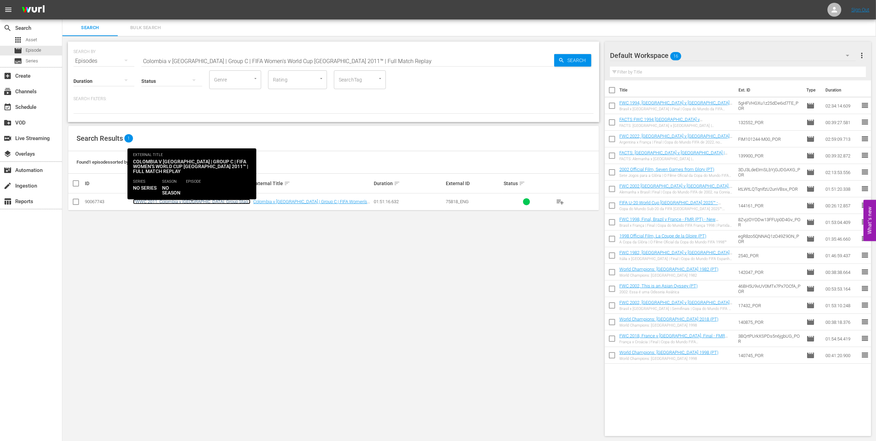
click at [189, 202] on link "FWWC 2011, Colombia v [GEOGRAPHIC_DATA], Group Stage - FMR (EN)" at bounding box center [191, 204] width 117 height 10
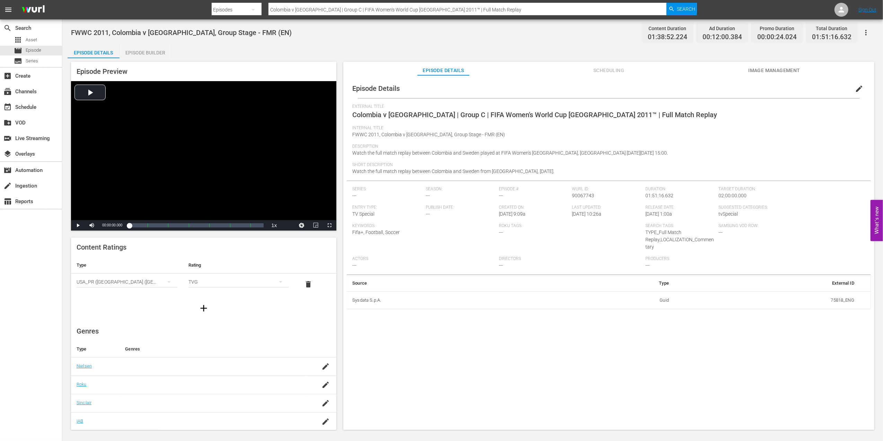
click at [855, 87] on span "edit" at bounding box center [859, 89] width 8 height 8
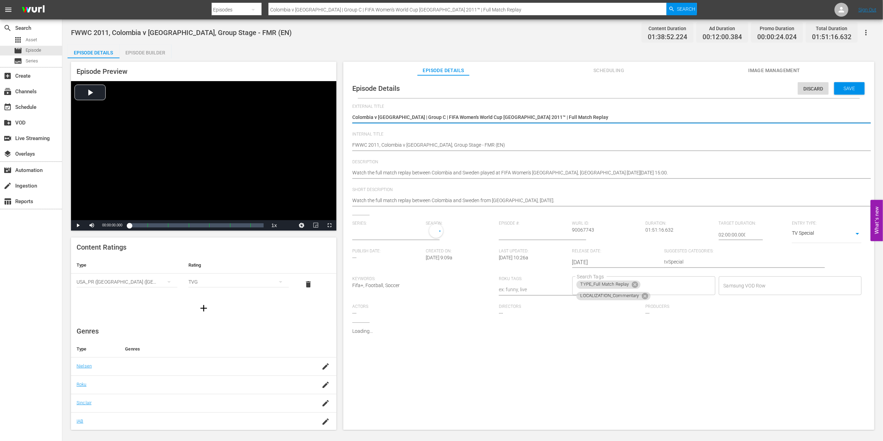
type input "No Series"
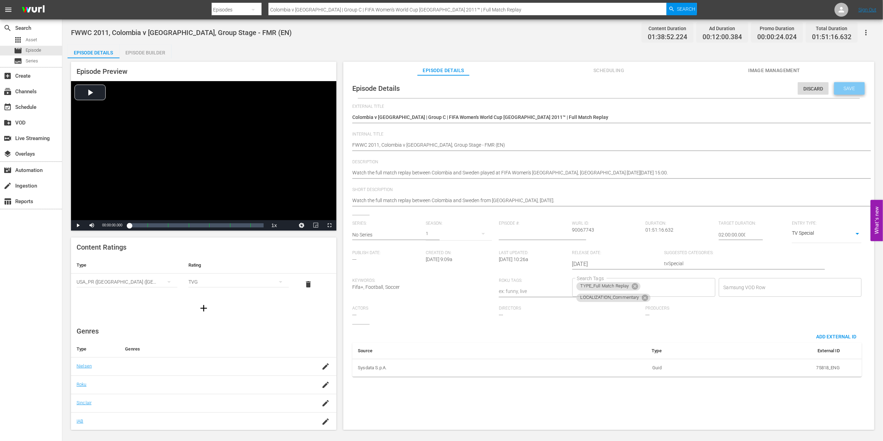
click at [850, 86] on span "Save" at bounding box center [850, 89] width 23 height 6
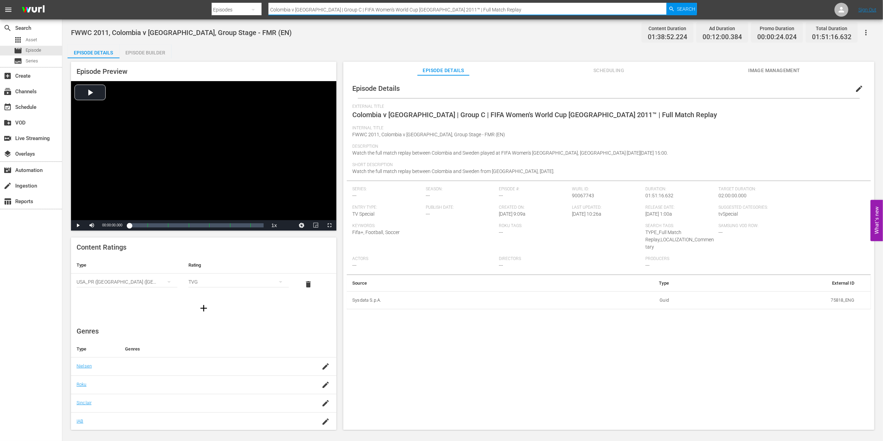
drag, startPoint x: 476, startPoint y: 13, endPoint x: 249, endPoint y: 12, distance: 226.6
click at [249, 12] on div "Search By Episodes Search ID, Title, Description, Keywords, or Category Colombi…" at bounding box center [455, 9] width 486 height 17
paste input "Japan v New Zealand | Group B"
type input "Japan v New Zealand | Group B | FIFA Women's World Cup Germany 2011™ | Full Mat…"
click at [681, 3] on span "Search" at bounding box center [686, 9] width 18 height 12
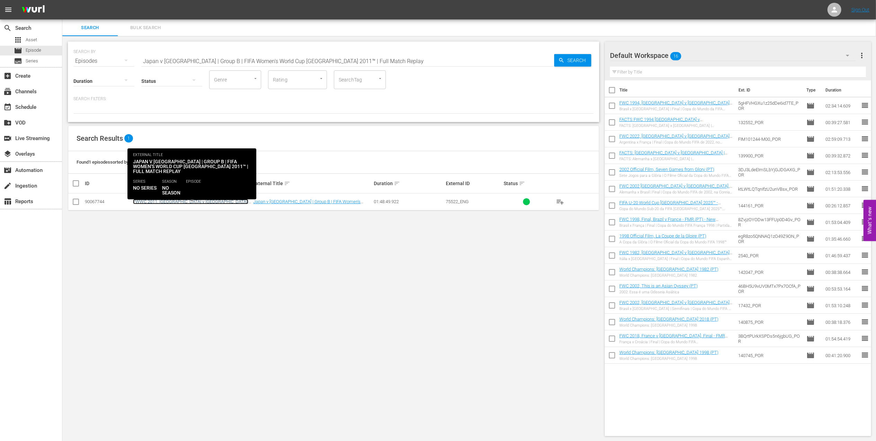
click at [221, 200] on link "FWWC 2011, Japan v New Zealand, Group Stage - FMR (EN)" at bounding box center [190, 204] width 115 height 10
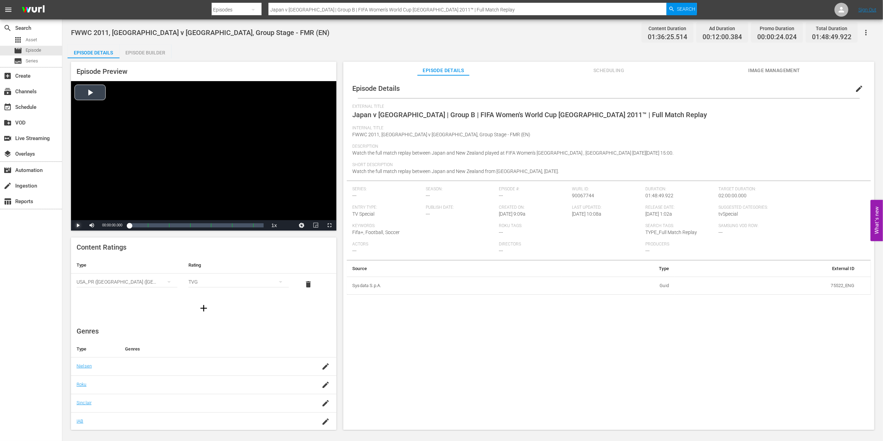
click at [78, 225] on span "Video Player" at bounding box center [78, 225] width 0 height 0
click at [859, 88] on span "edit" at bounding box center [859, 89] width 8 height 8
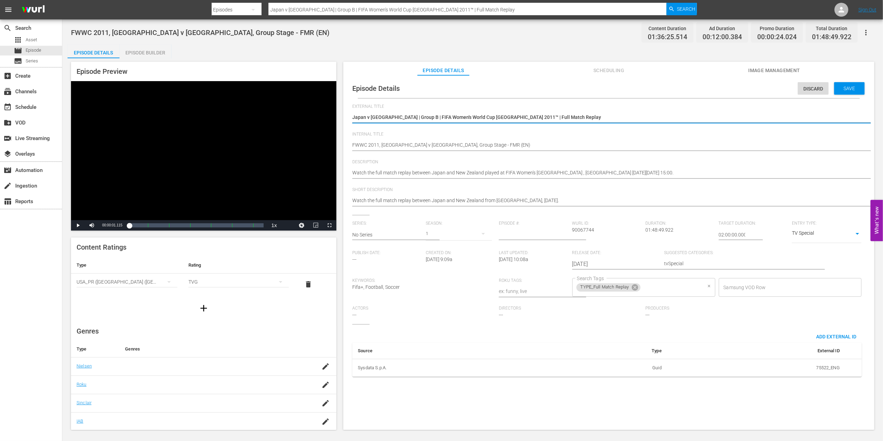
click at [663, 286] on input "Search Tags" at bounding box center [672, 287] width 60 height 12
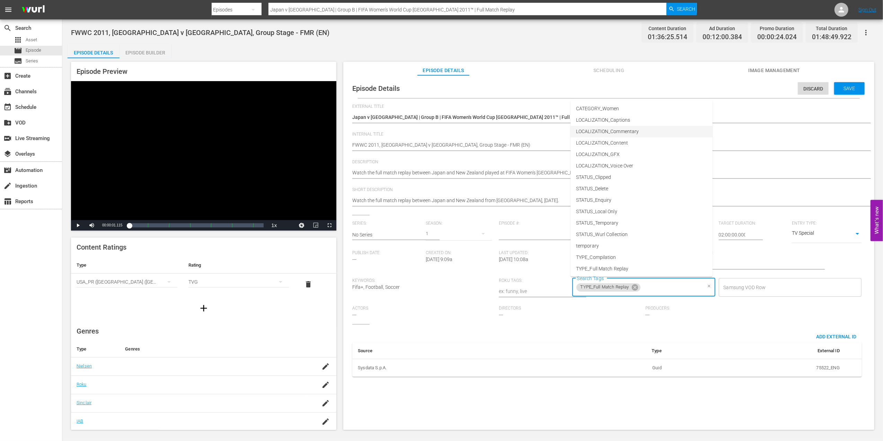
click at [633, 135] on li "LOCALIZATION_Commentary" at bounding box center [642, 131] width 142 height 11
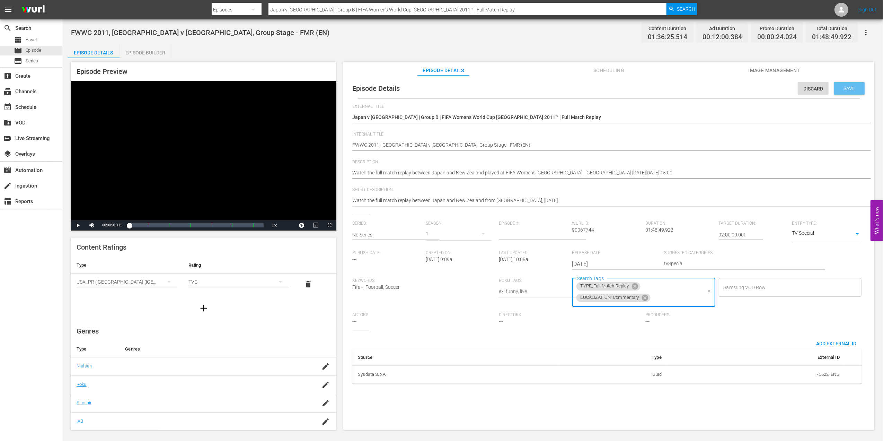
click at [843, 89] on span "Save" at bounding box center [850, 89] width 23 height 6
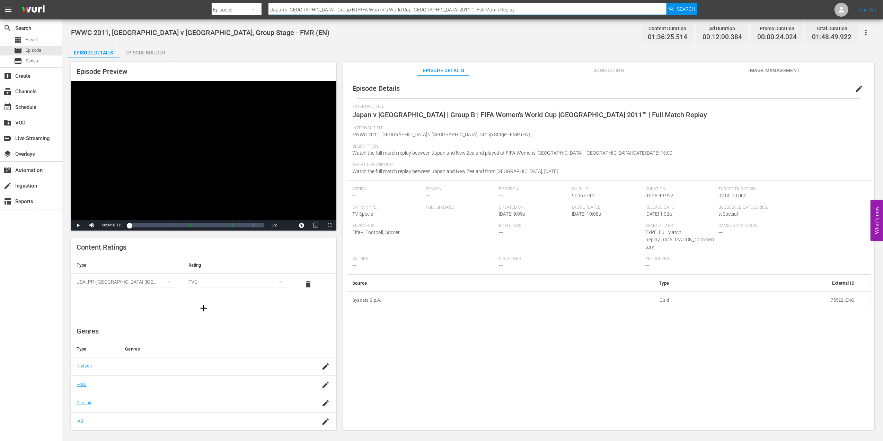
drag, startPoint x: 484, startPoint y: 9, endPoint x: 218, endPoint y: 13, distance: 265.8
click at [218, 13] on div "Search By Episodes Search ID, Title, Description, Keywords, or Category Japan v…" at bounding box center [455, 9] width 486 height 17
paste input "Nigeria v Sweden | Group B | FIFA Women's World Cup China 2007"
type input "Nigeria v Sweden | Group B | FIFA Women's World Cup China 2007™ | Full Match Re…"
click at [688, 7] on span "Search" at bounding box center [686, 9] width 18 height 12
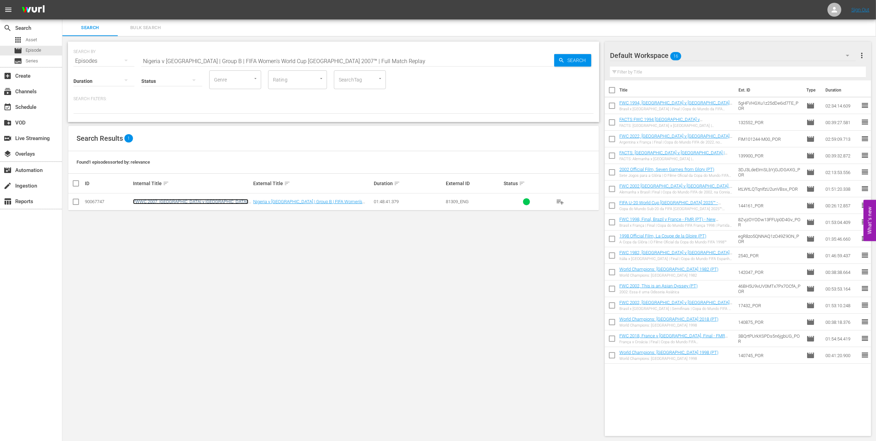
click at [225, 201] on link "FWWC 2007, Nigeria v Sweden, Group Stage - FMR (EN)" at bounding box center [190, 204] width 115 height 10
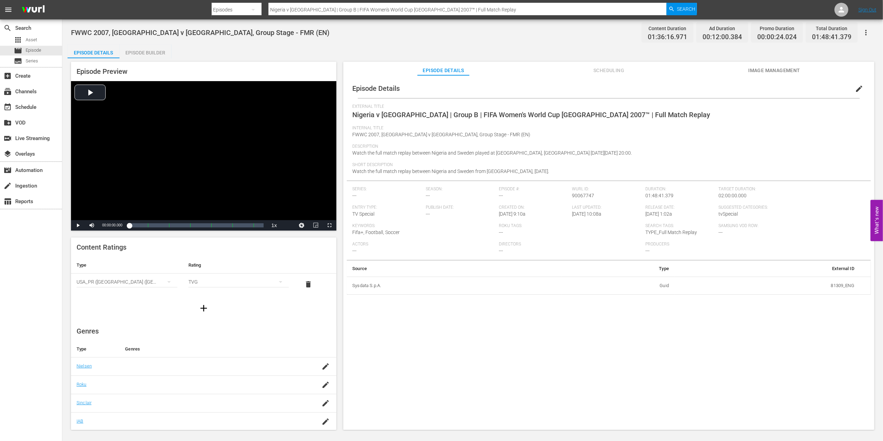
click at [855, 87] on span "edit" at bounding box center [859, 89] width 8 height 8
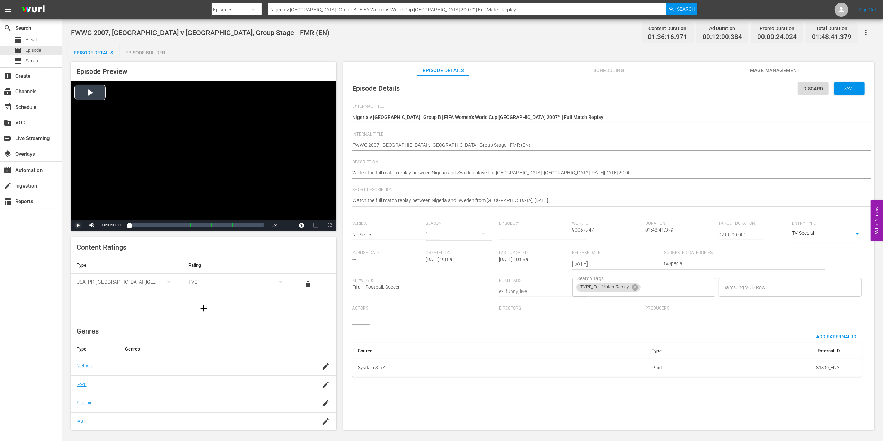
click at [78, 225] on span "Video Player" at bounding box center [78, 225] width 0 height 0
click at [134, 223] on div "00:00:08.863" at bounding box center [131, 225] width 5 height 7
click at [140, 224] on div "00:08:41.038 Nigeria v Sweden | Group B | FIFA Women's World Cup China 2007™ | …" at bounding box center [140, 225] width 0 height 7
drag, startPoint x: 142, startPoint y: 224, endPoint x: 115, endPoint y: 224, distance: 26.7
click at [115, 224] on div "Play Mute Current Time 00:10:05.076 / Duration 01:36:16.971 Loaded : 10.50% 00:…" at bounding box center [203, 225] width 265 height 10
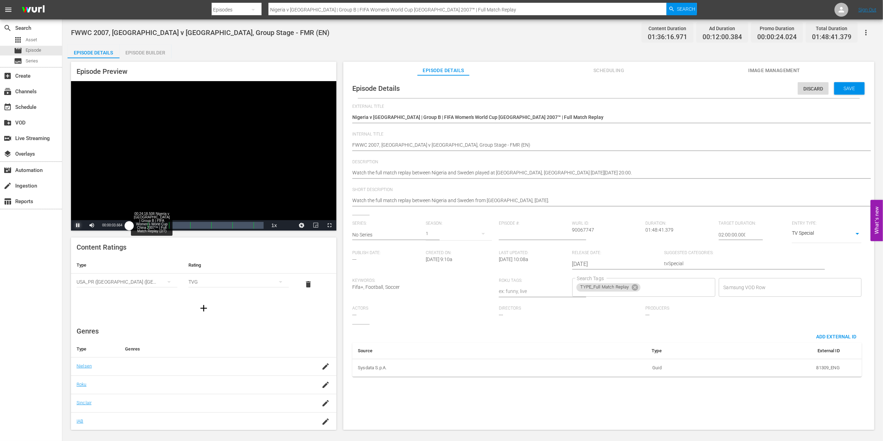
click at [159, 224] on div "Loaded : 0.73% 00:24:18.508 Nigeria v Sweden | Group B | FIFA Women's World Cup…" at bounding box center [196, 225] width 134 height 7
click at [665, 290] on input "Search Tags" at bounding box center [672, 287] width 60 height 12
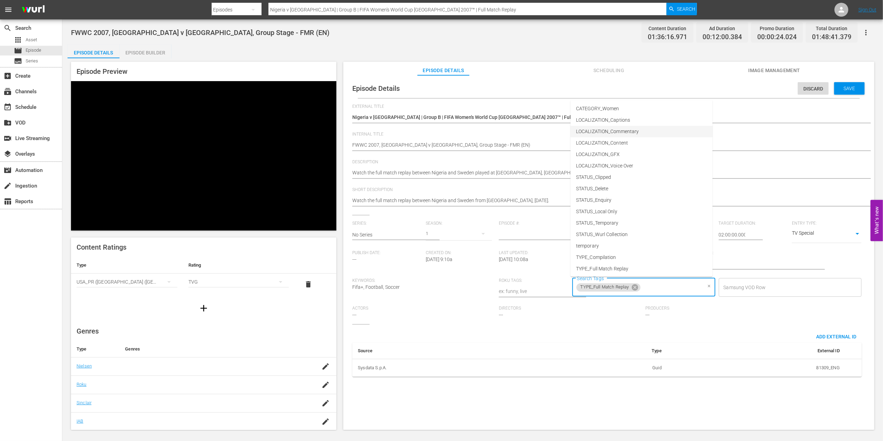
click at [627, 131] on span "LOCALIZATION_Commentary" at bounding box center [607, 131] width 63 height 7
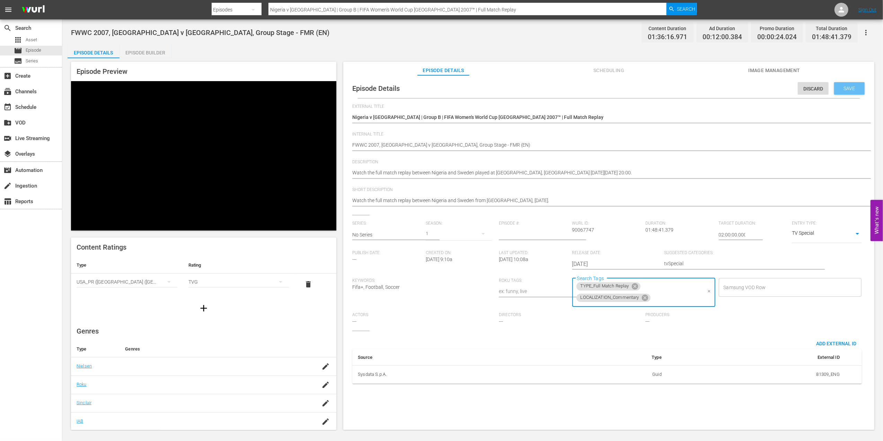
click at [847, 89] on span "Save" at bounding box center [850, 89] width 23 height 6
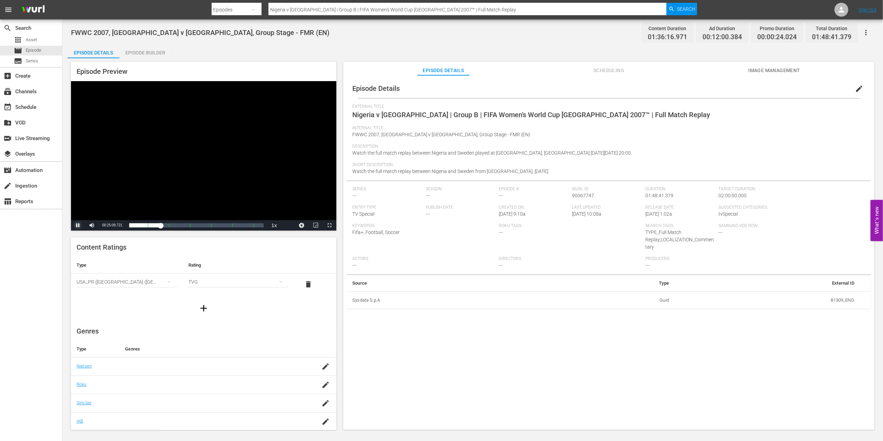
click at [78, 225] on span "Video Player" at bounding box center [78, 225] width 0 height 0
click at [57, 246] on div "search Search apps Asset movie Episode subtitles Series add_box Create subscrip…" at bounding box center [31, 239] width 62 height 441
click at [140, 52] on div "Episode Builder" at bounding box center [146, 52] width 52 height 17
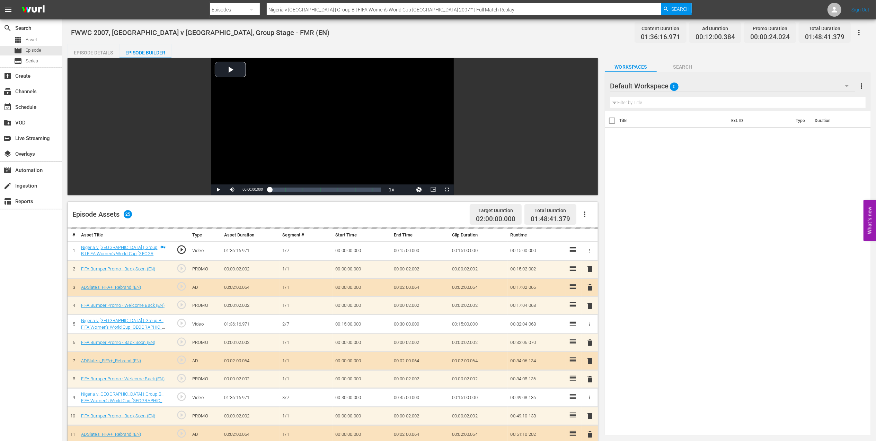
click at [100, 52] on div "Episode Details" at bounding box center [94, 52] width 52 height 17
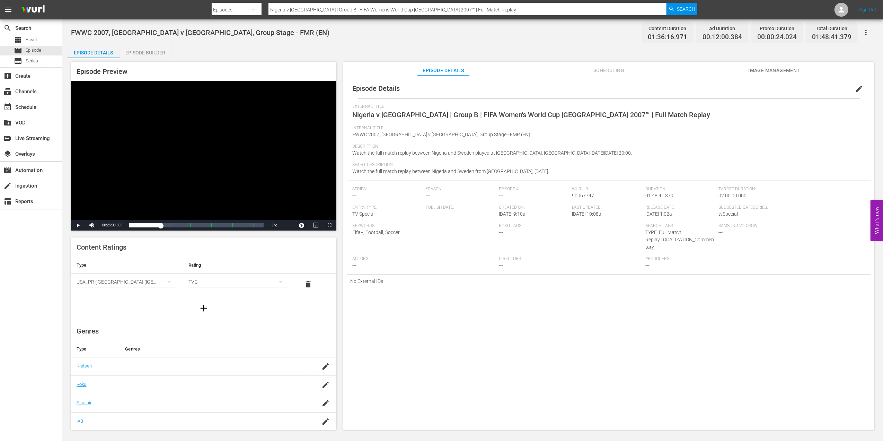
click at [604, 67] on span "Scheduling" at bounding box center [609, 70] width 52 height 9
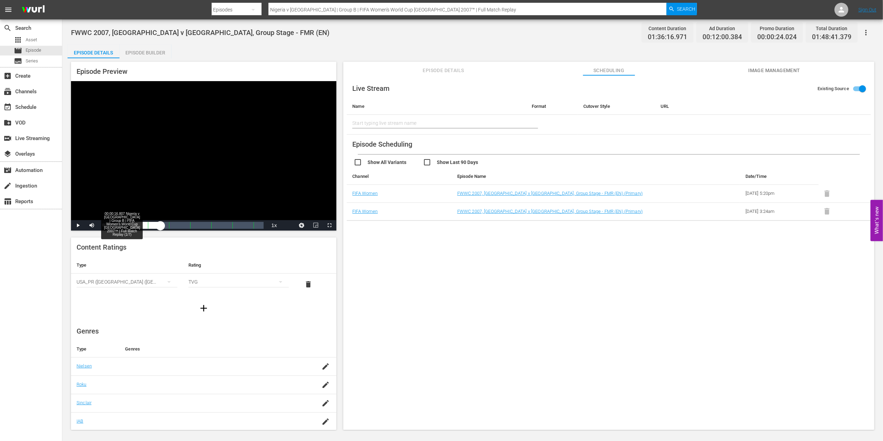
click at [130, 224] on div "Loaded : 25.05% 00:00:16.807 Nigeria v Sweden | Group B | FIFA Women's World Cu…" at bounding box center [196, 225] width 134 height 7
click at [129, 226] on div "00:00:00.000" at bounding box center [129, 225] width 0 height 7
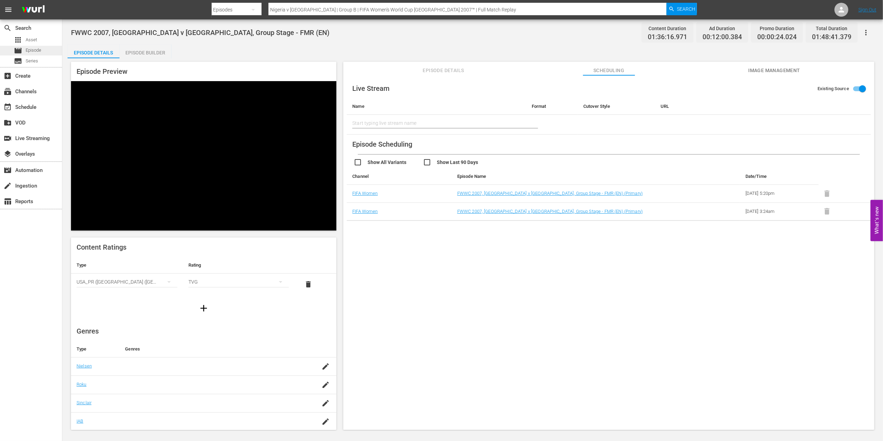
click at [43, 50] on div "movie Episode" at bounding box center [31, 51] width 62 height 10
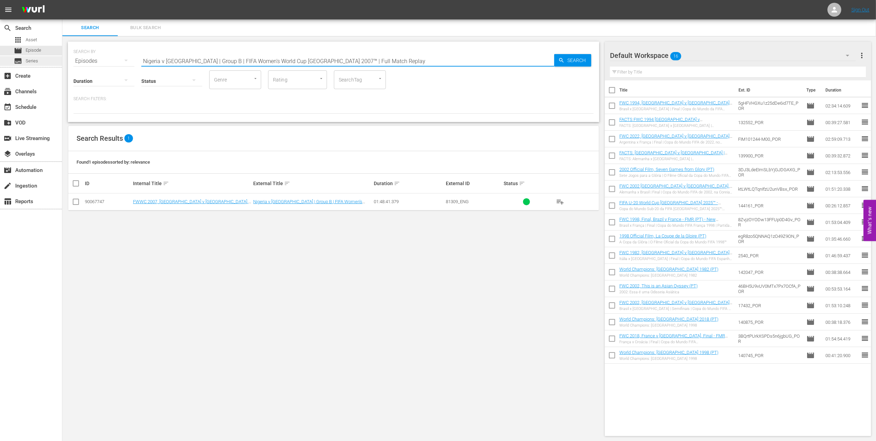
drag, startPoint x: 315, startPoint y: 62, endPoint x: 60, endPoint y: 63, distance: 255.4
click at [62, 0] on div "search Search apps Asset movie Episode subtitles Series add_box Create subscrip…" at bounding box center [469, 0] width 814 height 0
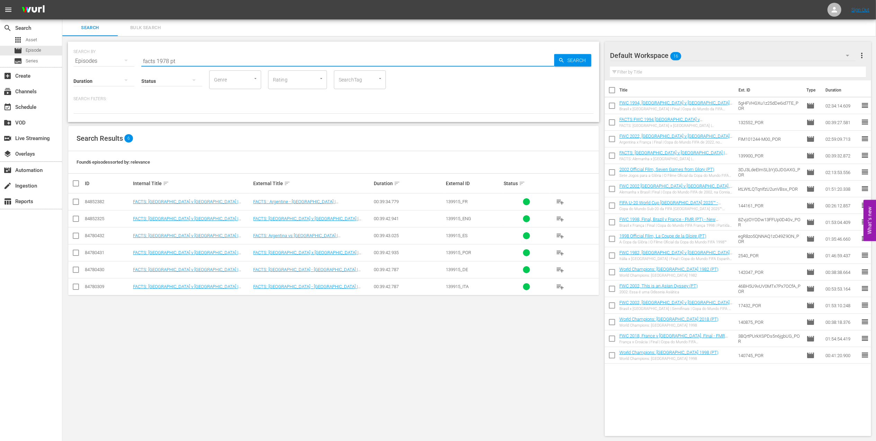
type input "facts 1978 pt"
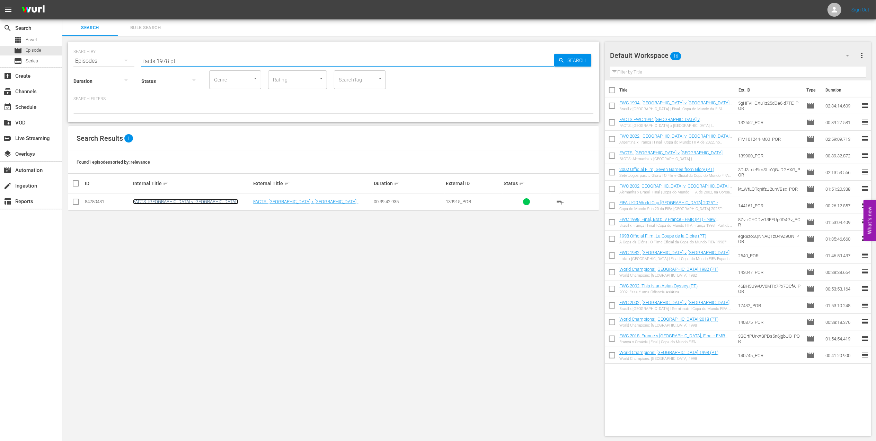
click at [232, 200] on link "FACTS: [GEOGRAPHIC_DATA] v [GEOGRAPHIC_DATA] | [GEOGRAPHIC_DATA] 1978 (PT)" at bounding box center [185, 204] width 105 height 10
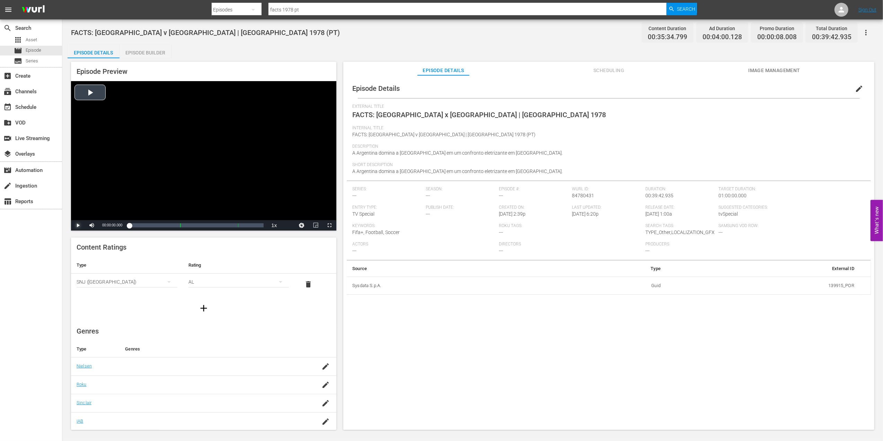
click at [78, 225] on span "Video Player" at bounding box center [78, 225] width 0 height 0
click at [147, 225] on div "Loaded : 0.56% 00:04:56.323 FACTS: Argentina x Holanda | Argentina 1978 (1/3) 0…" at bounding box center [196, 225] width 134 height 7
click at [142, 225] on div "00:05:02.481" at bounding box center [137, 225] width 17 height 7
drag, startPoint x: 77, startPoint y: 224, endPoint x: 82, endPoint y: 226, distance: 5.6
click at [78, 225] on span "Video Player" at bounding box center [78, 225] width 0 height 0
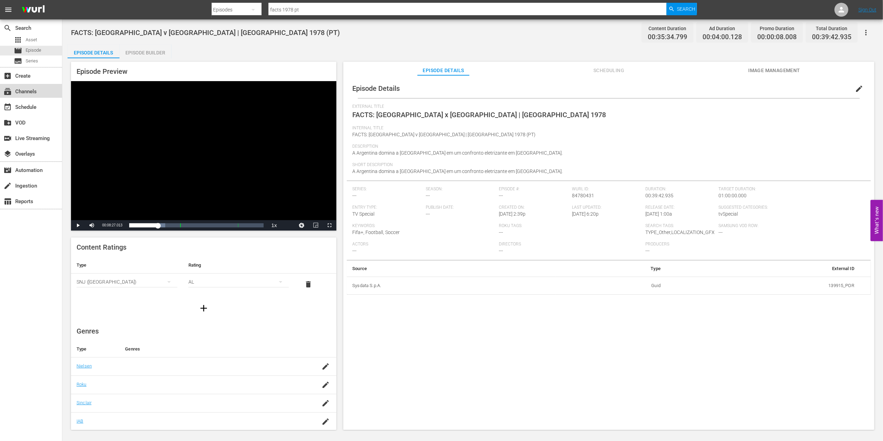
click at [35, 92] on div "subscriptions Channels" at bounding box center [19, 90] width 39 height 6
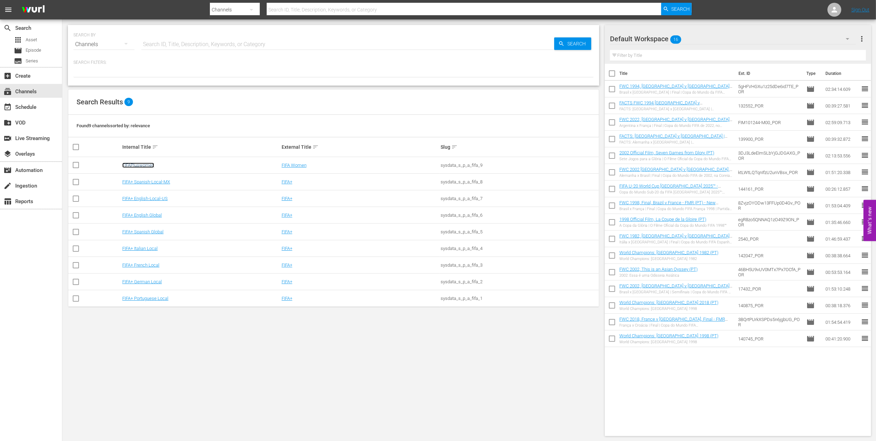
click at [147, 165] on link "FIFAPluswomen" at bounding box center [138, 165] width 32 height 5
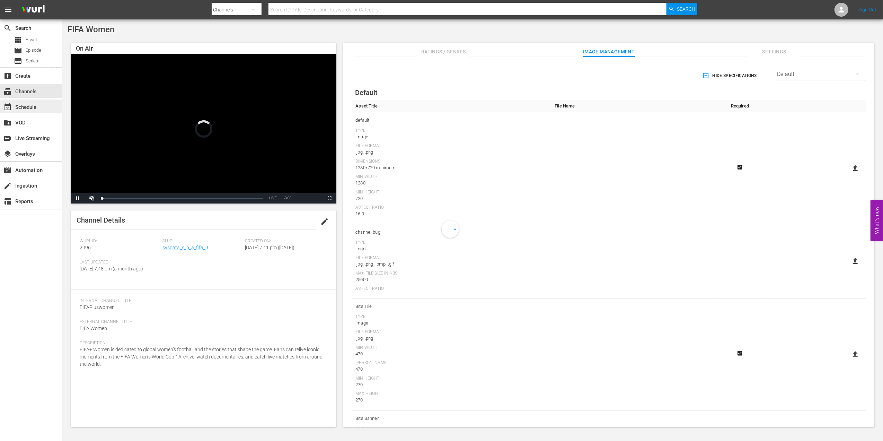
click at [21, 105] on div "event_available Schedule" at bounding box center [19, 106] width 39 height 6
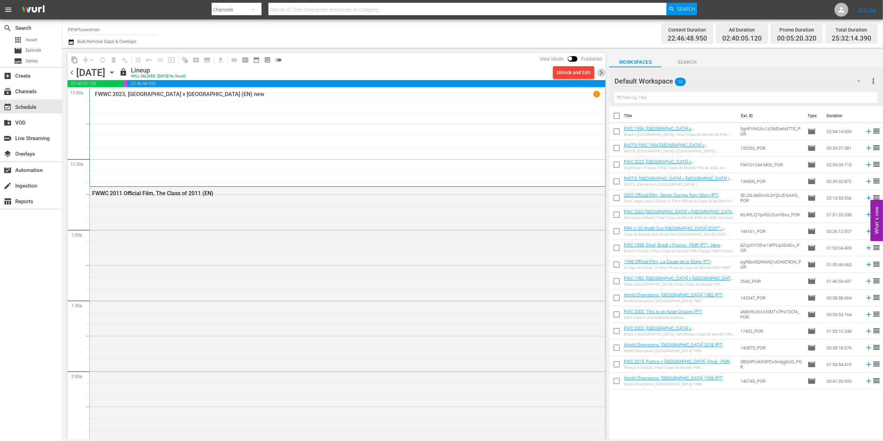
click at [602, 72] on span "chevron_right" at bounding box center [601, 72] width 9 height 9
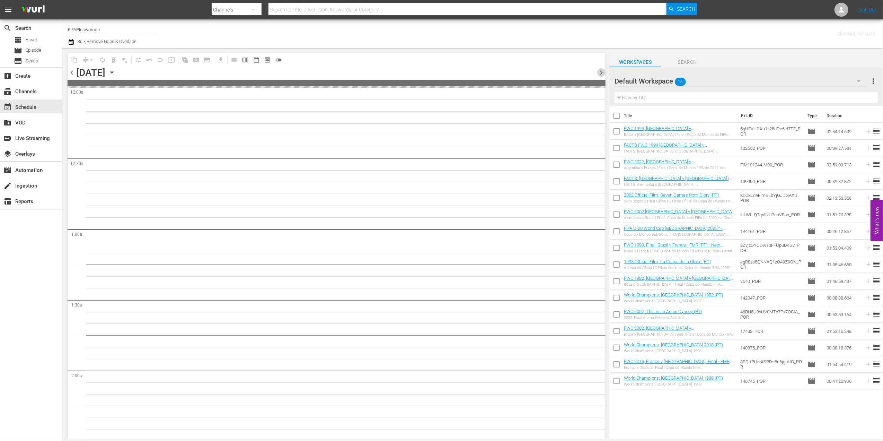
click at [602, 72] on span "chevron_right" at bounding box center [601, 72] width 9 height 9
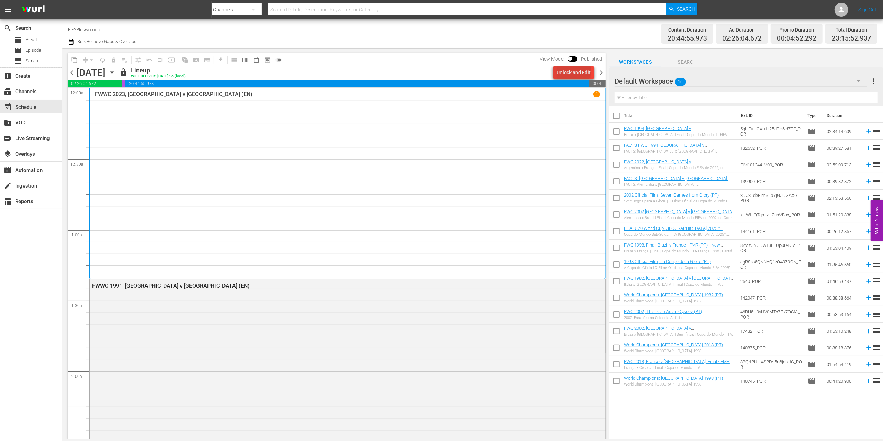
click at [575, 70] on div "Unlock and Edit" at bounding box center [574, 72] width 34 height 12
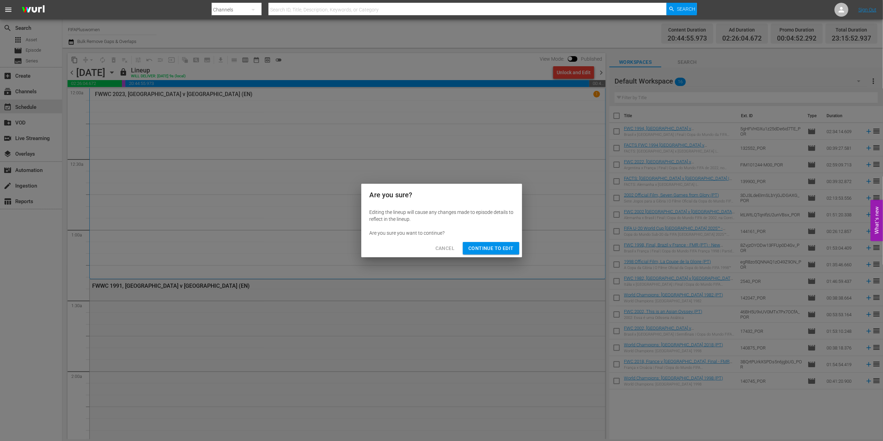
click at [498, 247] on span "Continue to Edit" at bounding box center [490, 248] width 45 height 9
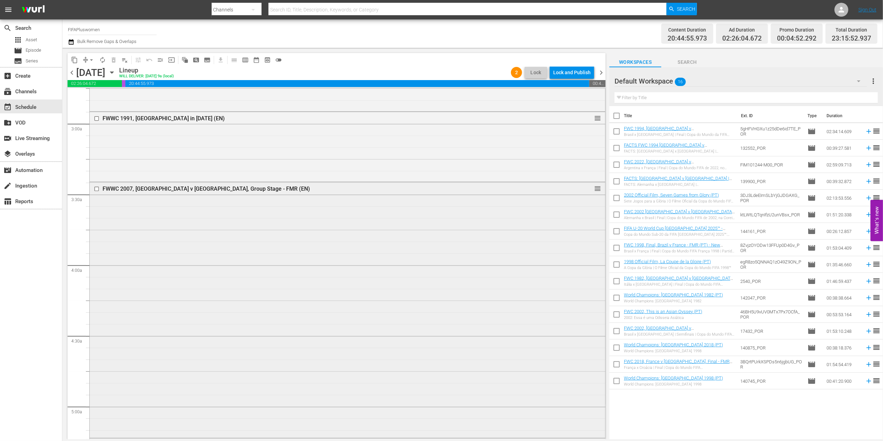
scroll to position [397, 0]
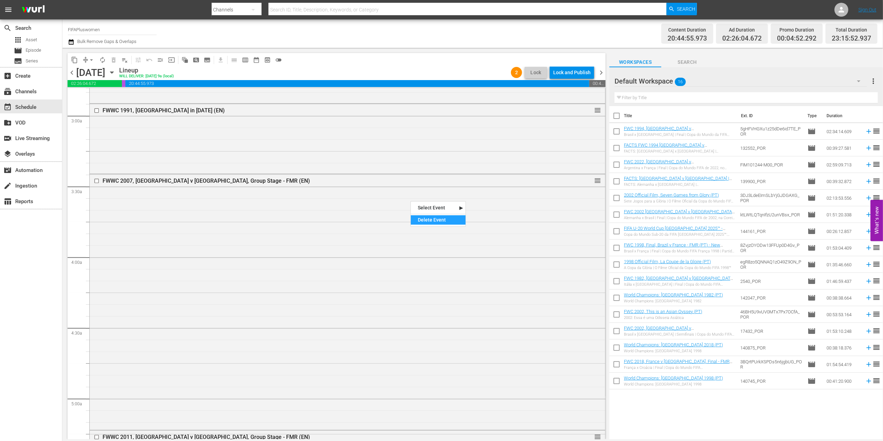
click at [437, 222] on div "Delete Event" at bounding box center [438, 219] width 55 height 9
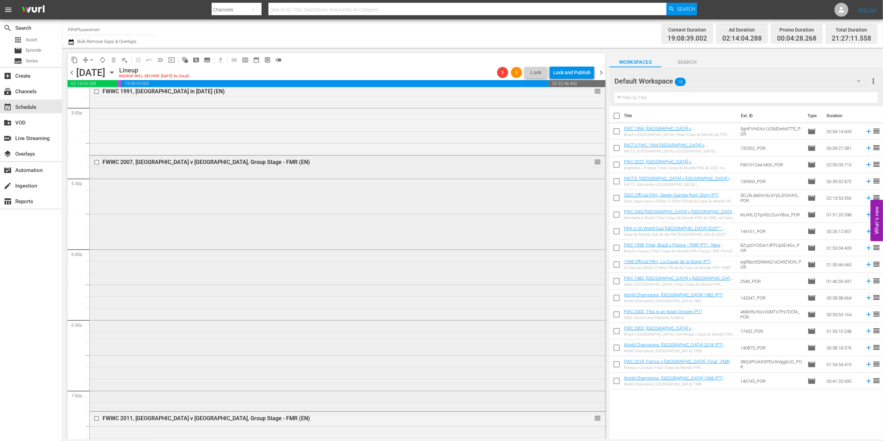
scroll to position [2383, 0]
click at [228, 164] on div "FWWC 2007, Nigeria v Sweden, Group Stage - FMR (EN)" at bounding box center [334, 162] width 463 height 7
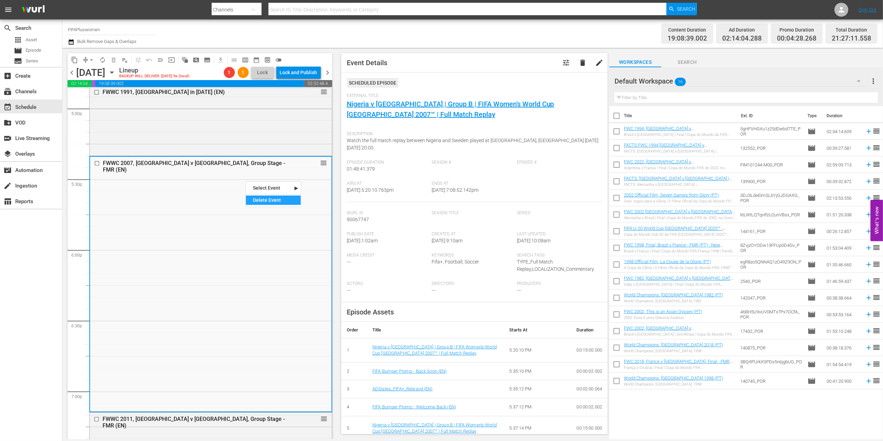
click at [277, 198] on div "Delete Event" at bounding box center [273, 199] width 55 height 9
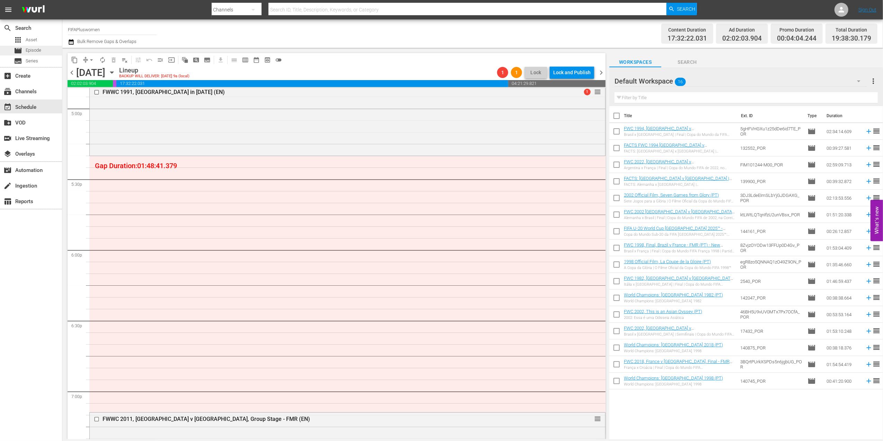
click at [43, 49] on div "movie Episode" at bounding box center [31, 51] width 62 height 10
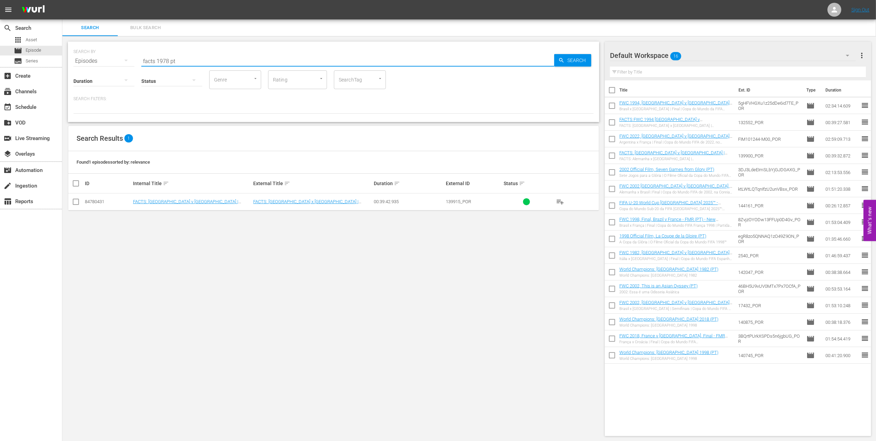
drag, startPoint x: 170, startPoint y: 61, endPoint x: 90, endPoint y: 61, distance: 80.0
click at [91, 61] on div "SEARCH BY Search By Episodes Search ID, Title, Description, Keywords, or Catego…" at bounding box center [333, 56] width 520 height 25
paste input "Japan v England | Group A | FIFA Women's World Cup 2007 | Full Match Replay"
type input "Japan v England | Group A | FIFA Women's World Cup 2007 | Full Match Replay"
click at [76, 203] on input "checkbox" at bounding box center [76, 203] width 8 height 8
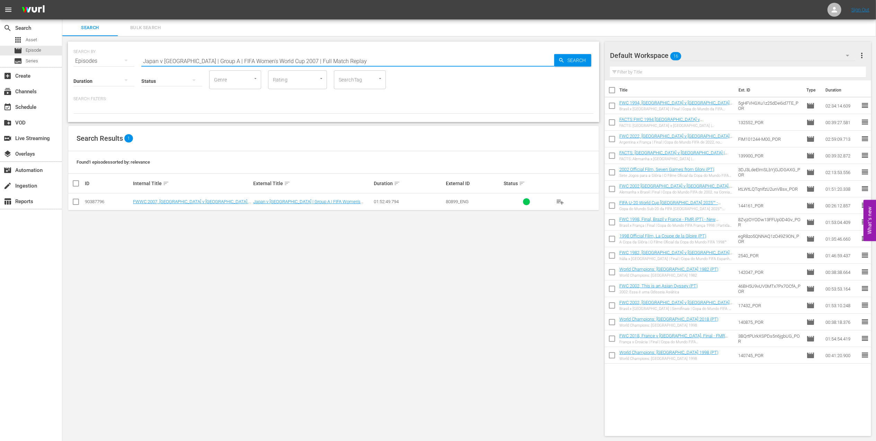
checkbox input "true"
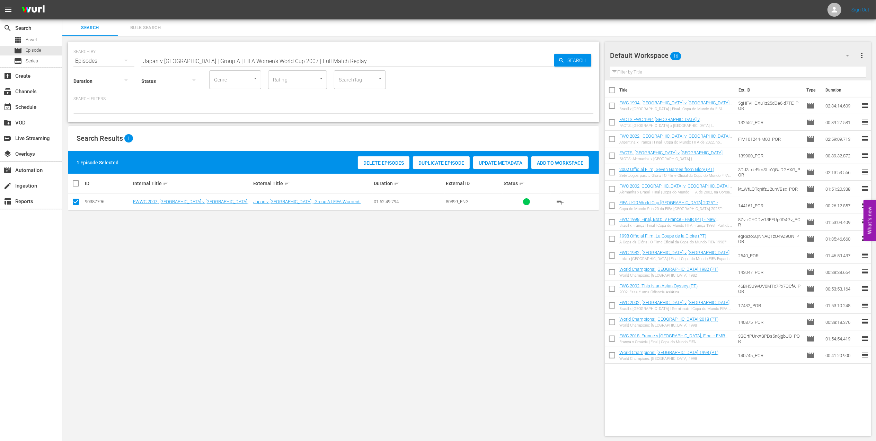
click at [543, 158] on div "Add to Workspace" at bounding box center [561, 162] width 58 height 13
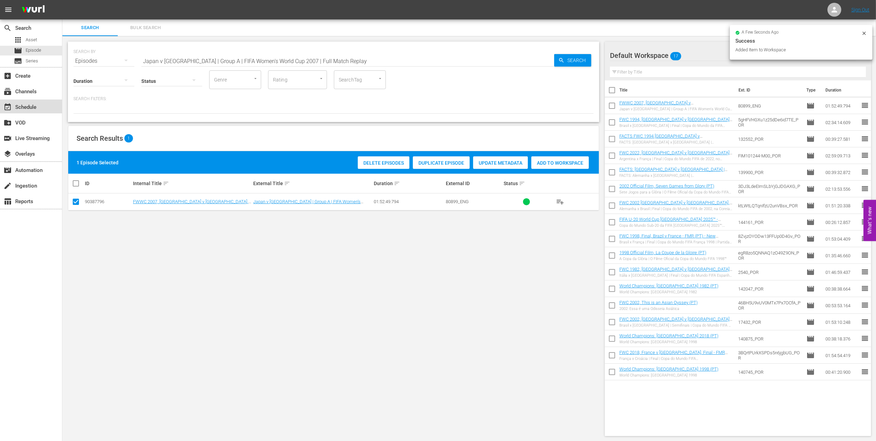
click at [35, 103] on div "event_available Schedule" at bounding box center [19, 106] width 39 height 6
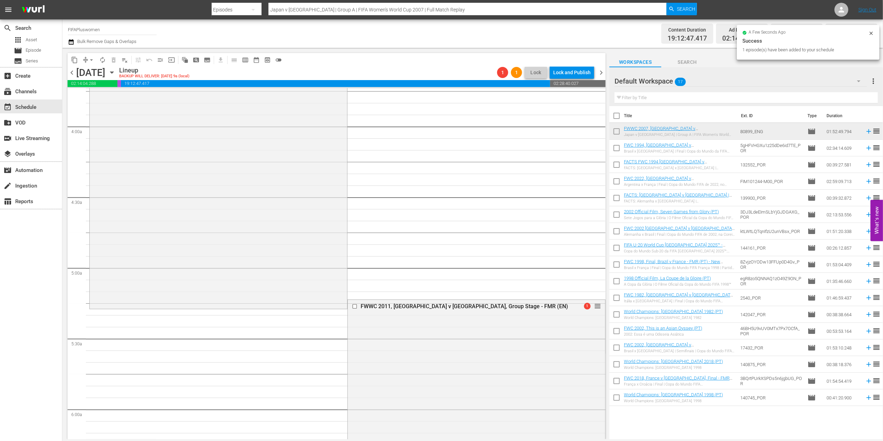
scroll to position [527, 0]
click at [257, 167] on div "FWWC 2007, Japan v England, Group Stage - FMR (EN) 1 reorder" at bounding box center [218, 176] width 257 height 264
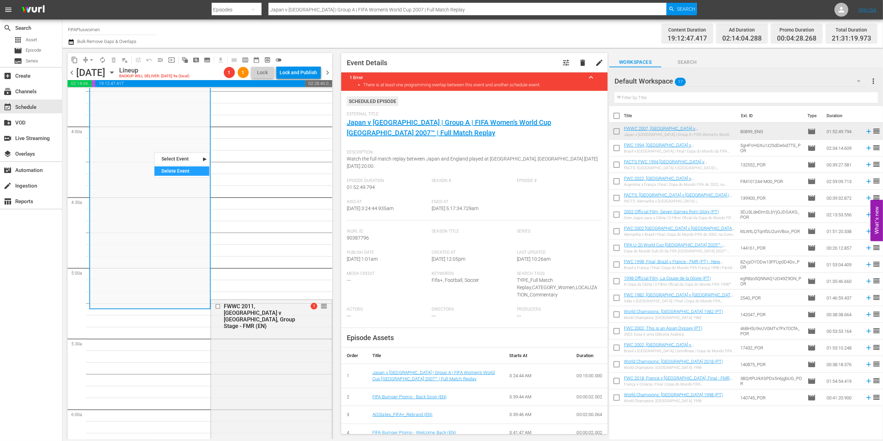
click at [193, 169] on div "Delete Event" at bounding box center [182, 170] width 55 height 9
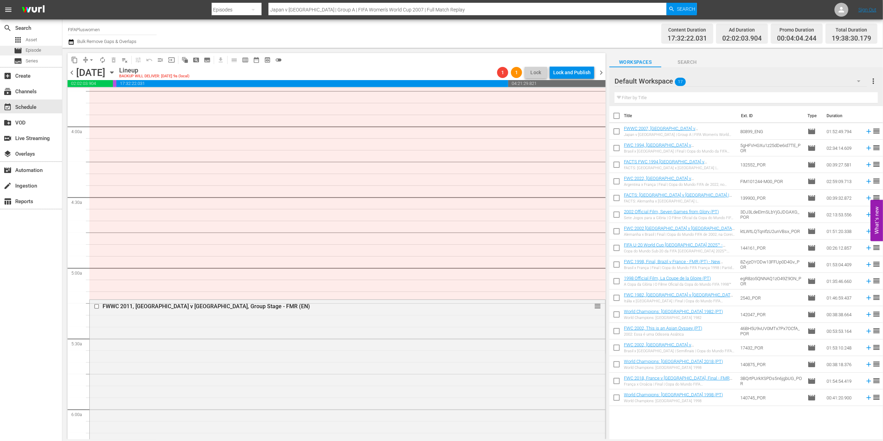
click at [42, 49] on div "movie Episode" at bounding box center [31, 51] width 62 height 10
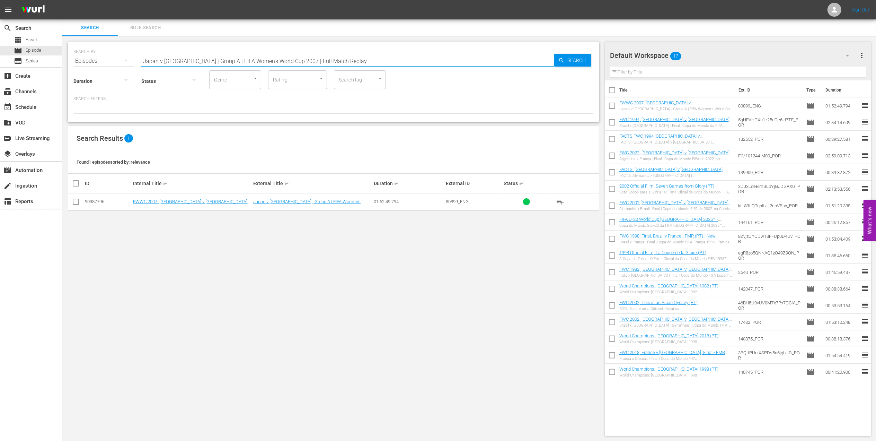
drag, startPoint x: 214, startPoint y: 60, endPoint x: 92, endPoint y: 60, distance: 122.3
click at [92, 60] on div "SEARCH BY Search By Episodes Search ID, Title, Description, Keywords, or Catego…" at bounding box center [333, 56] width 520 height 25
paste input "Ghana v Australia | Group C"
type input "Ghana v Australia | Group C | FIFA Women's World Cup 2007 | Full Match Replay"
click at [77, 203] on input "checkbox" at bounding box center [76, 203] width 8 height 8
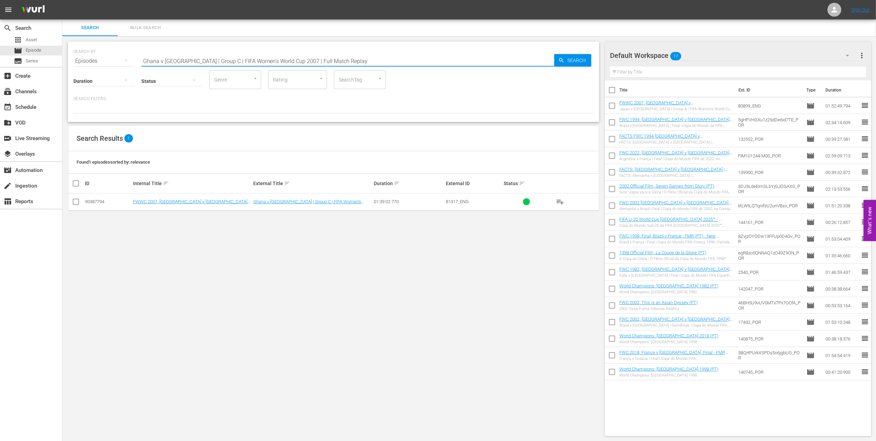
checkbox input "true"
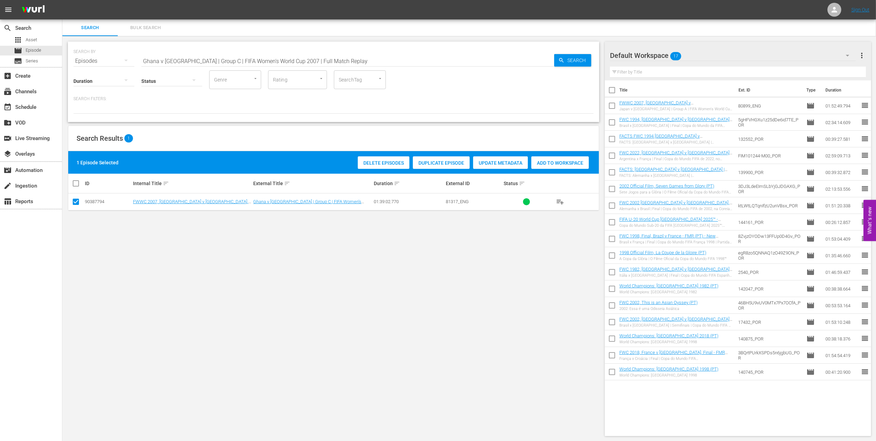
click at [540, 165] on span "Add to Workspace" at bounding box center [561, 163] width 58 height 6
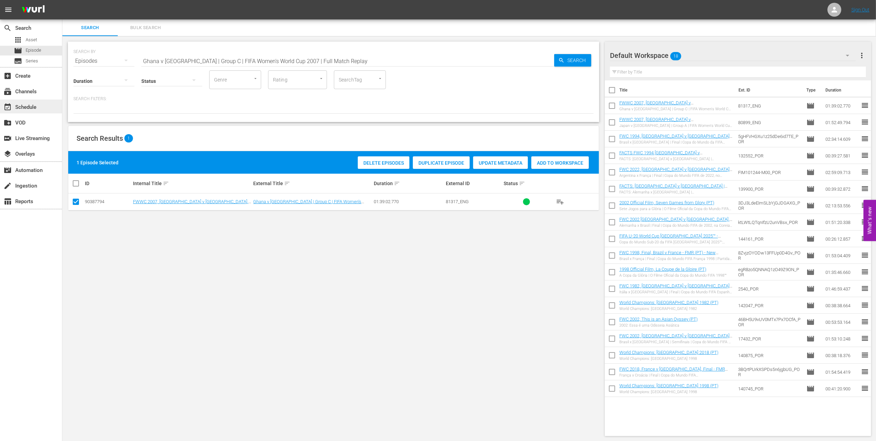
click at [24, 105] on div "event_available Schedule" at bounding box center [19, 106] width 39 height 6
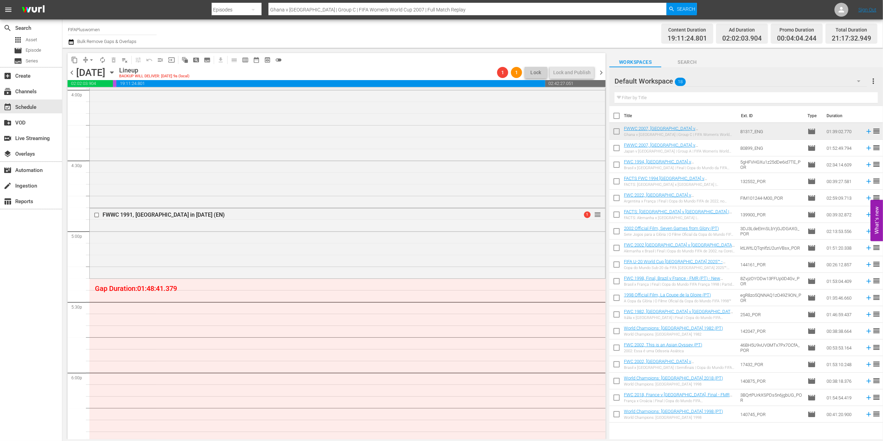
scroll to position [2320, 0]
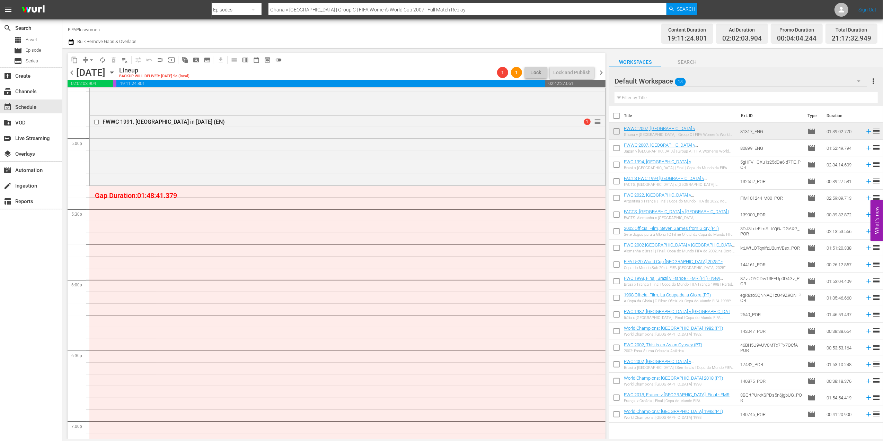
scroll to position [2351, 0]
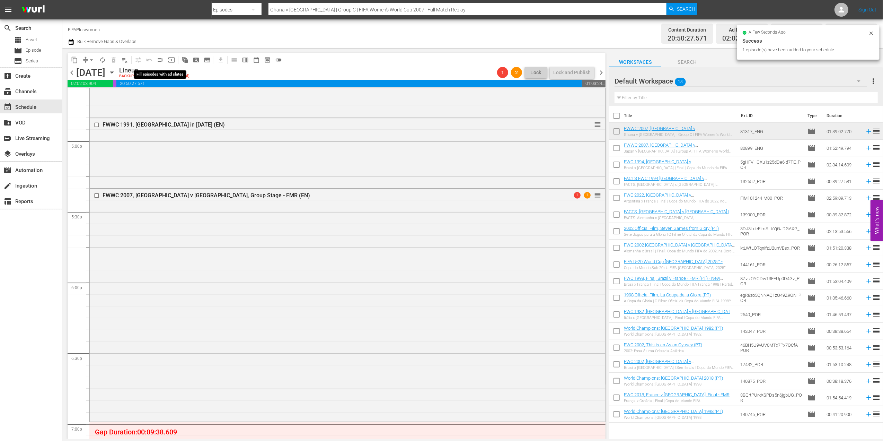
click at [160, 60] on span "menu_open" at bounding box center [160, 59] width 7 height 7
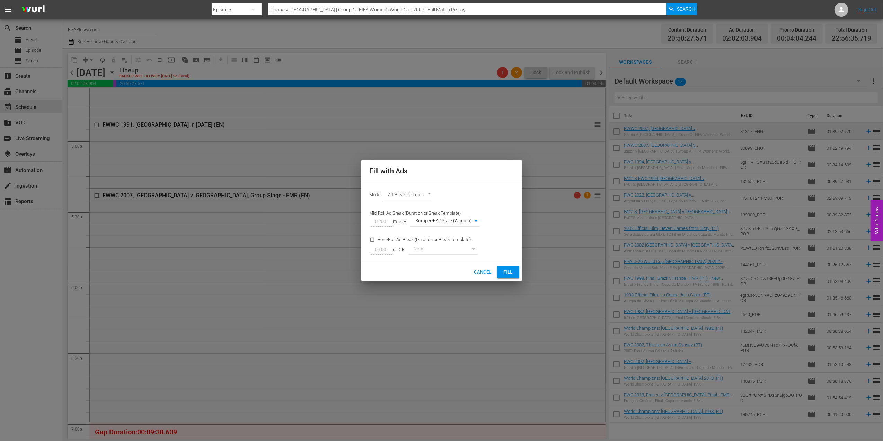
click at [505, 271] on span "Fill" at bounding box center [508, 272] width 11 height 8
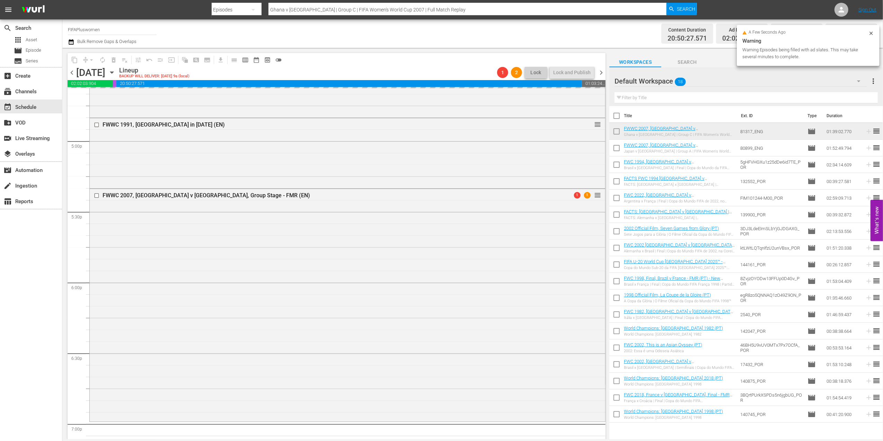
click at [603, 69] on span "chevron_right" at bounding box center [601, 72] width 9 height 9
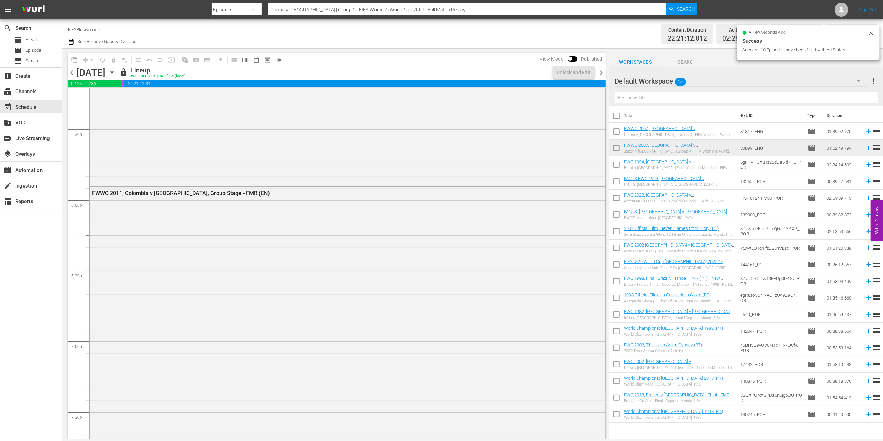
scroll to position [2327, 0]
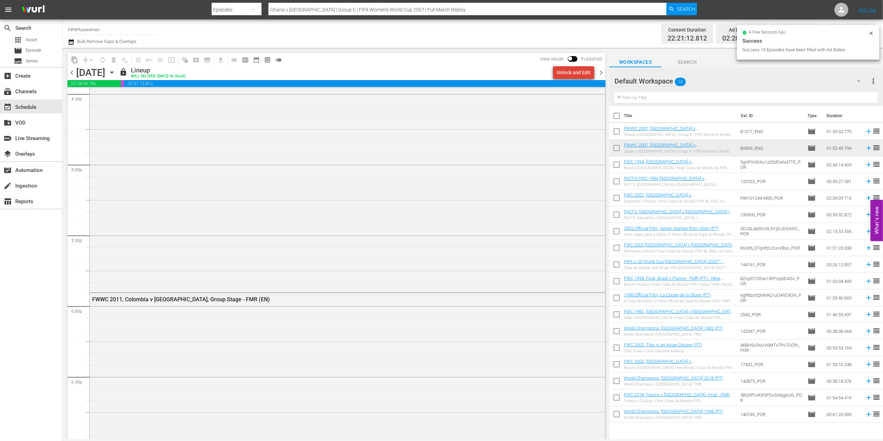
click at [577, 73] on div "Unlock and Edit" at bounding box center [574, 72] width 34 height 12
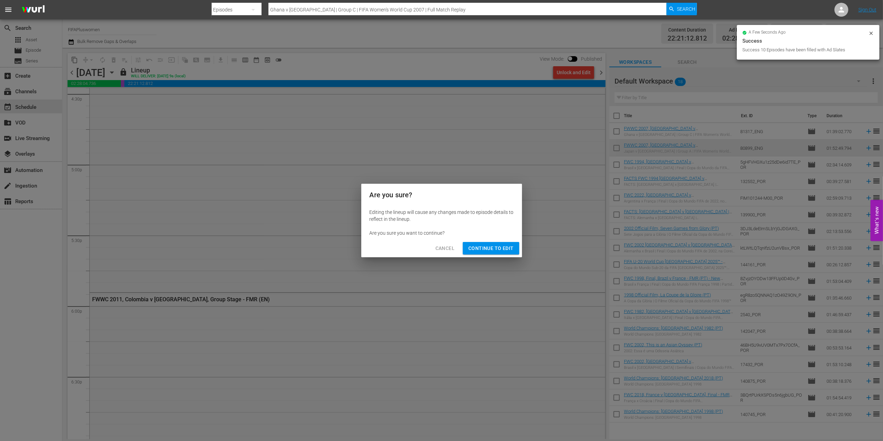
click at [490, 250] on span "Continue to Edit" at bounding box center [490, 248] width 45 height 9
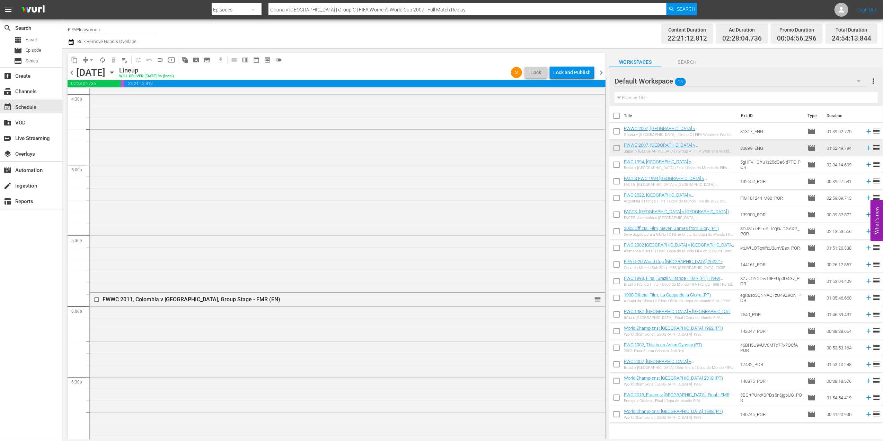
click at [602, 68] on span "chevron_right" at bounding box center [601, 72] width 9 height 9
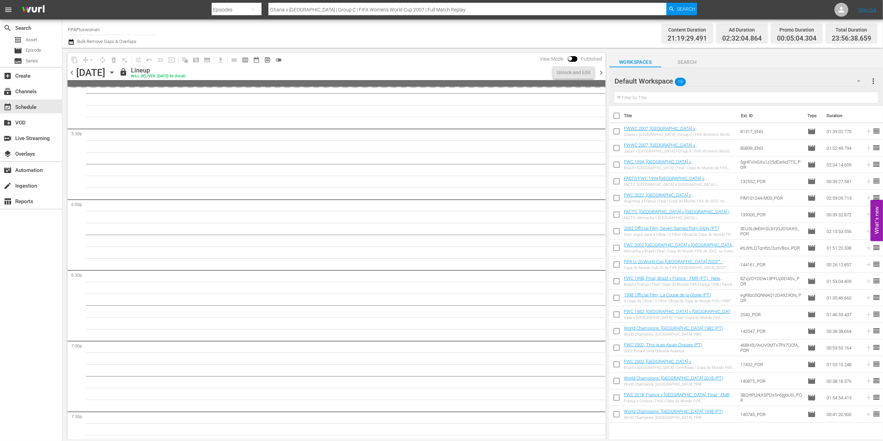
scroll to position [2351, 0]
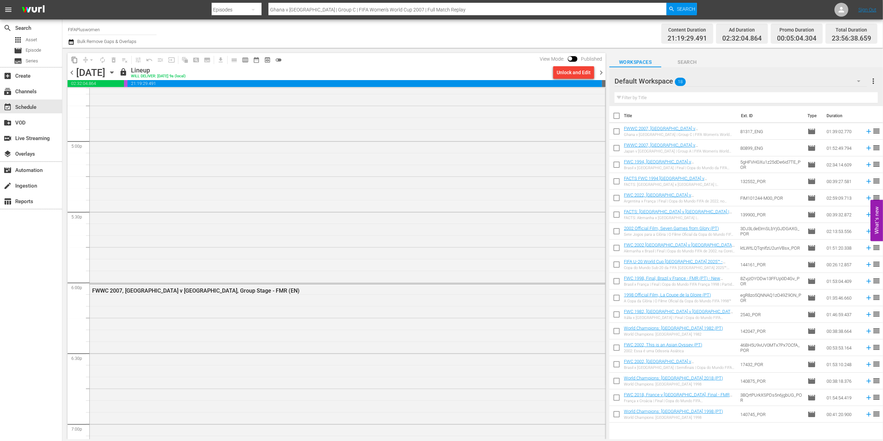
click at [576, 73] on div "Unlock and Edit" at bounding box center [574, 72] width 34 height 12
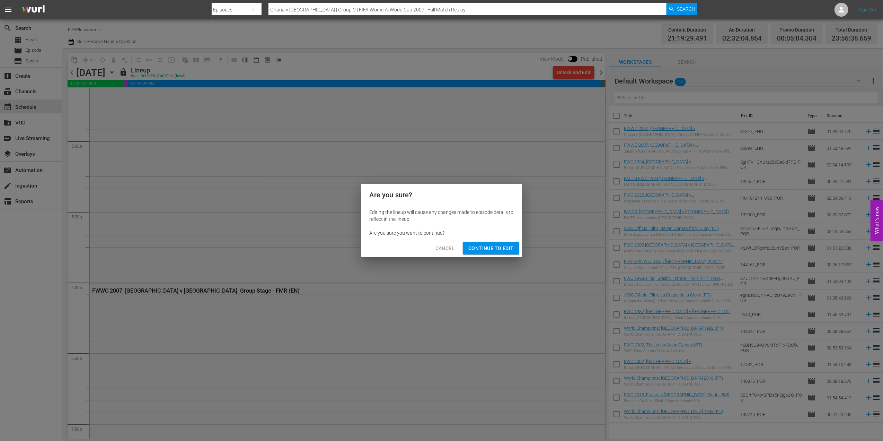
drag, startPoint x: 485, startPoint y: 244, endPoint x: 497, endPoint y: 238, distance: 12.9
click at [485, 245] on span "Continue to Edit" at bounding box center [490, 248] width 45 height 9
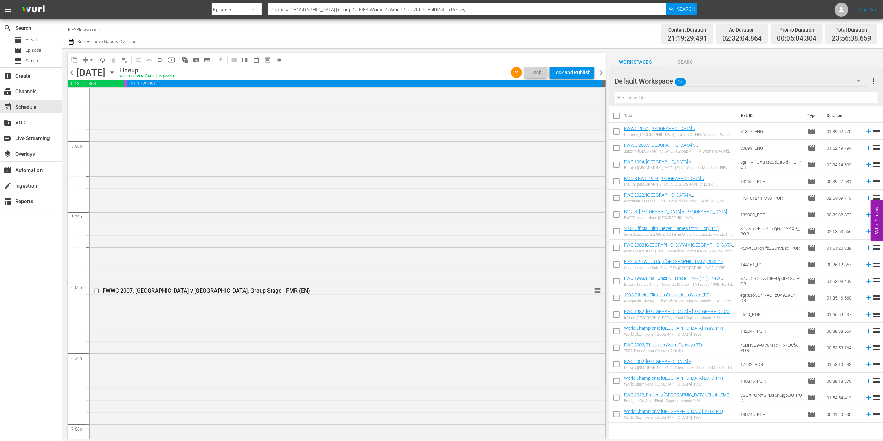
click at [603, 68] on span "chevron_right" at bounding box center [601, 72] width 9 height 9
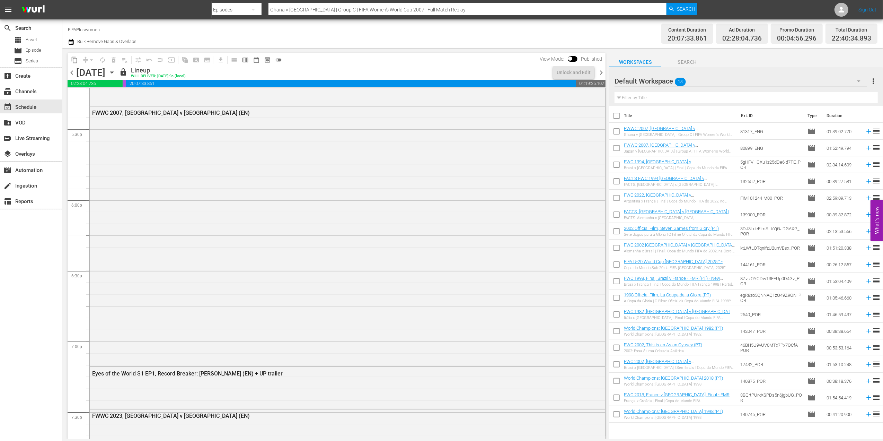
scroll to position [2374, 0]
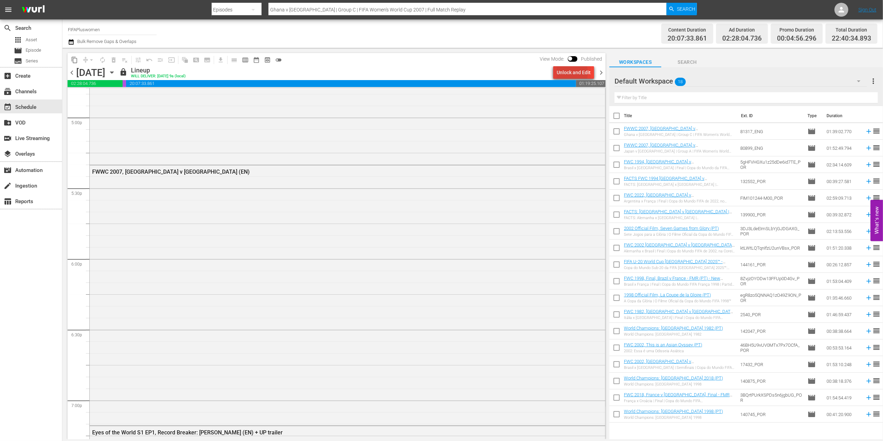
click at [565, 73] on div "Unlock and Edit" at bounding box center [574, 72] width 34 height 12
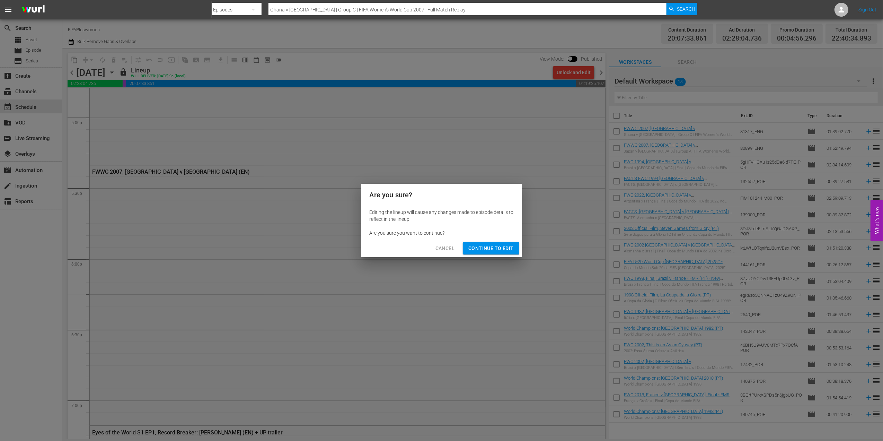
click at [494, 248] on span "Continue to Edit" at bounding box center [490, 248] width 45 height 9
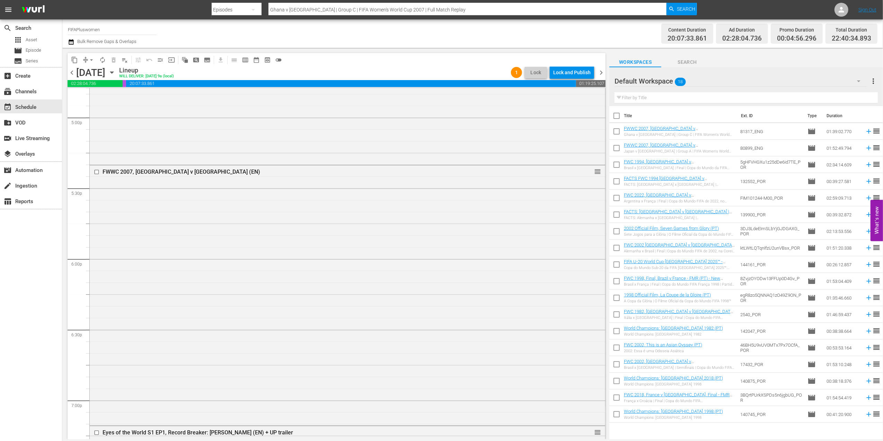
click at [604, 68] on span "chevron_right" at bounding box center [601, 72] width 9 height 9
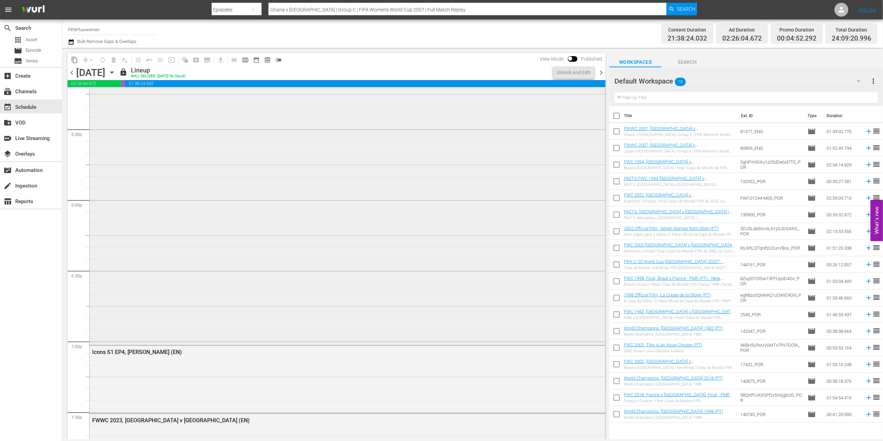
scroll to position [2315, 0]
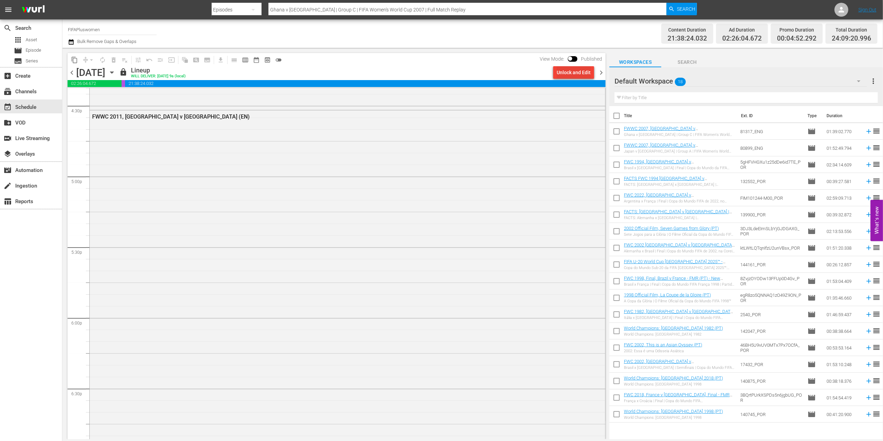
click at [575, 72] on div "Unlock and Edit" at bounding box center [574, 72] width 34 height 12
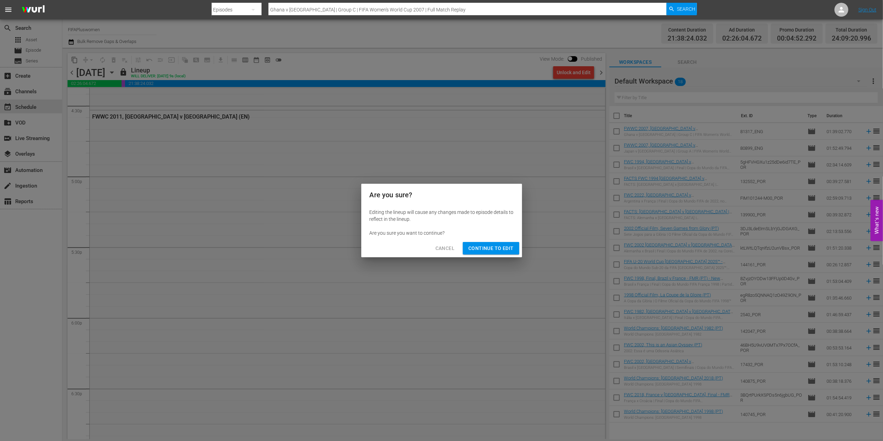
click at [492, 243] on button "Continue to Edit" at bounding box center [491, 248] width 56 height 13
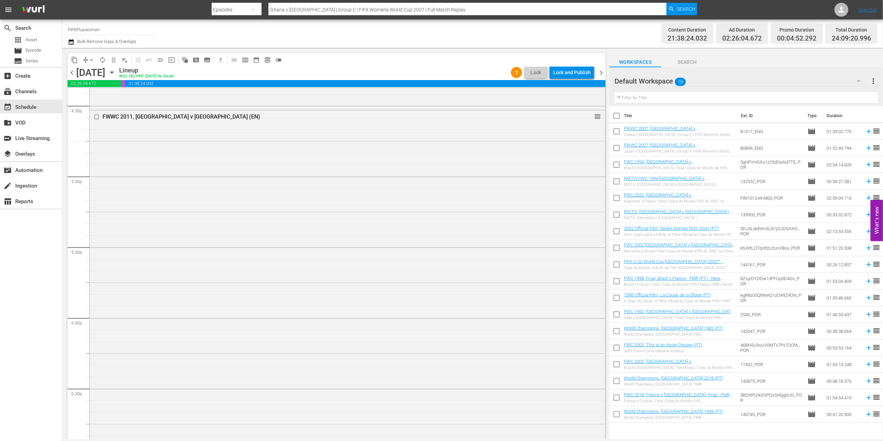
click at [599, 69] on span "chevron_right" at bounding box center [601, 72] width 9 height 9
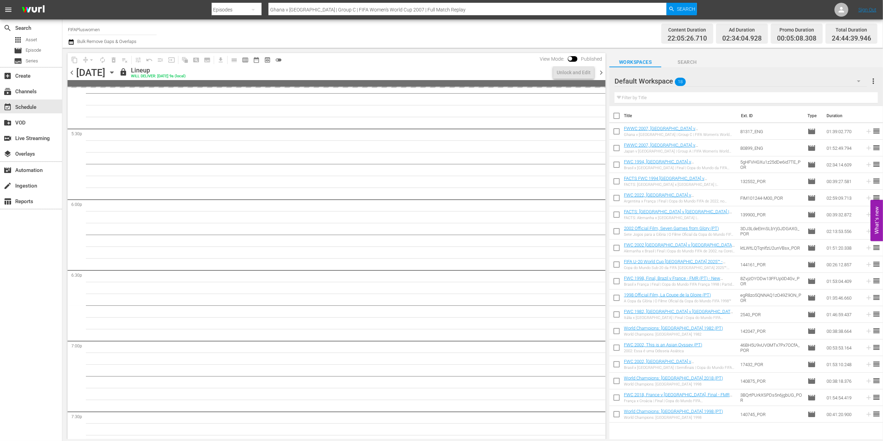
scroll to position [2363, 0]
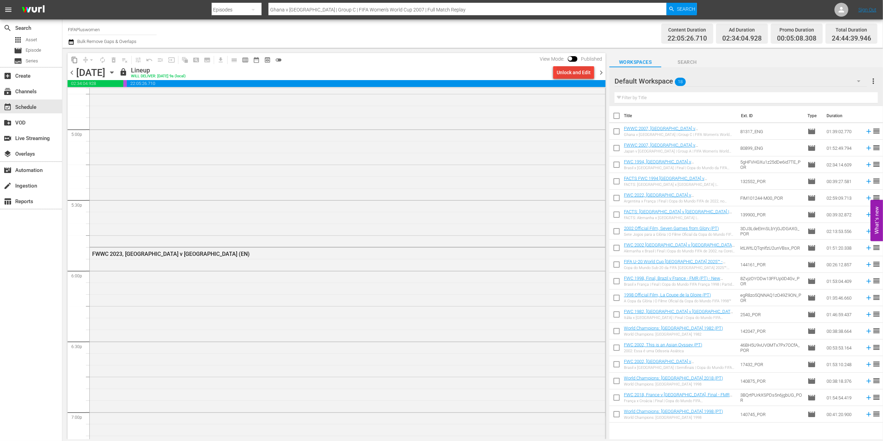
click at [576, 74] on div "Unlock and Edit" at bounding box center [574, 72] width 34 height 12
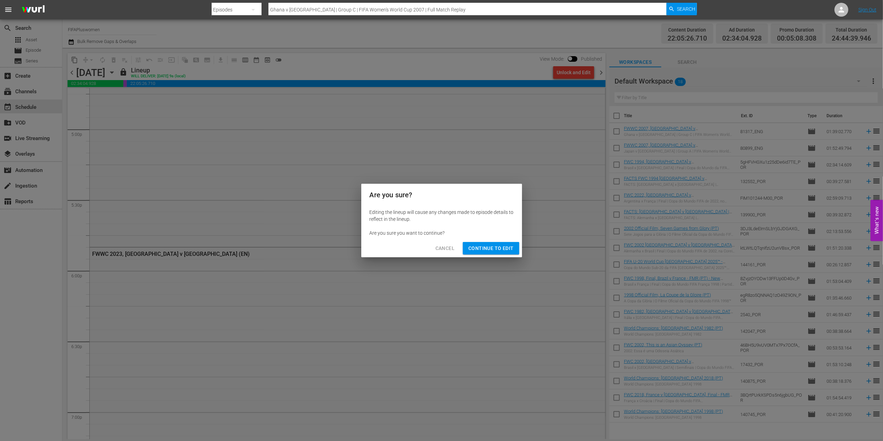
click at [487, 244] on span "Continue to Edit" at bounding box center [490, 248] width 45 height 9
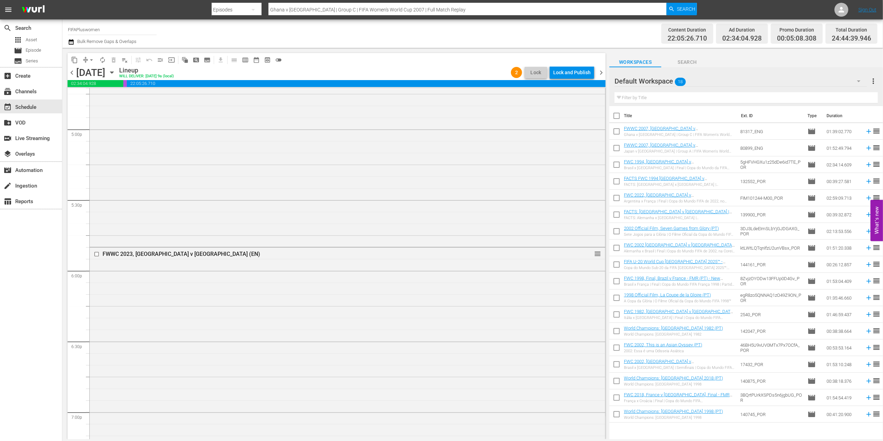
click at [599, 70] on span "chevron_right" at bounding box center [601, 72] width 9 height 9
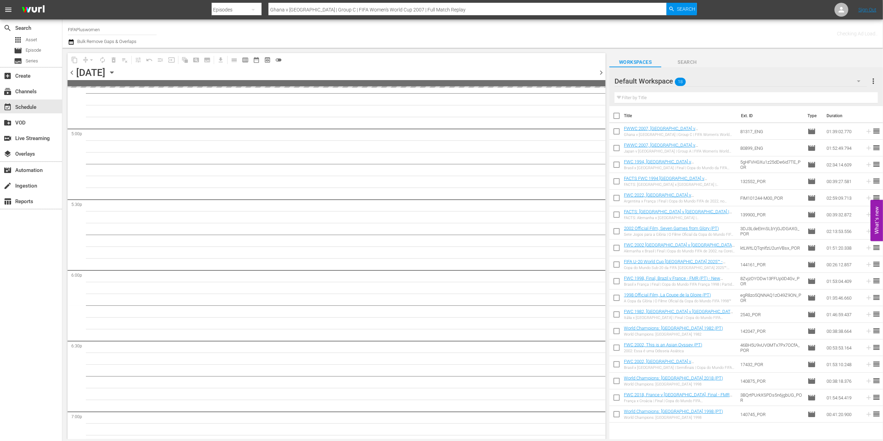
scroll to position [2433, 0]
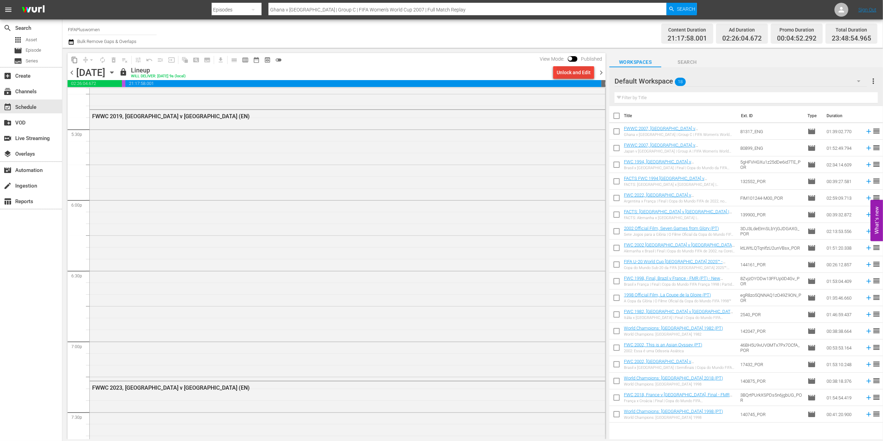
click at [581, 74] on div "Unlock and Edit" at bounding box center [574, 72] width 34 height 12
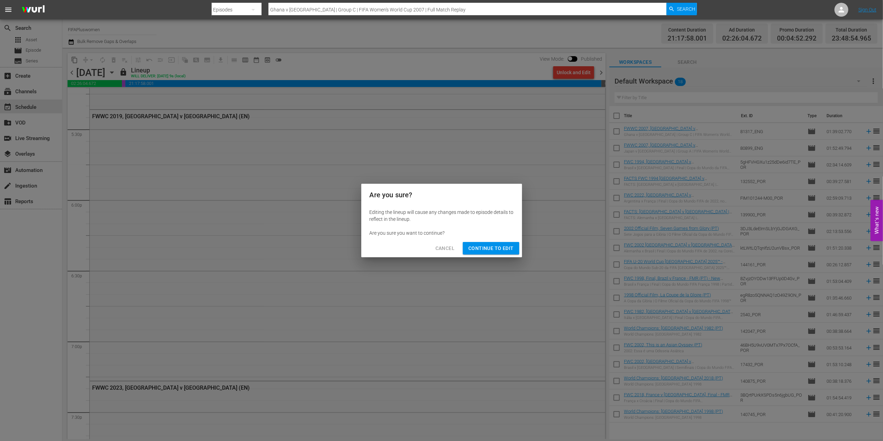
click at [504, 243] on button "Continue to Edit" at bounding box center [491, 248] width 56 height 13
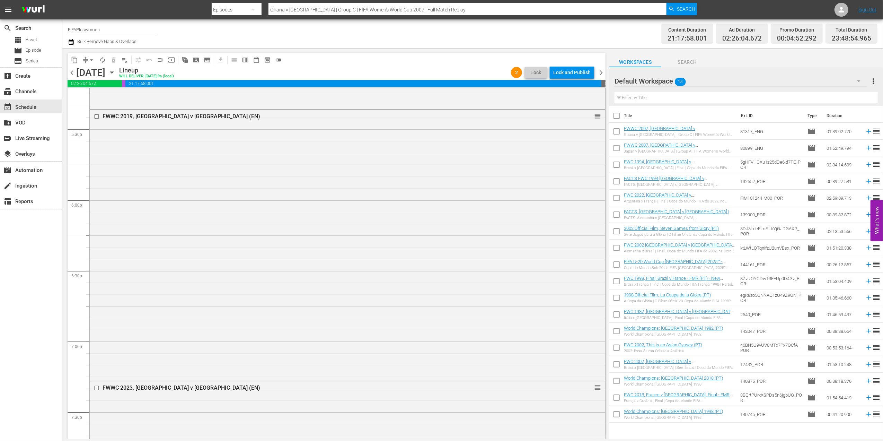
click at [600, 74] on span "chevron_right" at bounding box center [601, 72] width 9 height 9
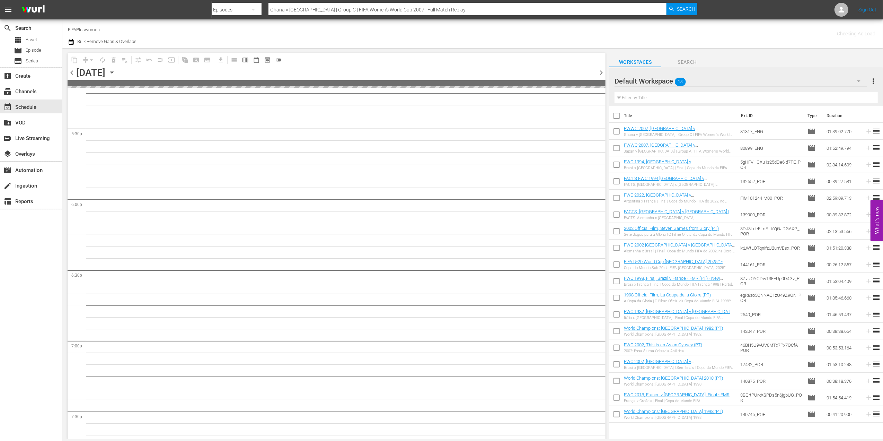
scroll to position [2516, 0]
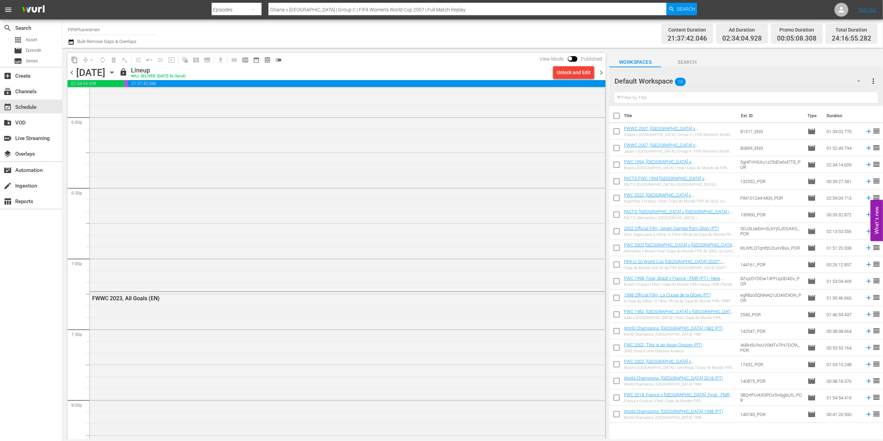
click at [569, 74] on div "Unlock and Edit" at bounding box center [574, 72] width 34 height 12
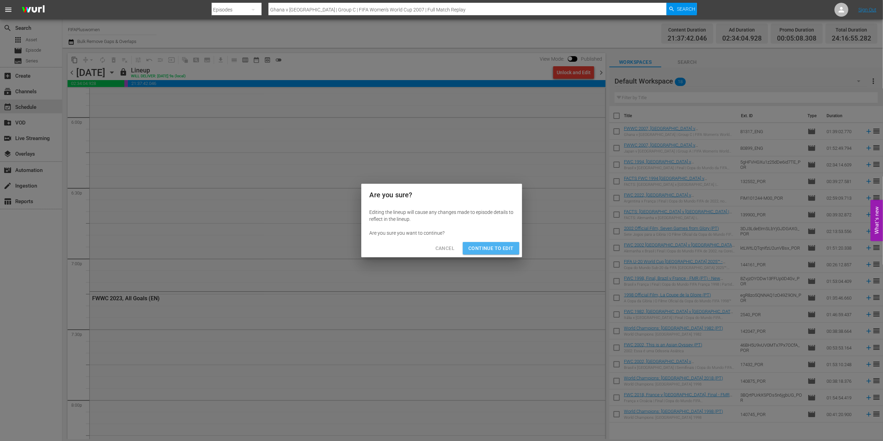
click at [505, 242] on button "Continue to Edit" at bounding box center [491, 248] width 56 height 13
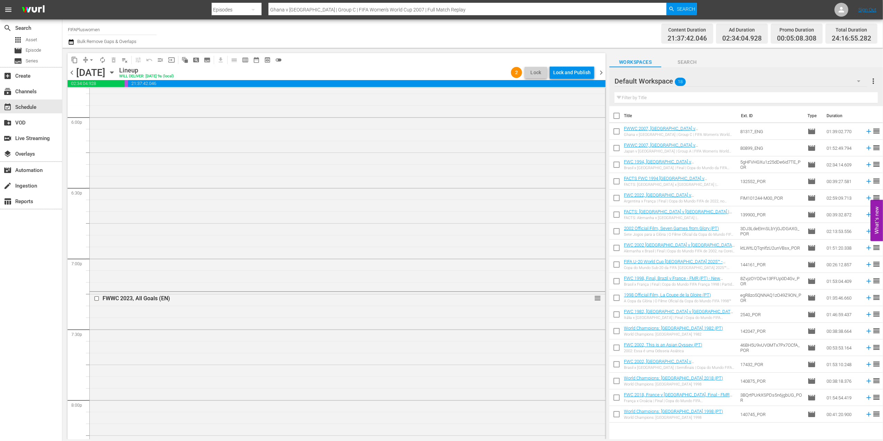
click at [603, 73] on span "chevron_right" at bounding box center [601, 72] width 9 height 9
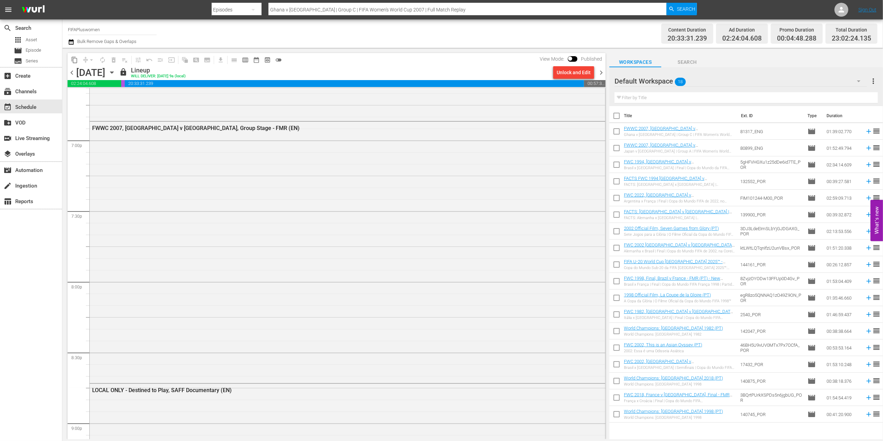
scroll to position [2505, 0]
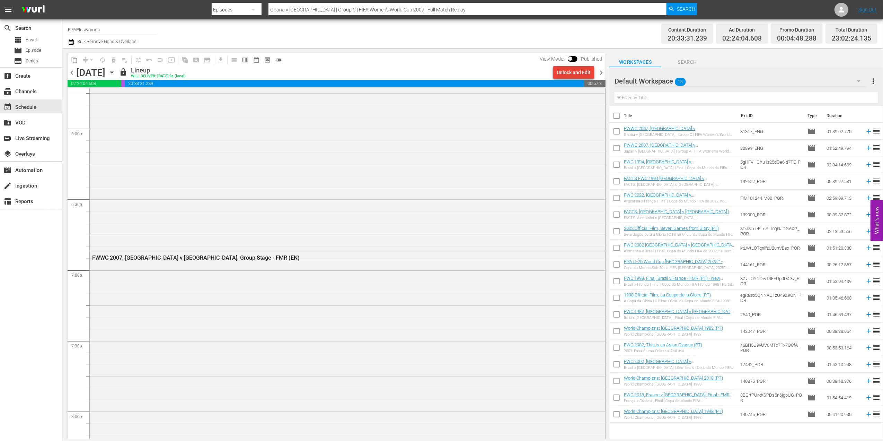
click at [575, 73] on div "Unlock and Edit" at bounding box center [574, 72] width 34 height 12
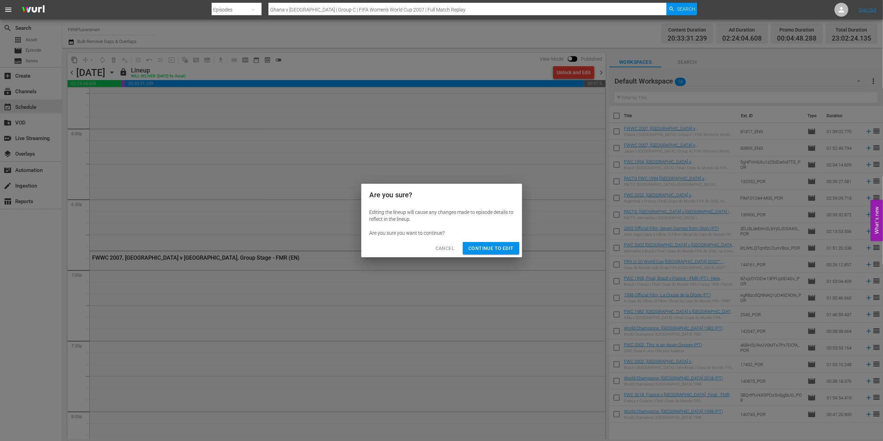
click at [510, 240] on div "Cancel Continue to Edit" at bounding box center [441, 248] width 161 height 18
click at [506, 246] on span "Continue to Edit" at bounding box center [490, 248] width 45 height 9
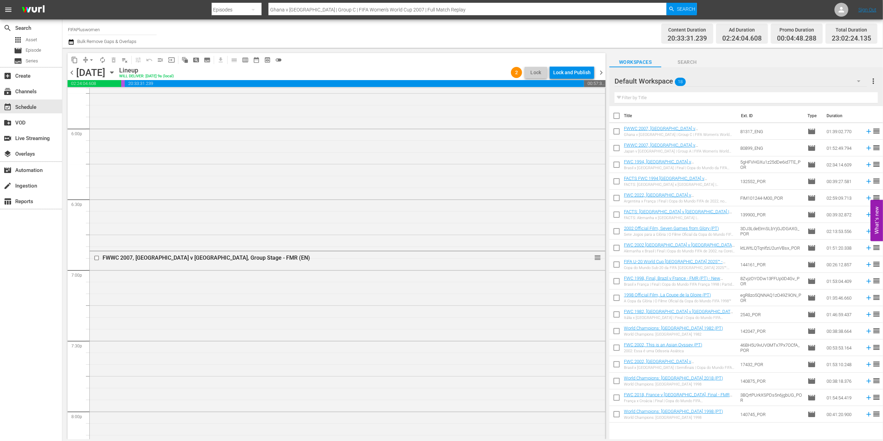
click at [604, 74] on span "chevron_right" at bounding box center [601, 72] width 9 height 9
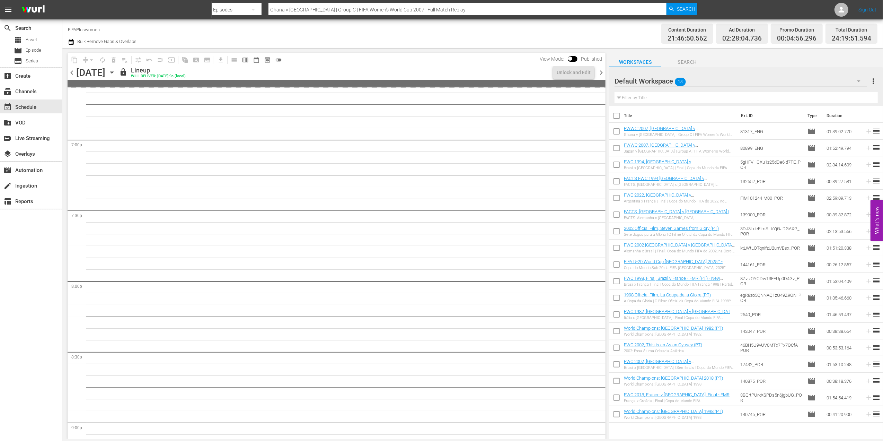
scroll to position [2575, 0]
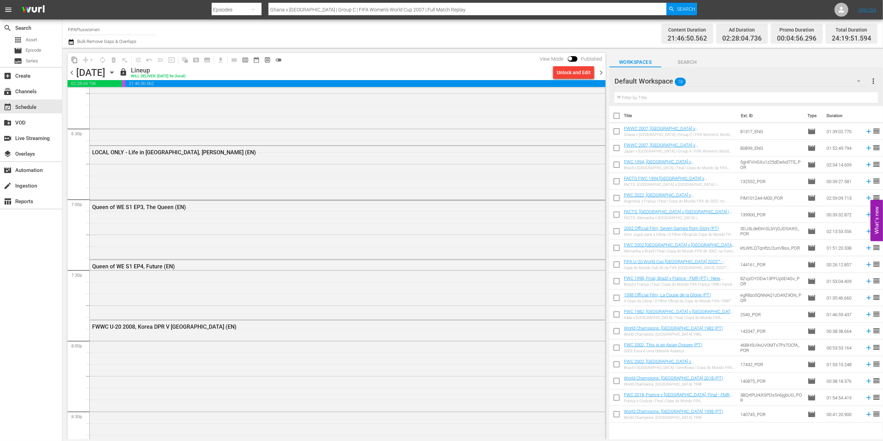
click at [577, 74] on div "Unlock and Edit" at bounding box center [574, 72] width 34 height 12
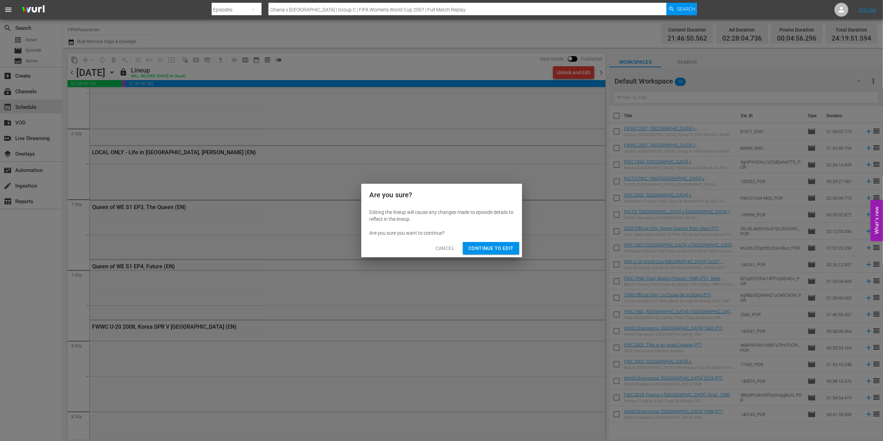
click at [487, 250] on span "Continue to Edit" at bounding box center [490, 248] width 45 height 9
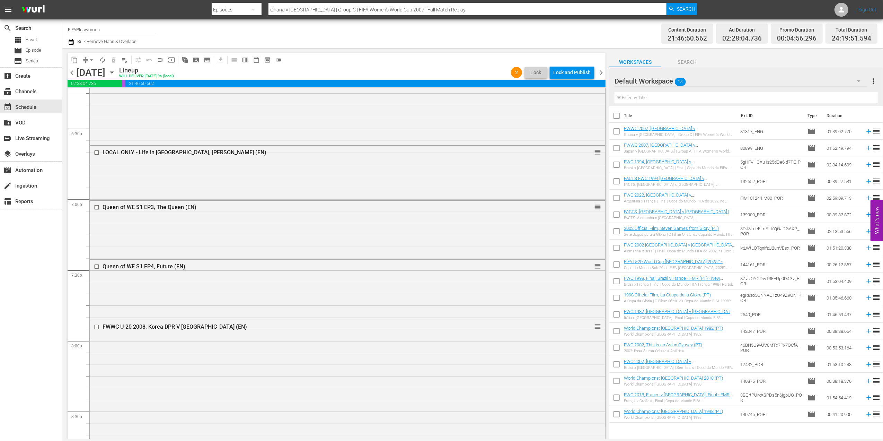
click at [75, 77] on span "chevron_left" at bounding box center [72, 72] width 9 height 9
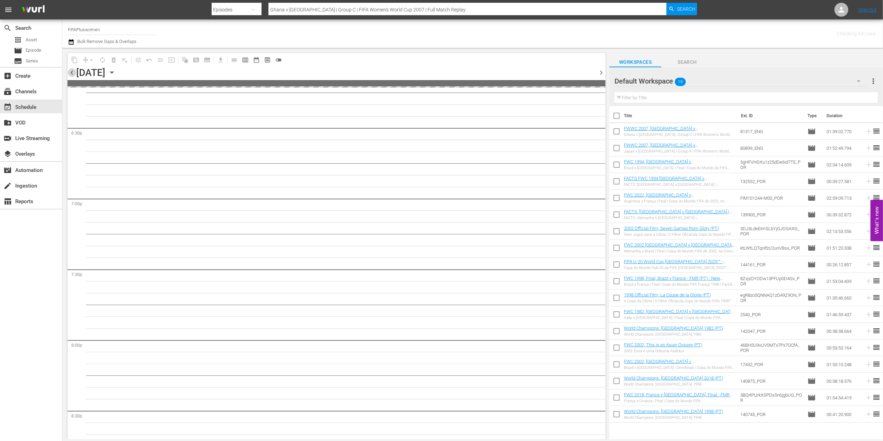
click at [75, 76] on span "chevron_left" at bounding box center [72, 72] width 9 height 9
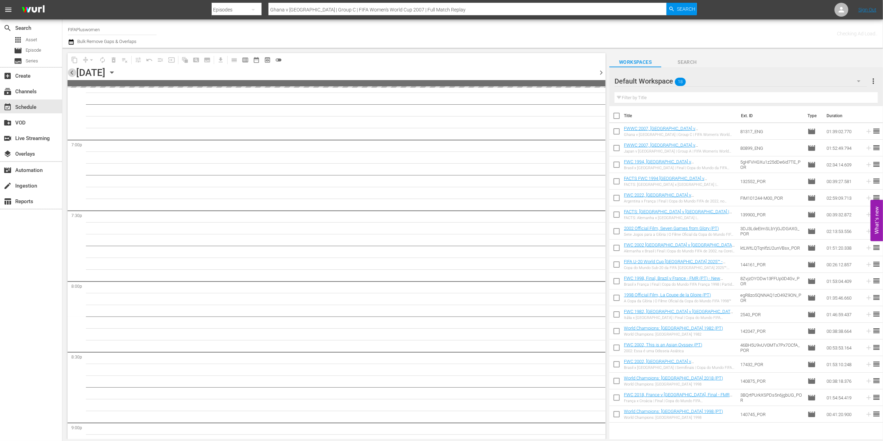
click at [75, 76] on span "chevron_left" at bounding box center [72, 72] width 9 height 9
click at [75, 75] on span "chevron_left" at bounding box center [72, 72] width 9 height 9
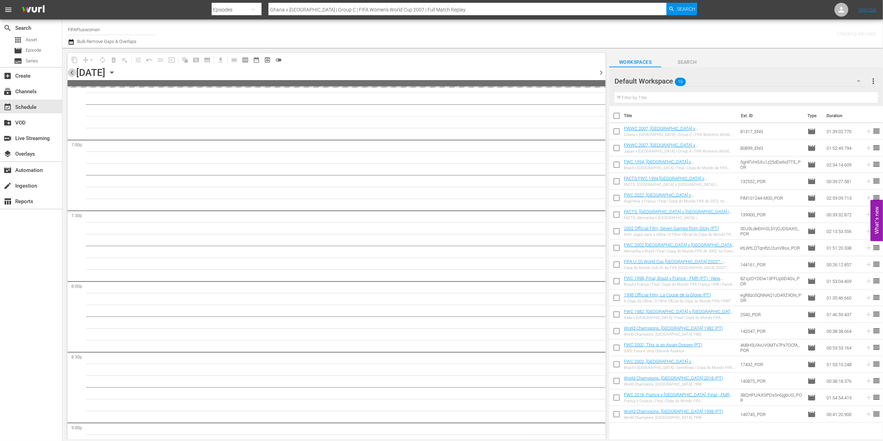
click at [75, 75] on span "chevron_left" at bounding box center [72, 72] width 9 height 9
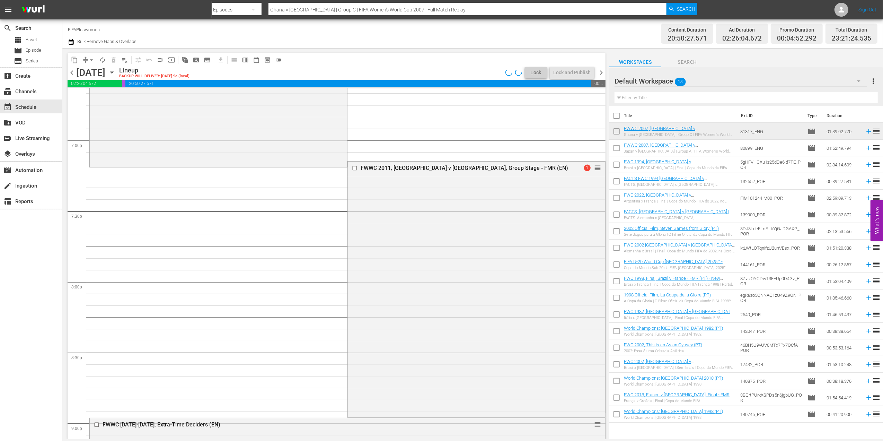
scroll to position [2552, 0]
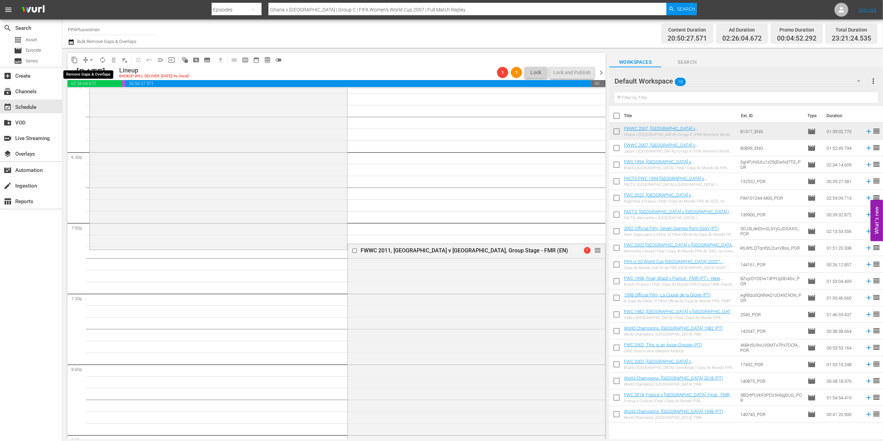
click at [92, 60] on span "arrow_drop_down" at bounding box center [91, 59] width 7 height 7
click at [107, 94] on li "Align to End of Previous Day" at bounding box center [91, 96] width 73 height 11
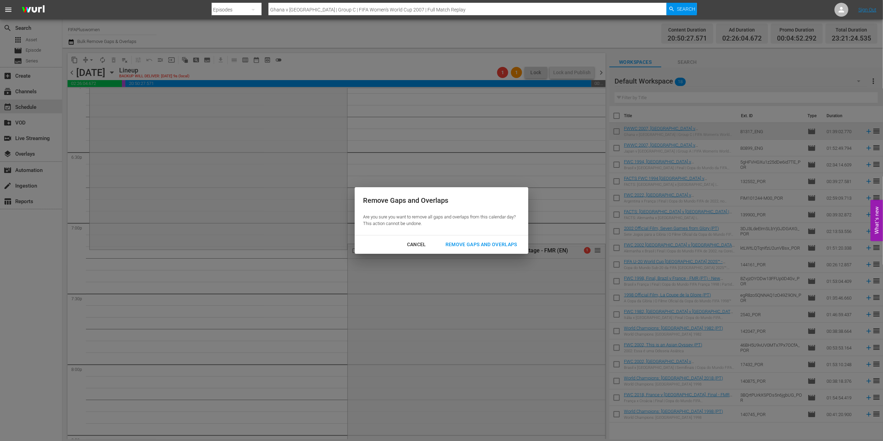
click at [510, 240] on div "Remove Gaps and Overlaps" at bounding box center [481, 244] width 83 height 9
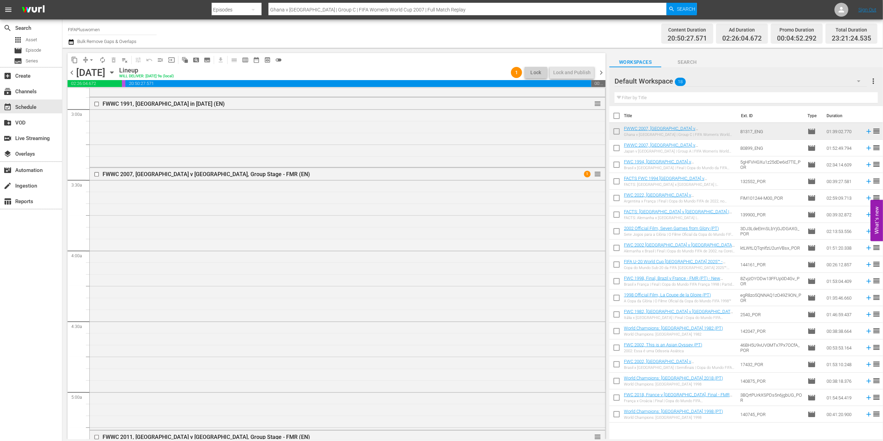
scroll to position [0, 0]
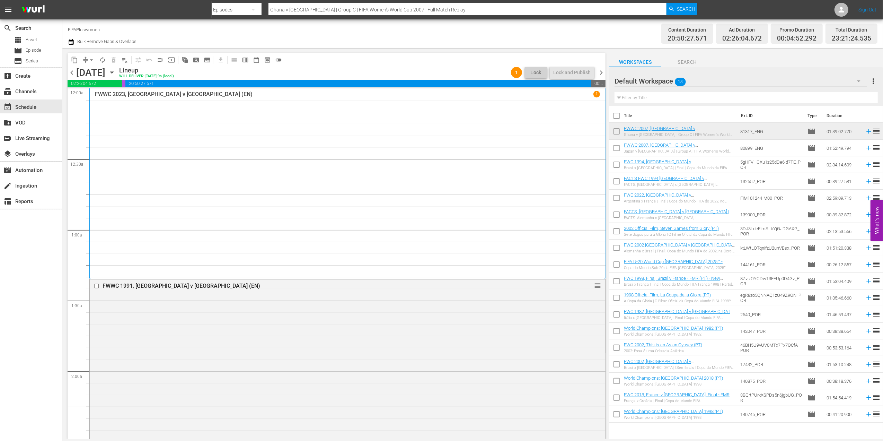
click at [600, 71] on span "chevron_right" at bounding box center [601, 72] width 9 height 9
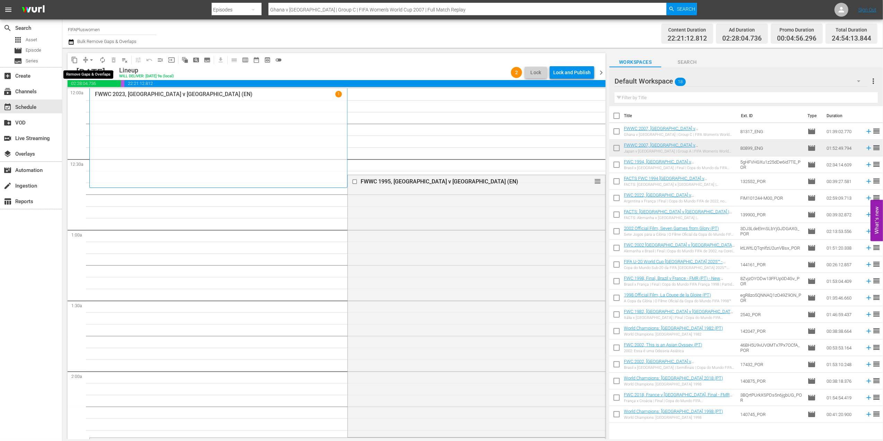
click at [92, 60] on span "arrow_drop_down" at bounding box center [91, 59] width 7 height 7
click at [100, 94] on li "Align to End of Previous Day" at bounding box center [91, 96] width 73 height 11
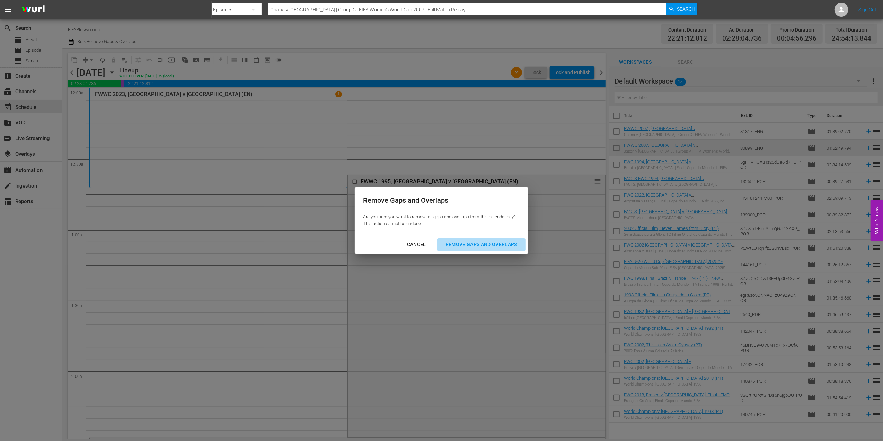
click at [477, 245] on div "Remove Gaps and Overlaps" at bounding box center [481, 244] width 83 height 9
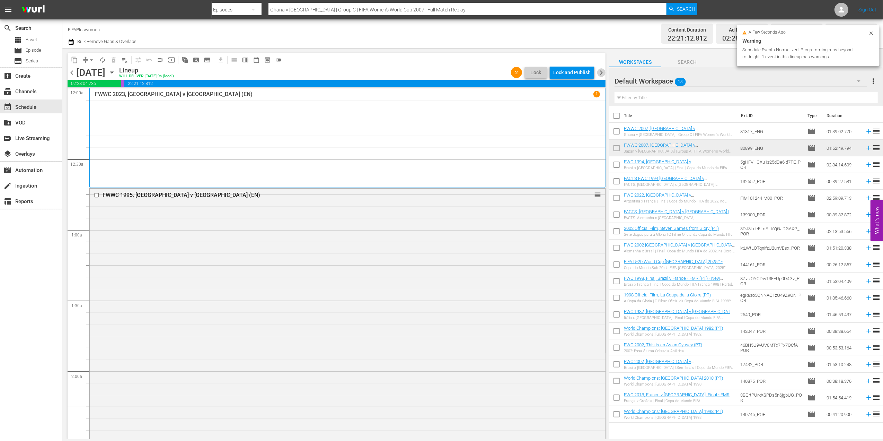
click at [602, 70] on span "chevron_right" at bounding box center [601, 72] width 9 height 9
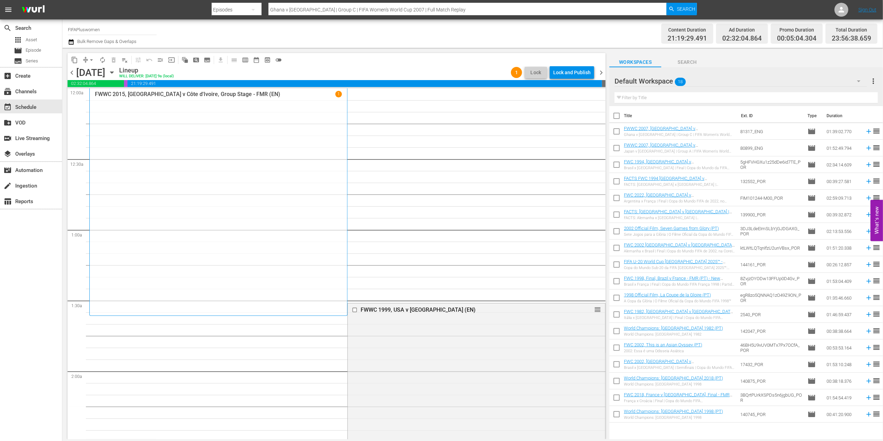
click at [90, 59] on span "arrow_drop_down" at bounding box center [91, 59] width 7 height 7
click at [98, 98] on li "Align to End of Previous Day" at bounding box center [91, 96] width 73 height 11
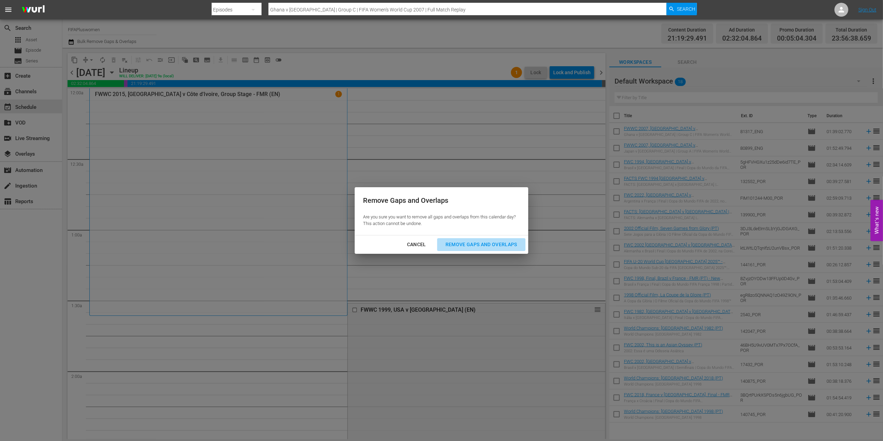
click at [487, 243] on div "Remove Gaps and Overlaps" at bounding box center [481, 244] width 83 height 9
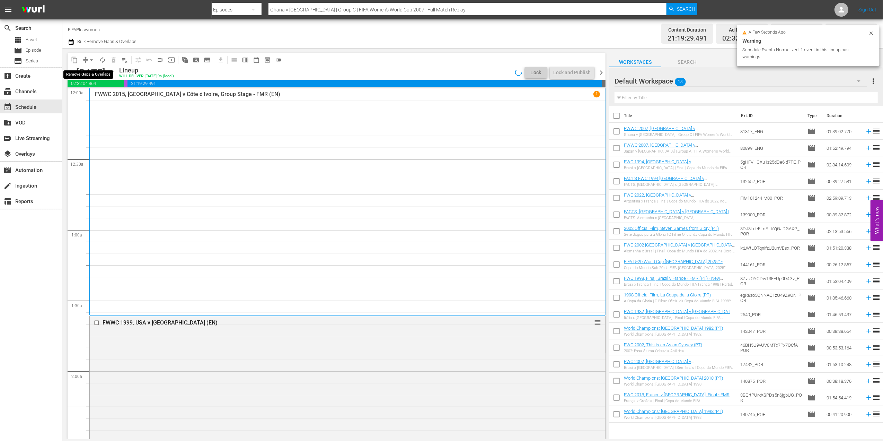
click at [91, 60] on span "arrow_drop_down" at bounding box center [91, 59] width 7 height 7
click at [603, 71] on span "chevron_right" at bounding box center [601, 72] width 9 height 9
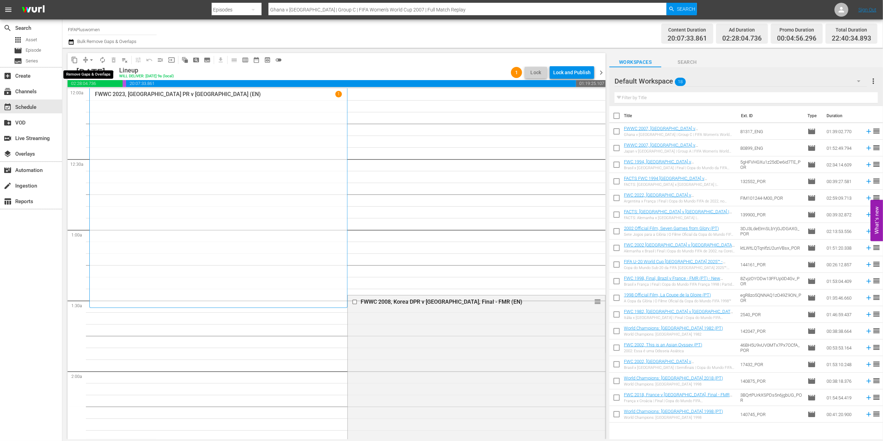
click at [90, 60] on span "arrow_drop_down" at bounding box center [91, 59] width 7 height 7
click at [107, 96] on li "Align to End of Previous Day" at bounding box center [91, 96] width 73 height 11
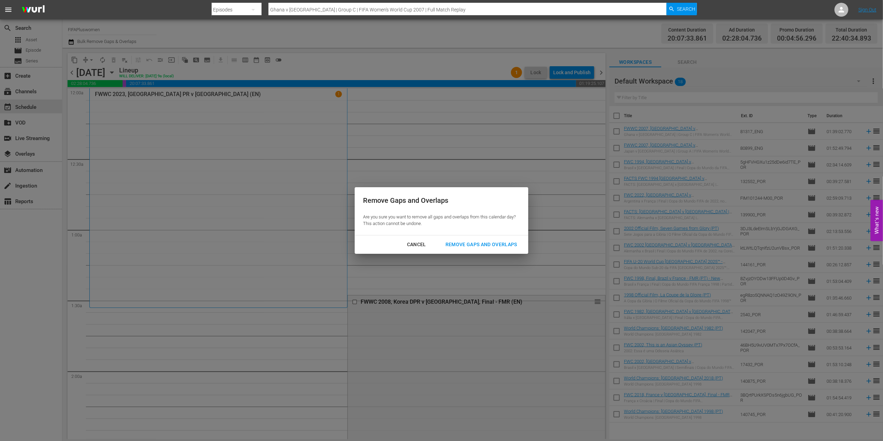
click at [468, 245] on div "Remove Gaps and Overlaps" at bounding box center [481, 244] width 83 height 9
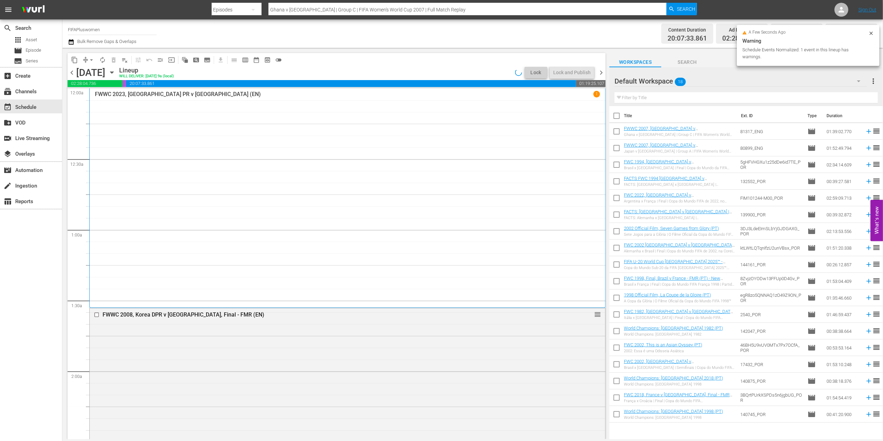
click at [602, 74] on span "chevron_right" at bounding box center [601, 72] width 9 height 9
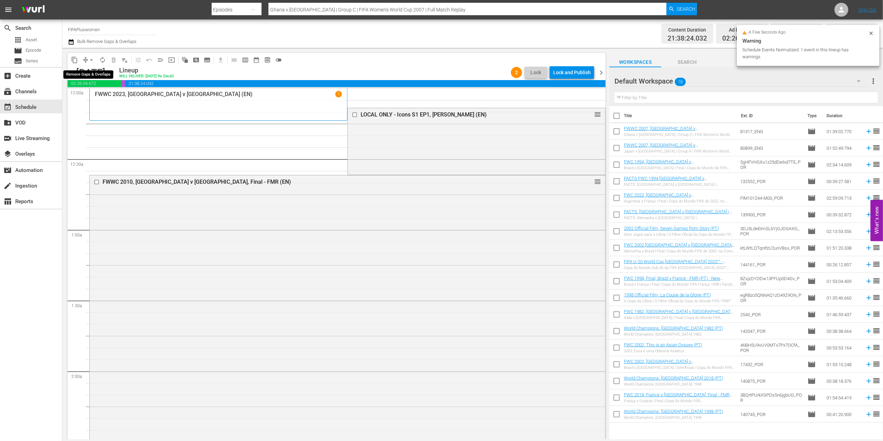
click at [89, 60] on span "arrow_drop_down" at bounding box center [91, 59] width 7 height 7
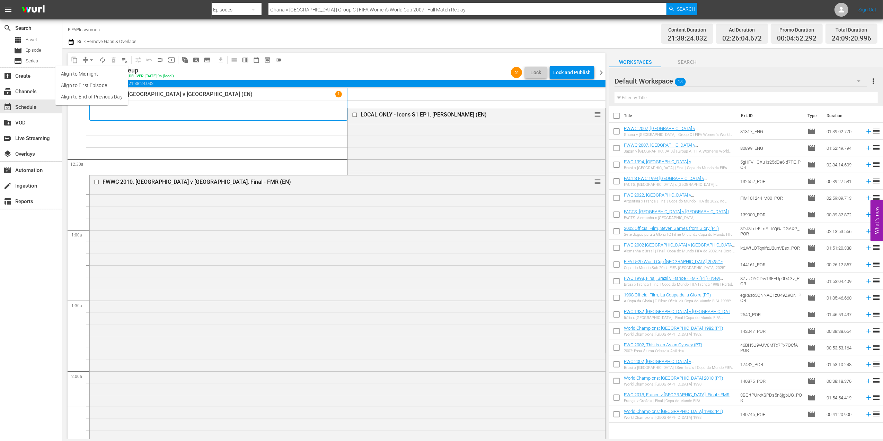
click at [107, 94] on li "Align to End of Previous Day" at bounding box center [91, 96] width 73 height 11
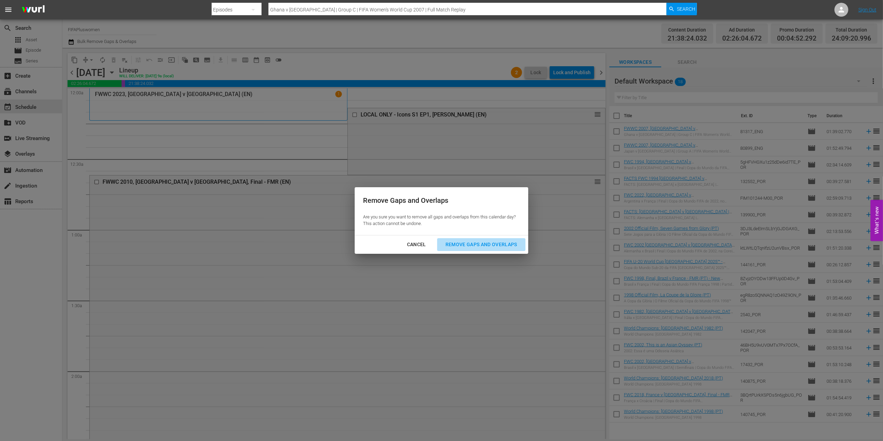
click at [480, 247] on div "Remove Gaps and Overlaps" at bounding box center [481, 244] width 83 height 9
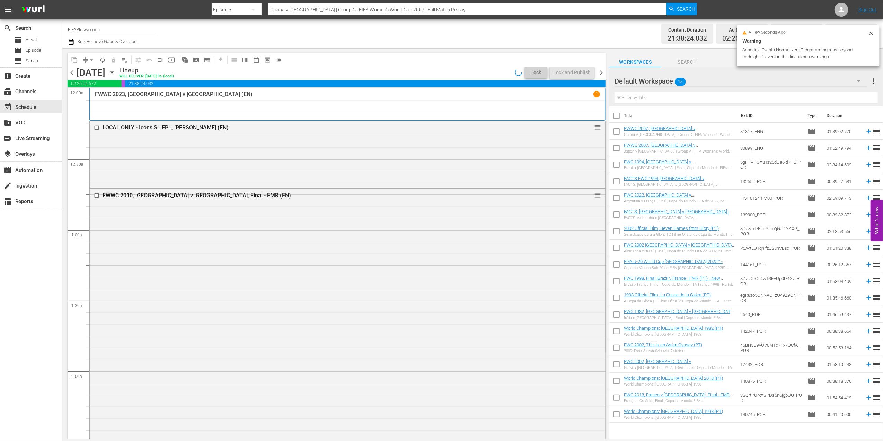
click at [601, 73] on span "chevron_right" at bounding box center [601, 72] width 9 height 9
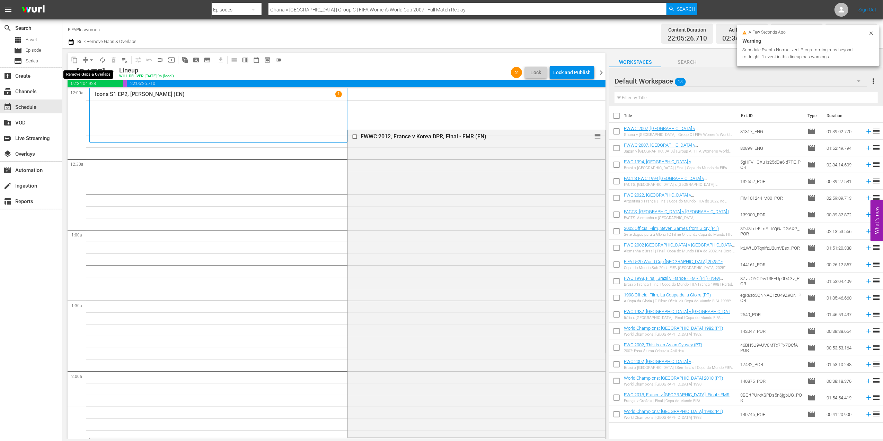
click at [91, 60] on span "arrow_drop_down" at bounding box center [91, 59] width 7 height 7
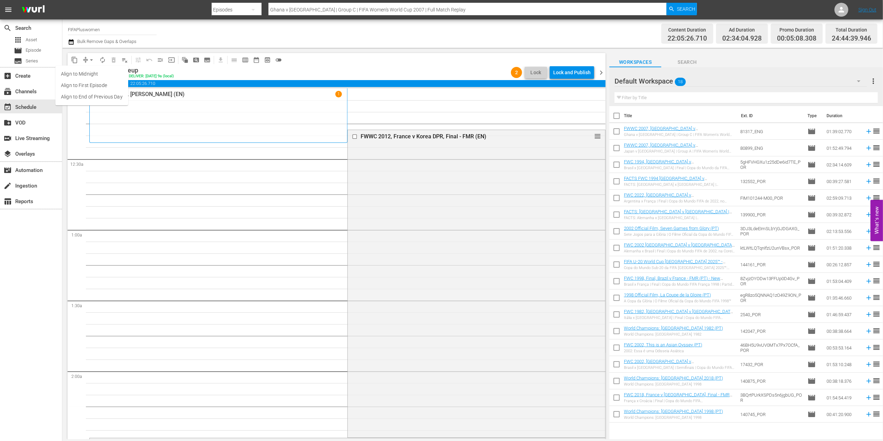
click at [104, 93] on li "Align to End of Previous Day" at bounding box center [91, 96] width 73 height 11
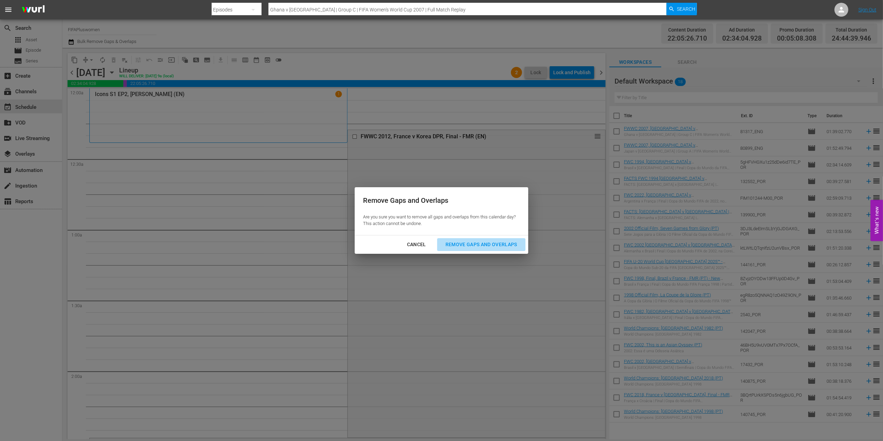
click at [482, 239] on button "Remove Gaps and Overlaps" at bounding box center [481, 244] width 88 height 13
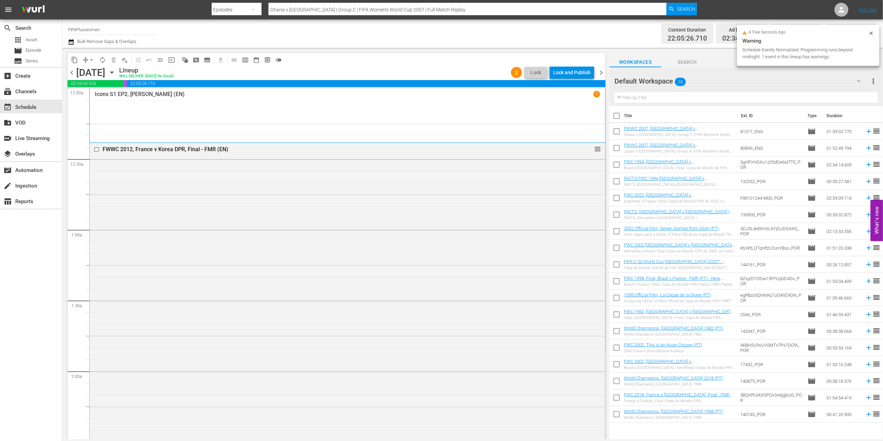
click at [602, 70] on span "chevron_right" at bounding box center [601, 72] width 9 height 9
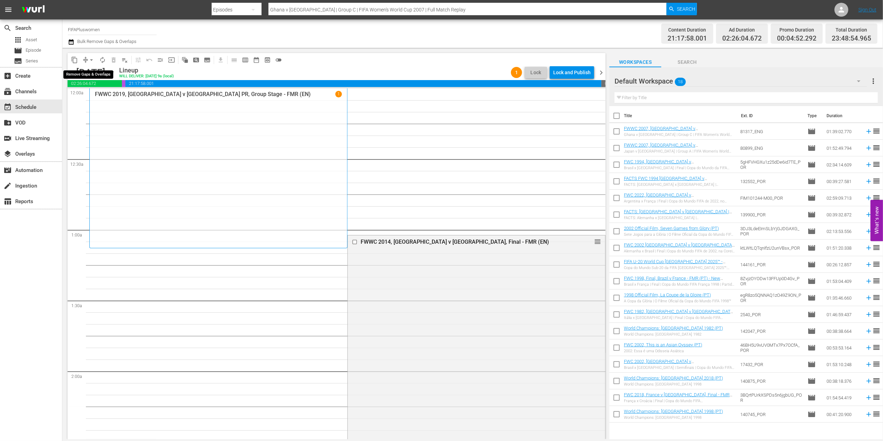
click at [92, 58] on span "arrow_drop_down" at bounding box center [91, 59] width 7 height 7
click at [95, 96] on li "Align to End of Previous Day" at bounding box center [91, 96] width 73 height 11
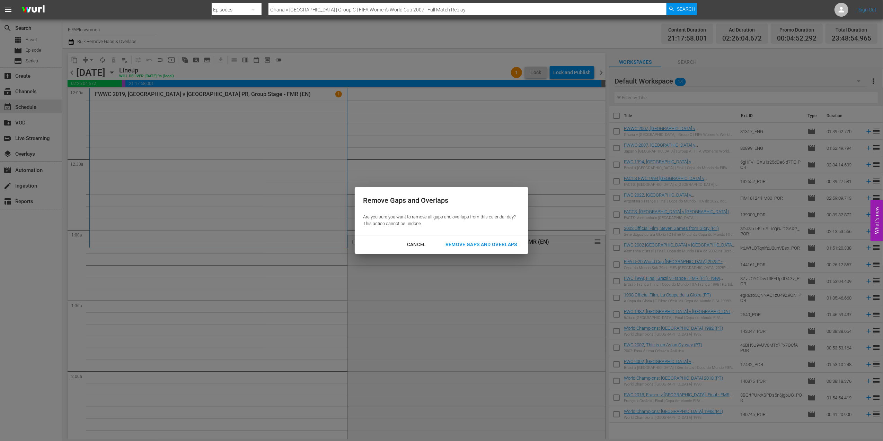
click at [475, 240] on div "Remove Gaps and Overlaps" at bounding box center [481, 244] width 83 height 9
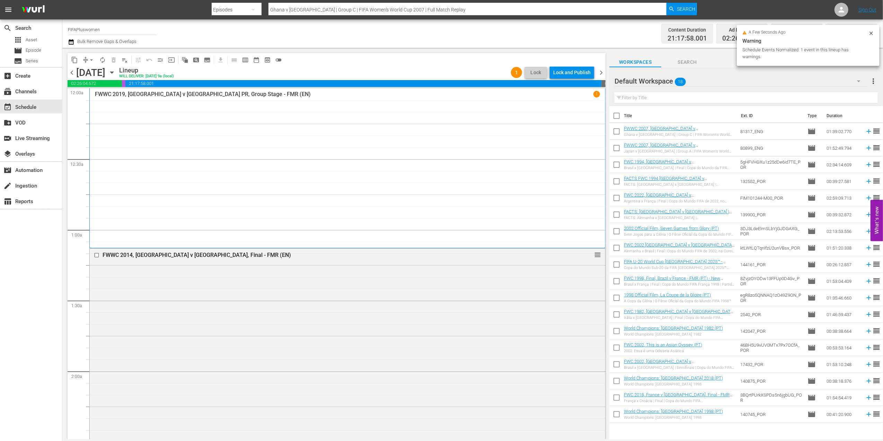
click at [601, 73] on span "chevron_right" at bounding box center [601, 72] width 9 height 9
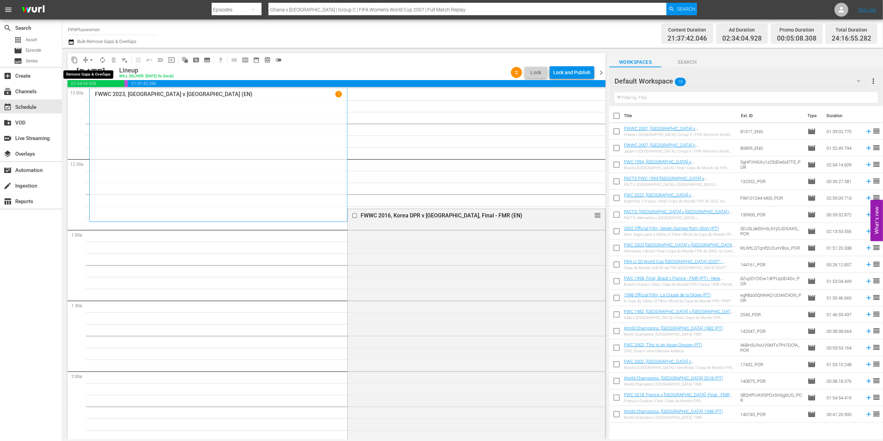
click at [90, 59] on span "arrow_drop_down" at bounding box center [91, 59] width 7 height 7
click at [91, 96] on li "Align to End of Previous Day" at bounding box center [91, 96] width 73 height 11
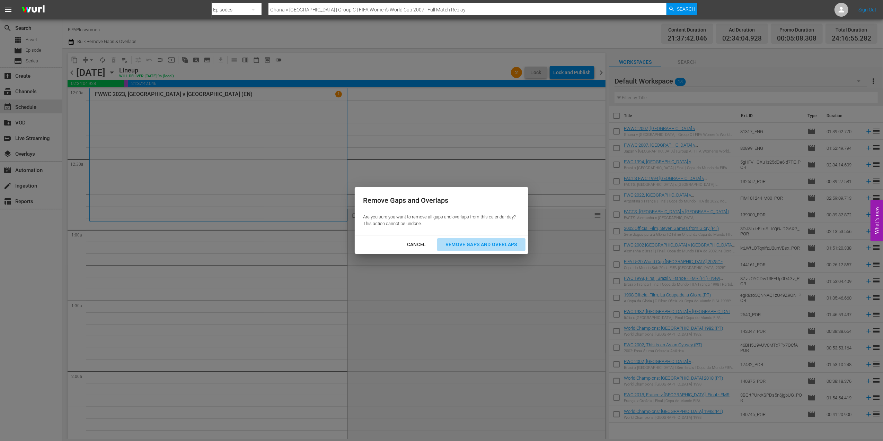
click at [467, 242] on div "Remove Gaps and Overlaps" at bounding box center [481, 244] width 83 height 9
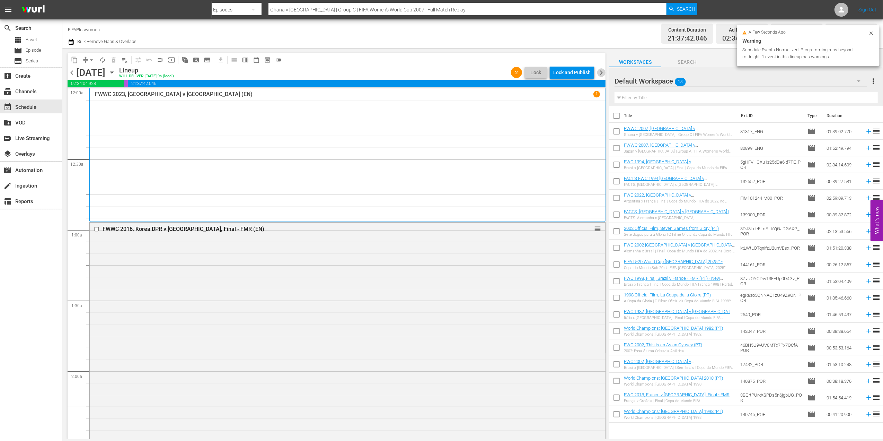
drag, startPoint x: 599, startPoint y: 71, endPoint x: 602, endPoint y: 78, distance: 7.0
click at [599, 72] on span "chevron_right" at bounding box center [601, 72] width 9 height 9
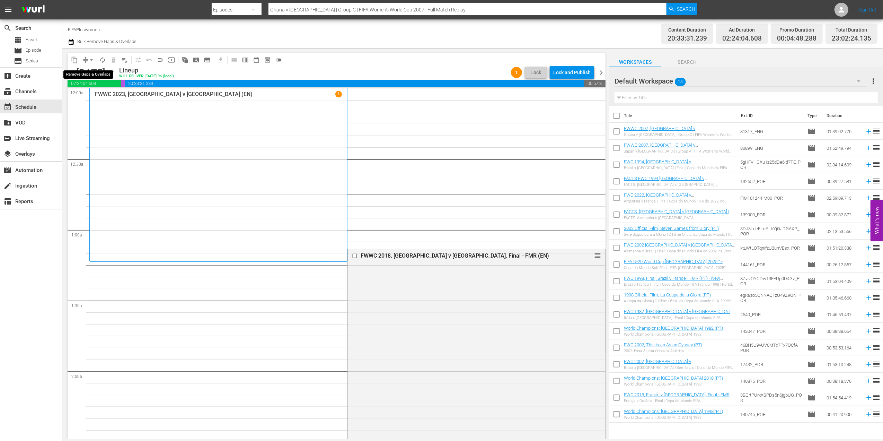
click at [91, 61] on span "arrow_drop_down" at bounding box center [91, 59] width 7 height 7
click at [104, 93] on li "Align to End of Previous Day" at bounding box center [91, 96] width 73 height 11
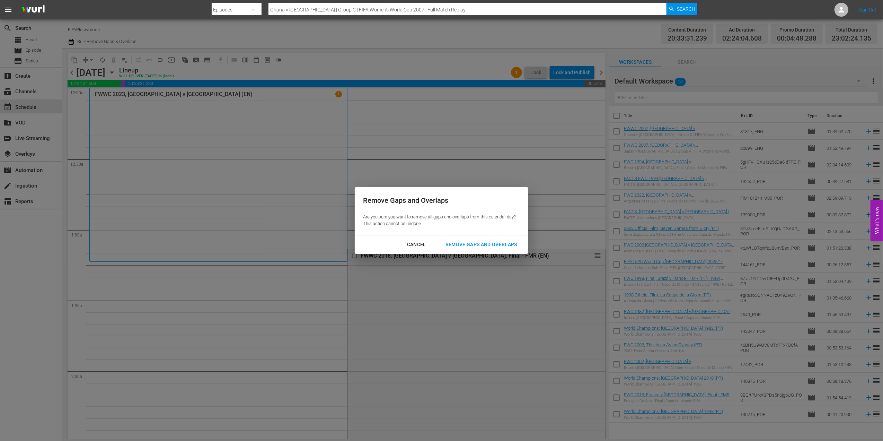
click at [491, 246] on div "Remove Gaps and Overlaps" at bounding box center [481, 244] width 83 height 9
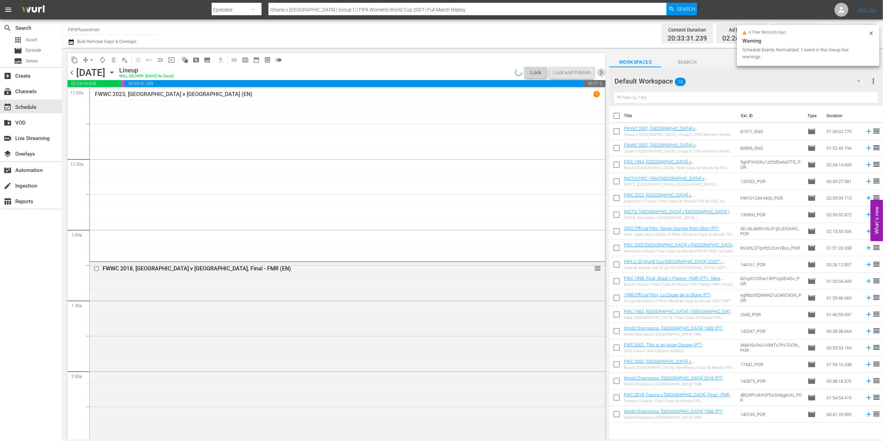
click at [601, 69] on span "chevron_right" at bounding box center [601, 72] width 9 height 9
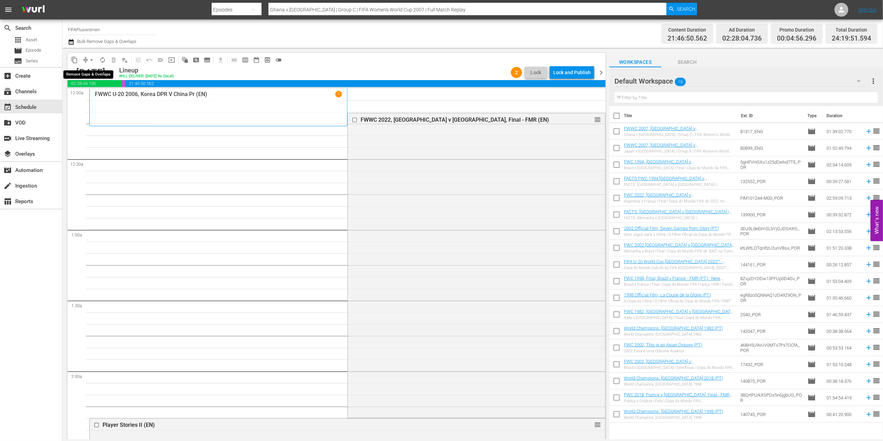
drag, startPoint x: 91, startPoint y: 58, endPoint x: 94, endPoint y: 64, distance: 7.4
click at [91, 58] on span "arrow_drop_down" at bounding box center [91, 59] width 7 height 7
click at [113, 98] on li "Align to End of Previous Day" at bounding box center [91, 96] width 73 height 11
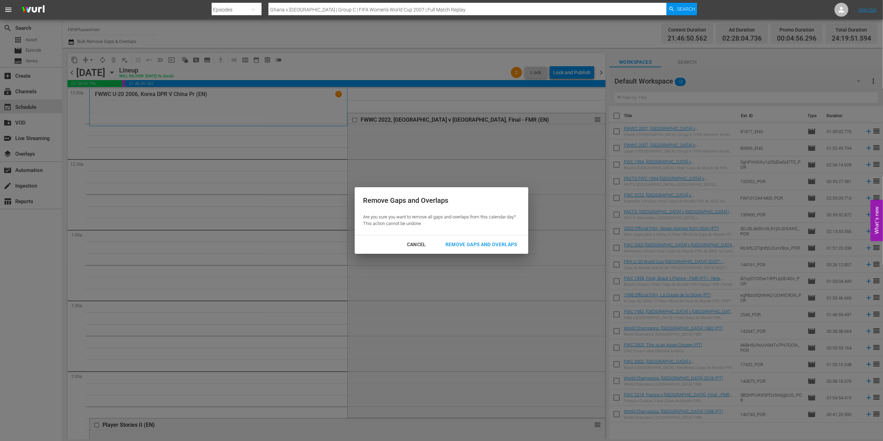
click at [490, 245] on div "Remove Gaps and Overlaps" at bounding box center [481, 244] width 83 height 9
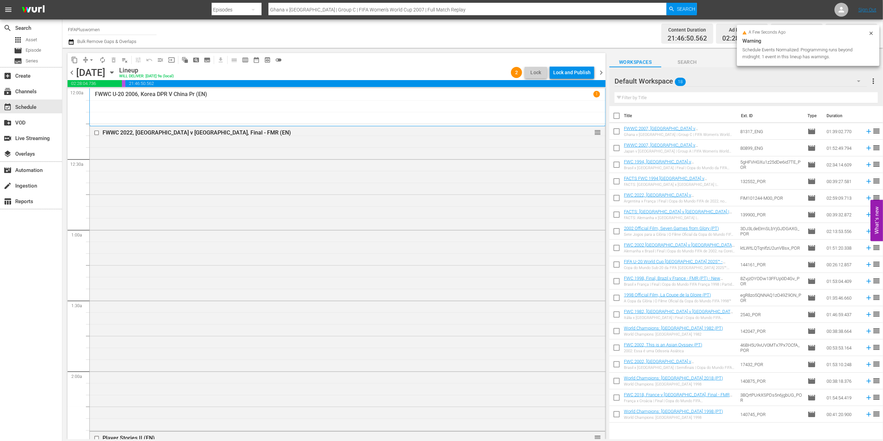
click at [71, 73] on span "chevron_left" at bounding box center [72, 72] width 9 height 9
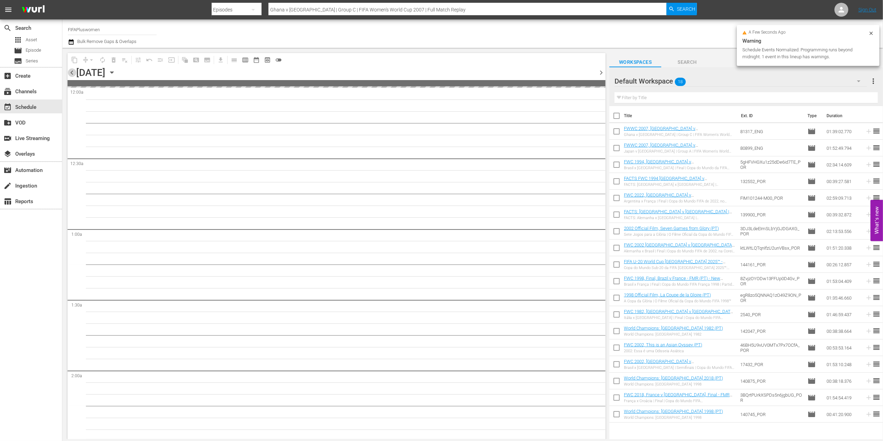
click at [71, 73] on span "chevron_left" at bounding box center [72, 72] width 9 height 9
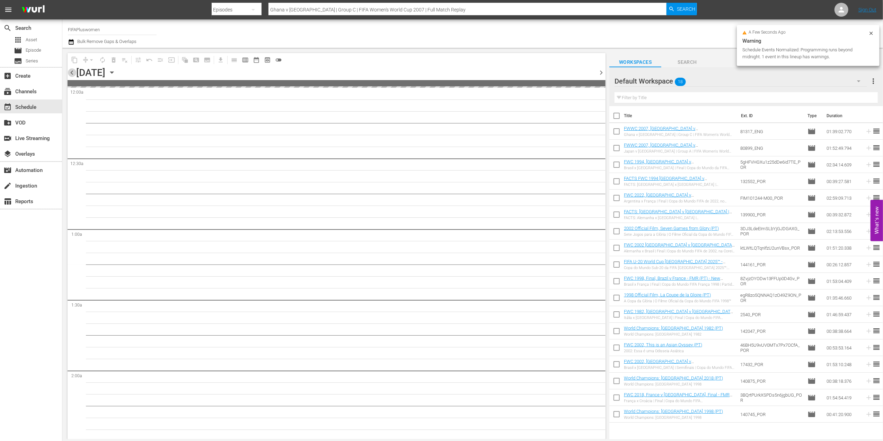
click at [71, 73] on span "chevron_left" at bounding box center [72, 72] width 9 height 9
